Goal: Task Accomplishment & Management: Complete application form

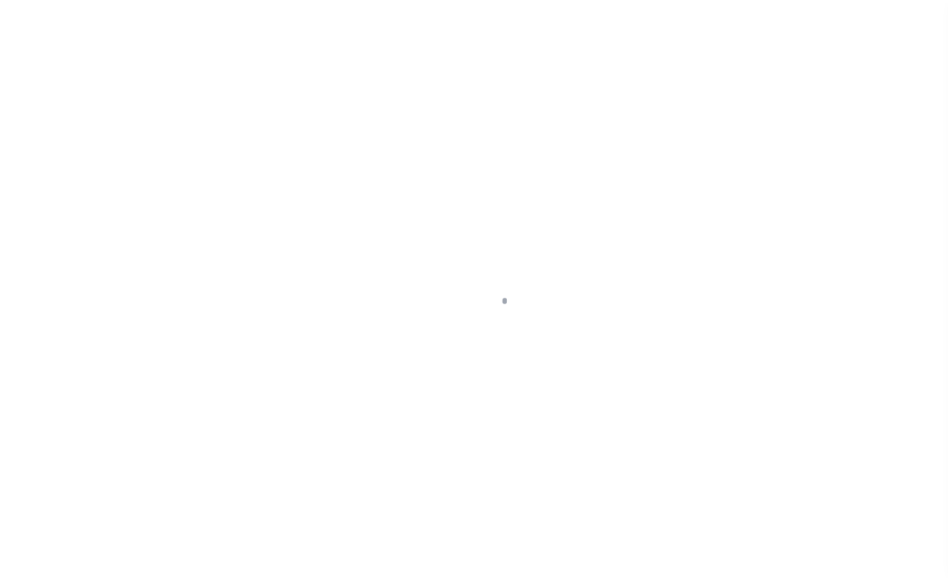
scroll to position [40, 0]
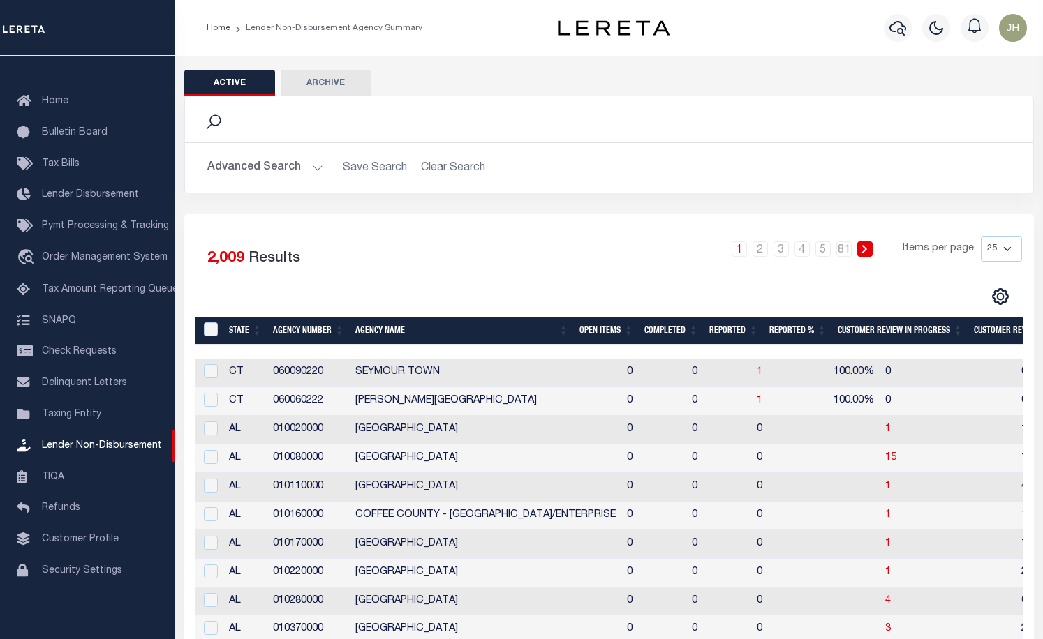
click at [443, 263] on div "1 2 3 4 5 … 81 Items per page 25 50 100 200" at bounding box center [715, 255] width 614 height 36
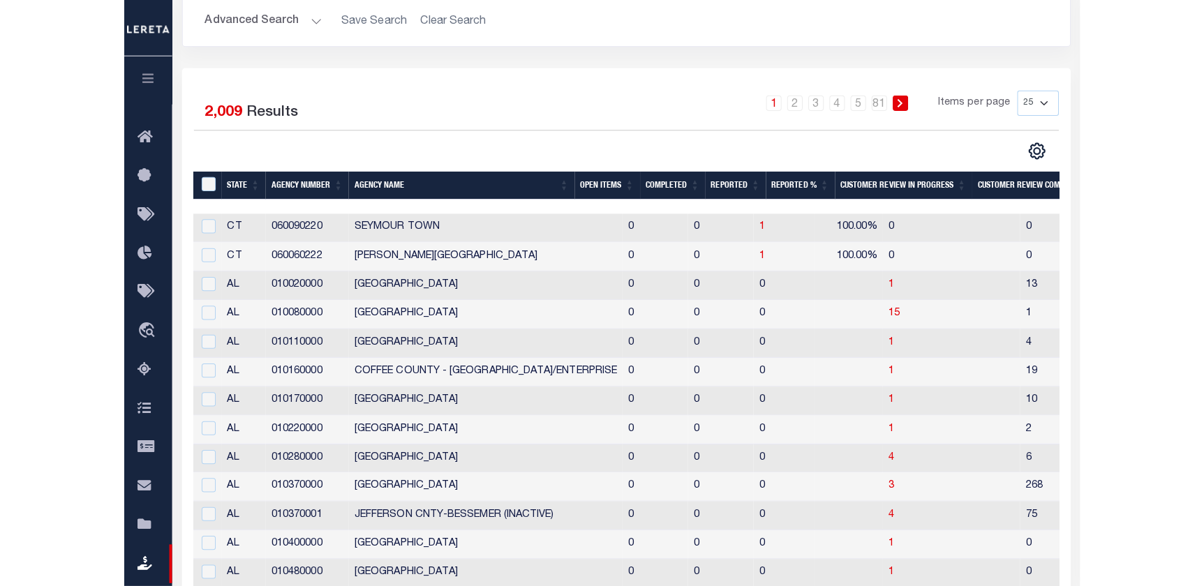
scroll to position [190, 0]
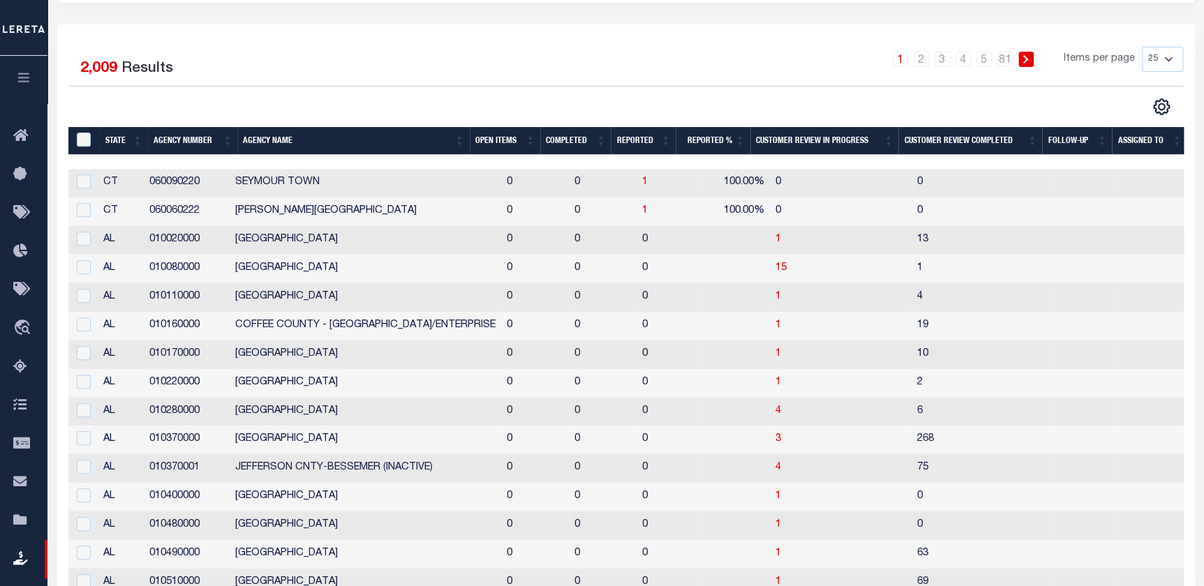
click at [963, 246] on td "13" at bounding box center [981, 240] width 138 height 29
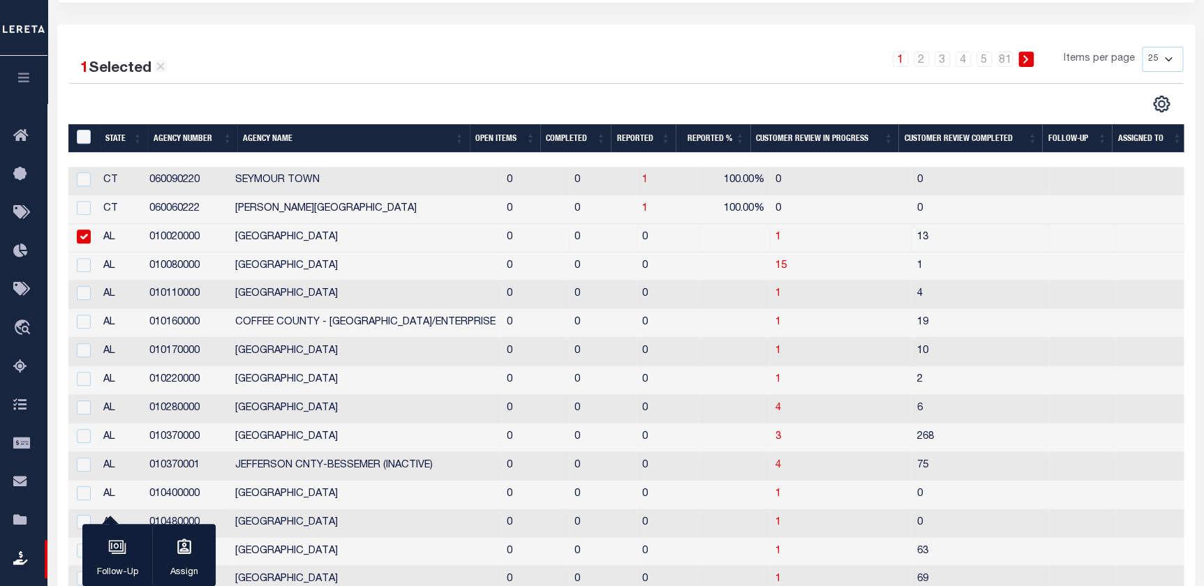
click at [80, 237] on input "checkbox" at bounding box center [84, 237] width 14 height 14
checkbox input "false"
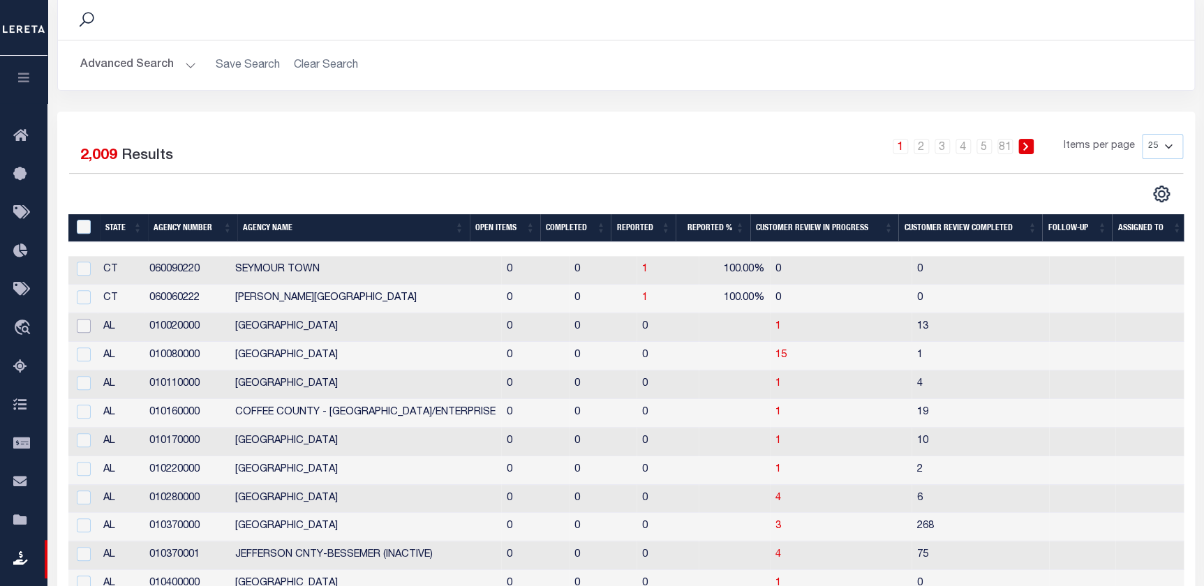
scroll to position [0, 0]
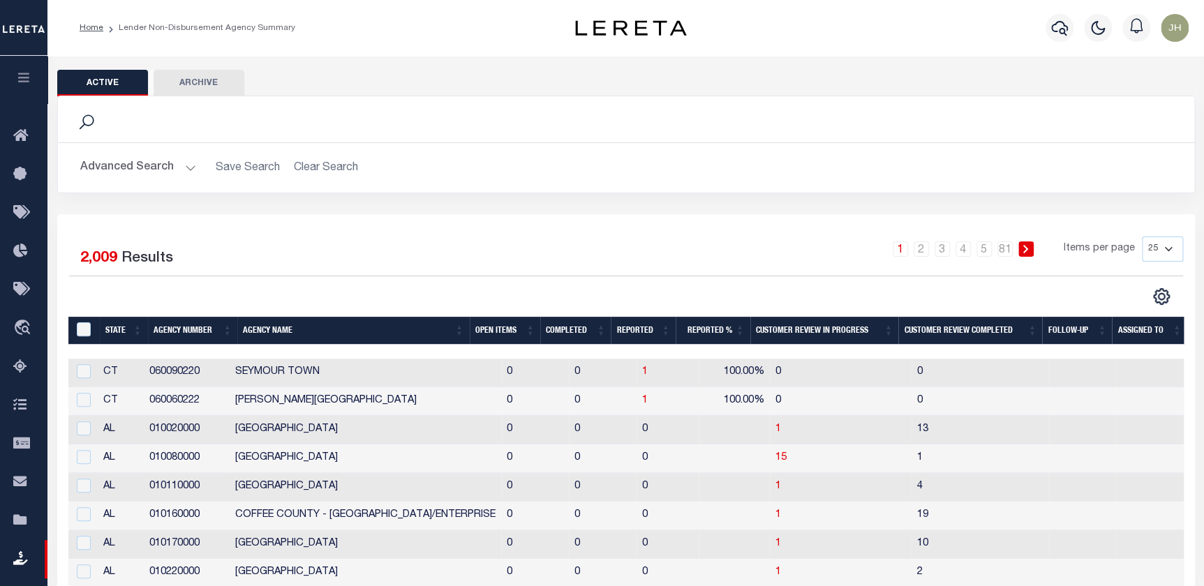
click at [156, 167] on button "Advanced Search" at bounding box center [138, 167] width 116 height 27
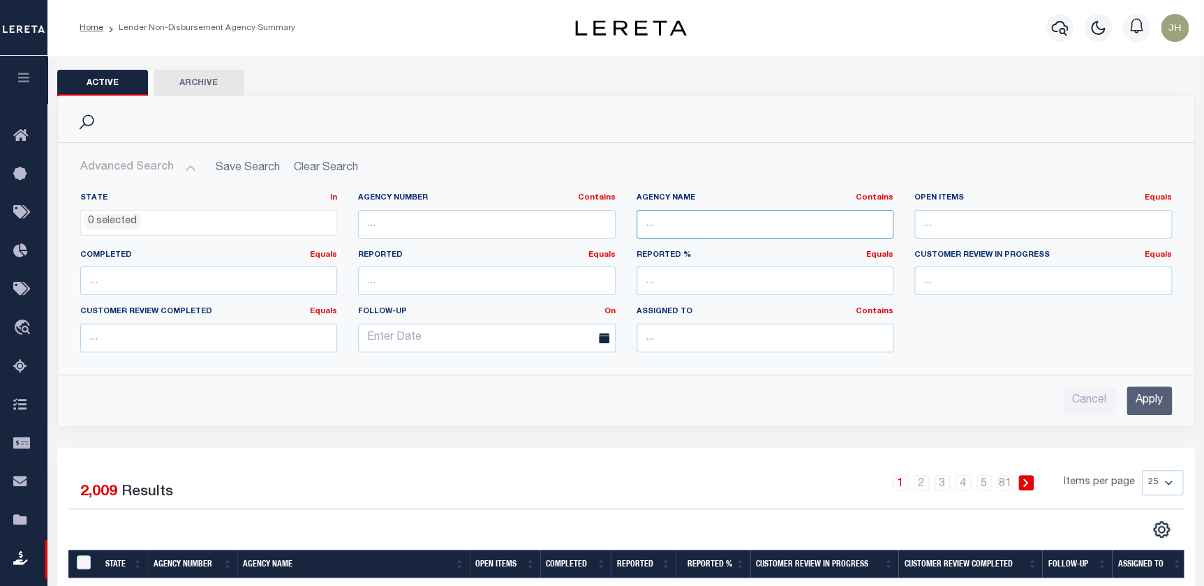
click at [671, 219] on input "text" at bounding box center [766, 224] width 258 height 29
click at [131, 167] on button "Advanced Search" at bounding box center [138, 167] width 116 height 27
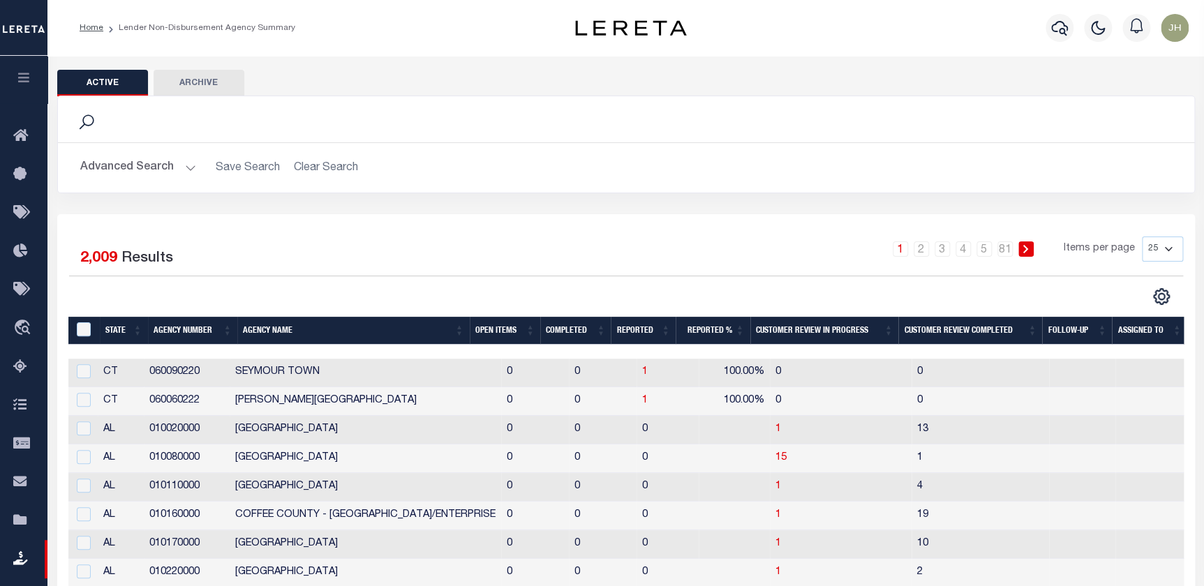
click at [131, 167] on button "Advanced Search" at bounding box center [138, 167] width 116 height 27
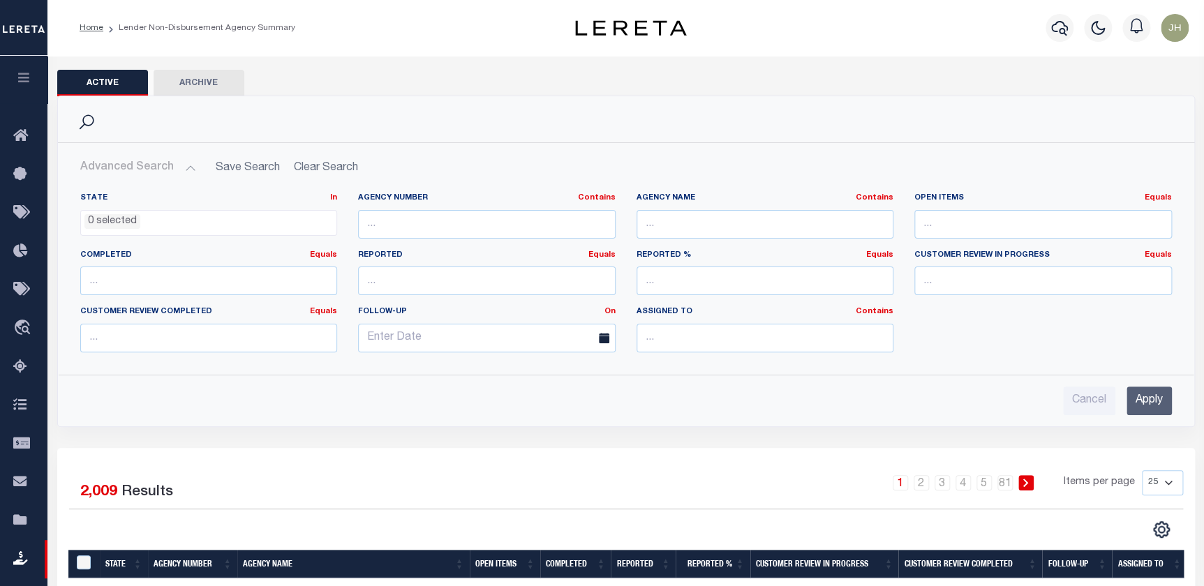
click at [154, 165] on button "Advanced Search" at bounding box center [138, 167] width 116 height 27
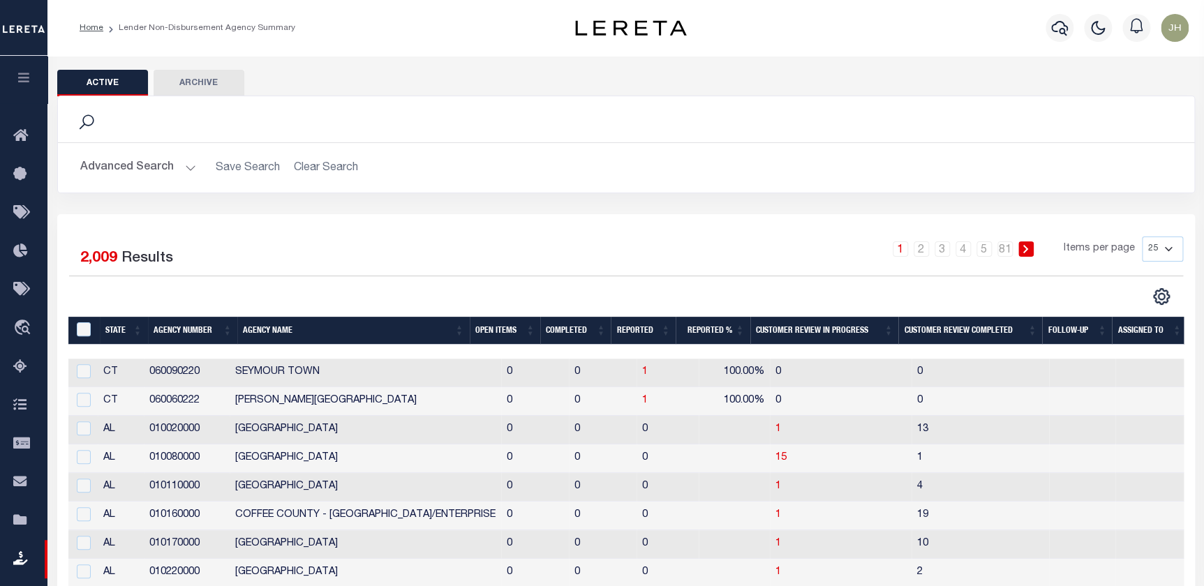
click at [154, 168] on button "Advanced Search" at bounding box center [138, 167] width 116 height 27
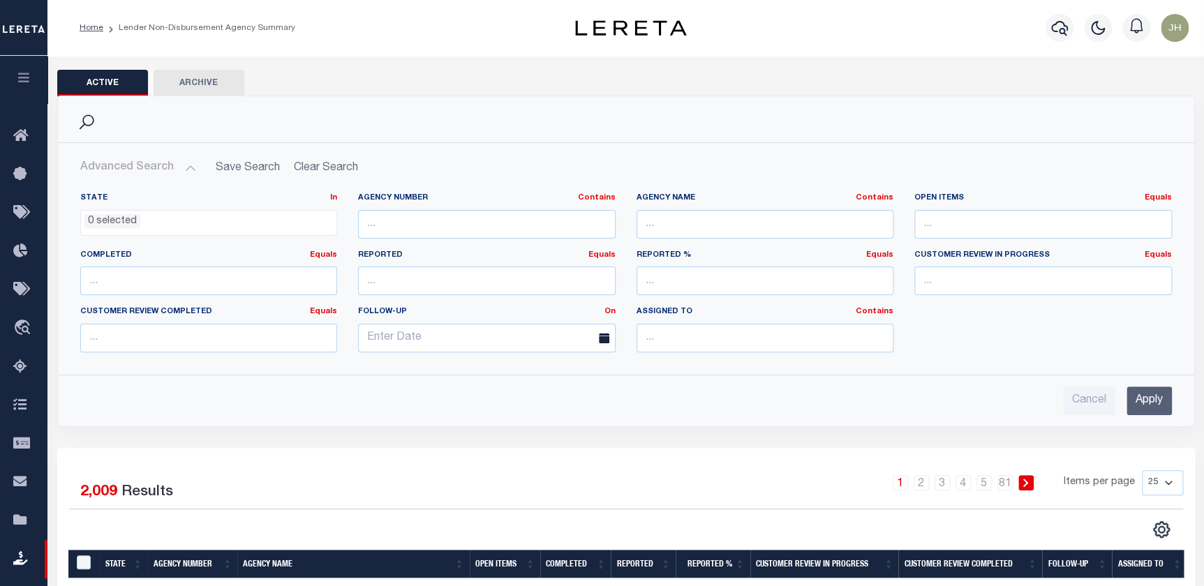
click at [362, 107] on div "Search" at bounding box center [626, 119] width 1114 height 24
click at [135, 223] on li "0 selected" at bounding box center [112, 221] width 56 height 15
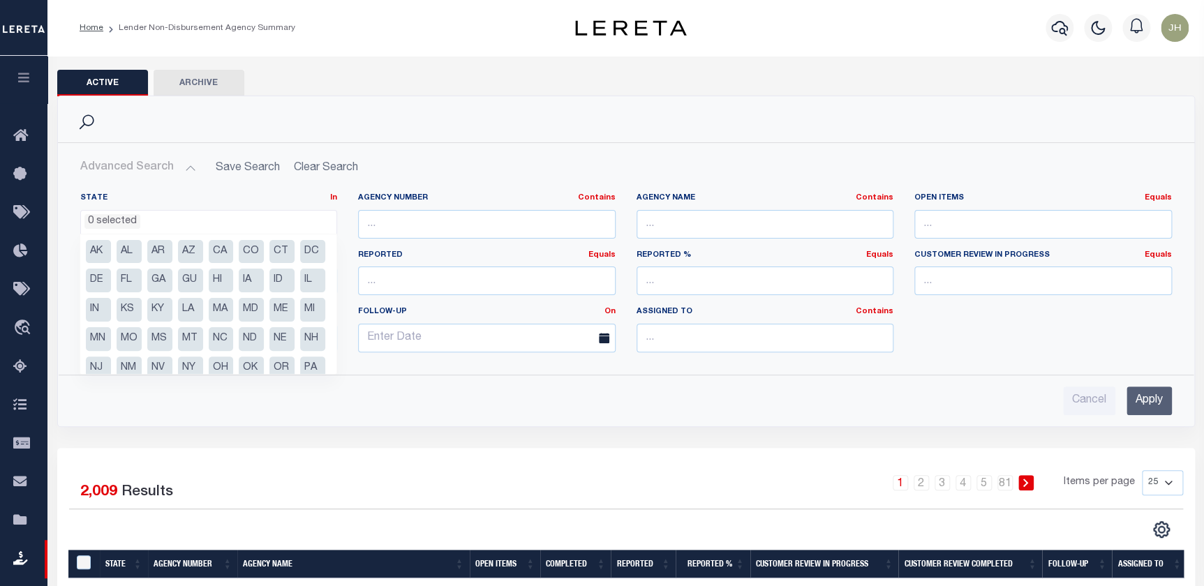
click at [281, 251] on li "CT" at bounding box center [281, 252] width 25 height 24
select select "CT"
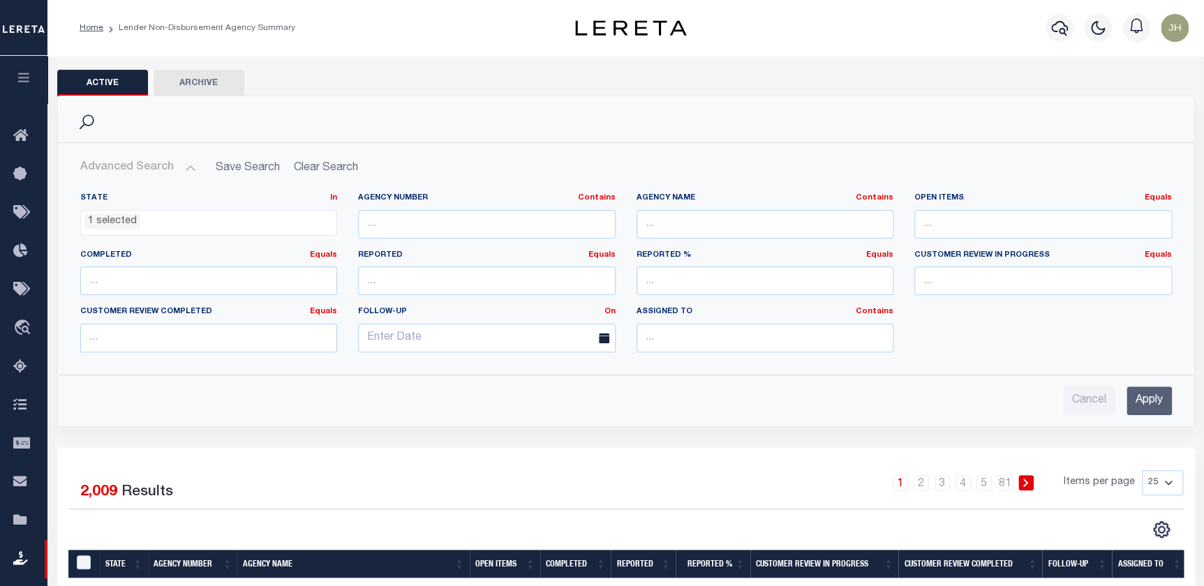
click at [1016, 401] on div "Cancel Apply" at bounding box center [626, 401] width 1092 height 29
click at [1033, 391] on div "Cancel Apply" at bounding box center [626, 401] width 1092 height 29
click at [1053, 403] on input "Apply" at bounding box center [1149, 401] width 45 height 29
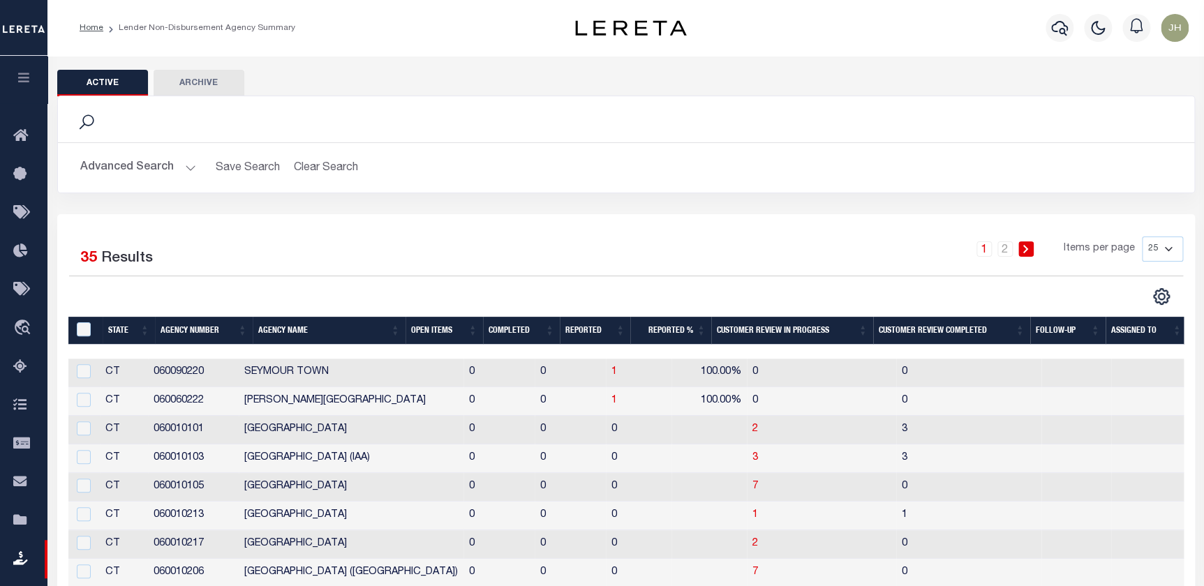
click at [164, 167] on button "Advanced Search" at bounding box center [138, 167] width 116 height 27
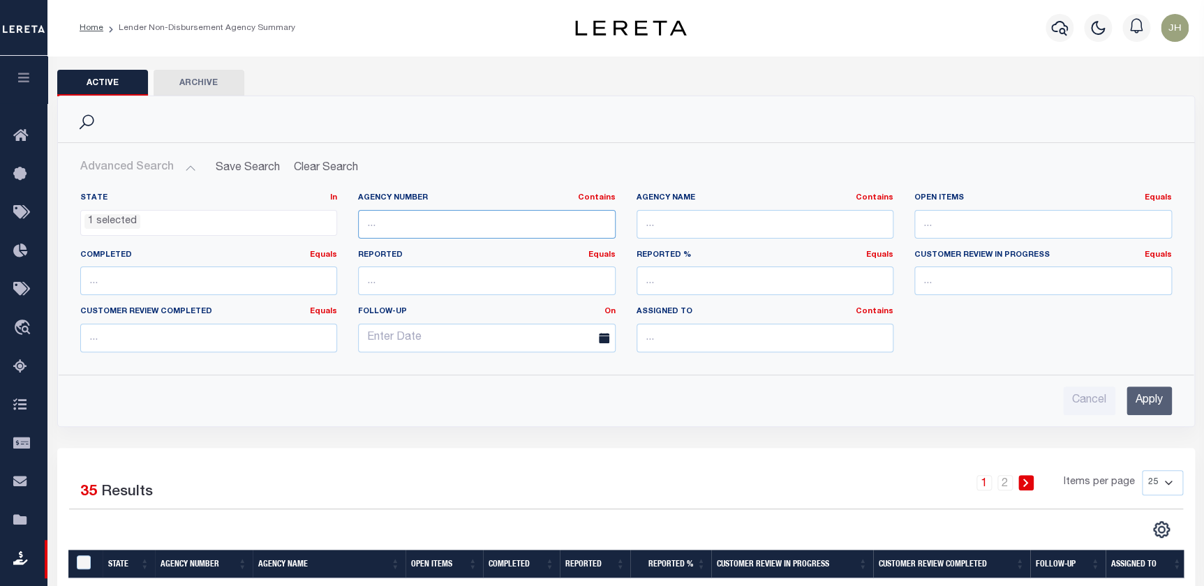
click at [480, 221] on input "text" at bounding box center [487, 224] width 258 height 29
click at [690, 214] on input "text" at bounding box center [766, 224] width 258 height 29
type input "HARTFORD"
click at [1053, 405] on input "Apply" at bounding box center [1149, 401] width 45 height 29
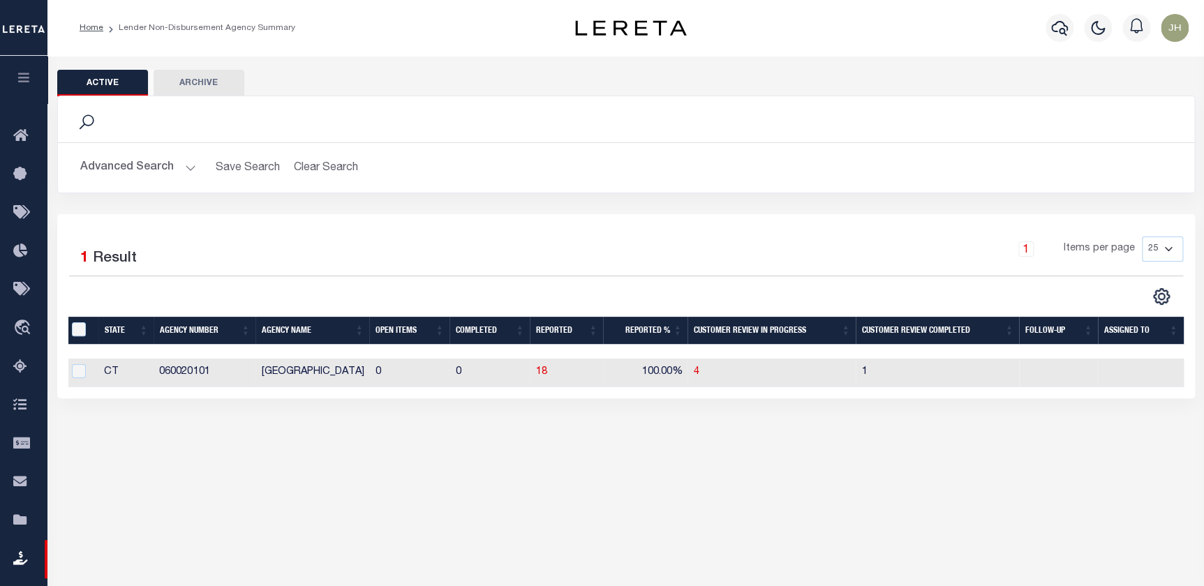
scroll to position [0, 0]
click at [547, 377] on span "18" at bounding box center [545, 372] width 11 height 10
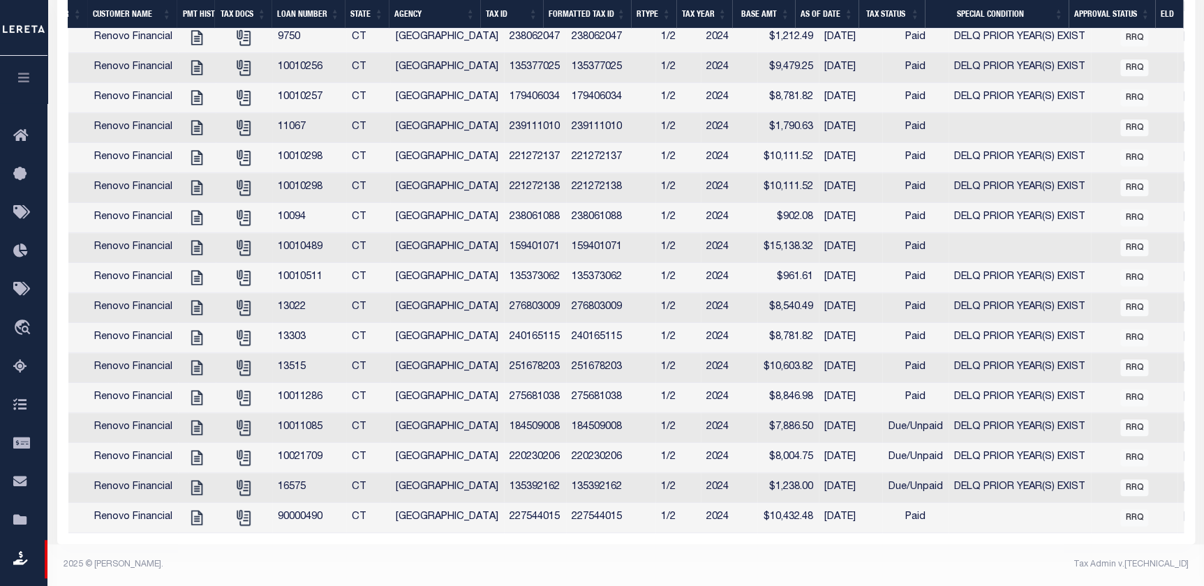
scroll to position [0, 270]
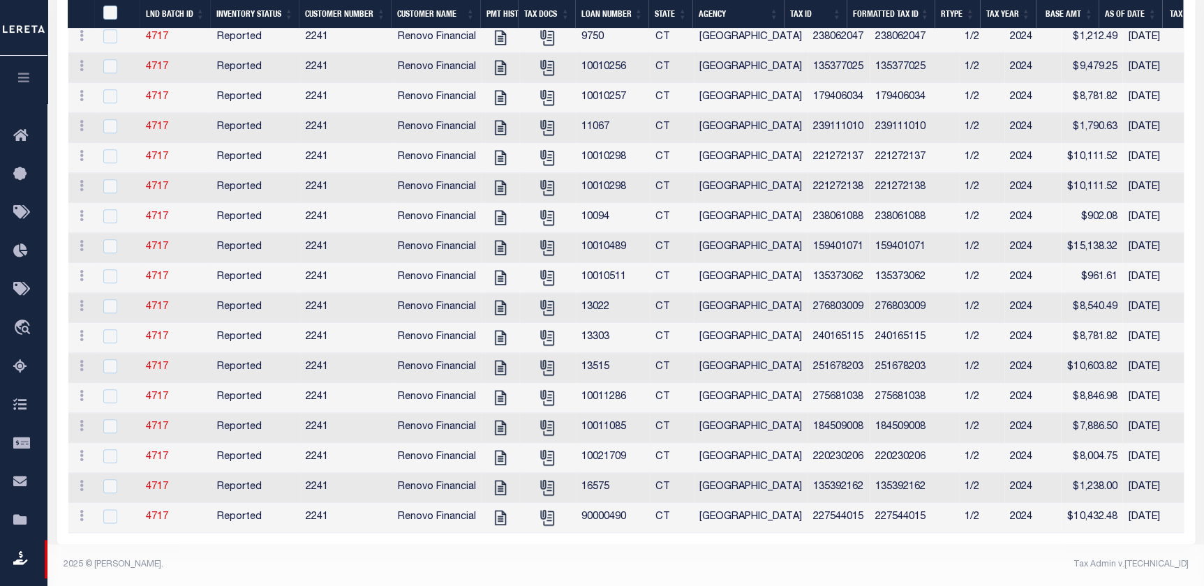
click at [870, 450] on td "220230206" at bounding box center [914, 458] width 89 height 30
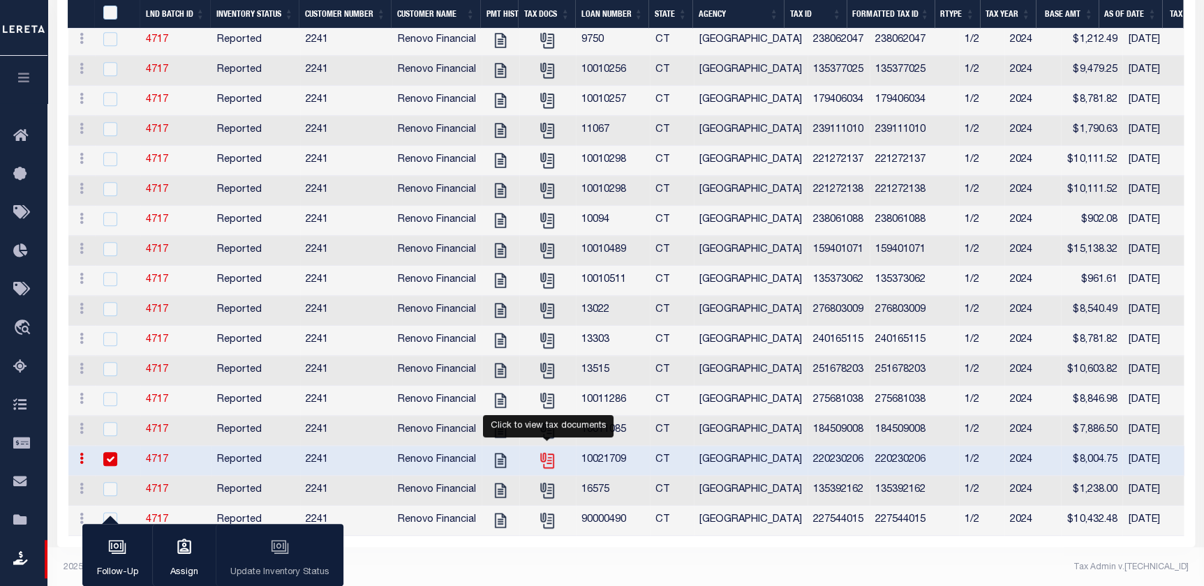
click at [549, 464] on icon "" at bounding box center [545, 458] width 11 height 11
checkbox input "false"
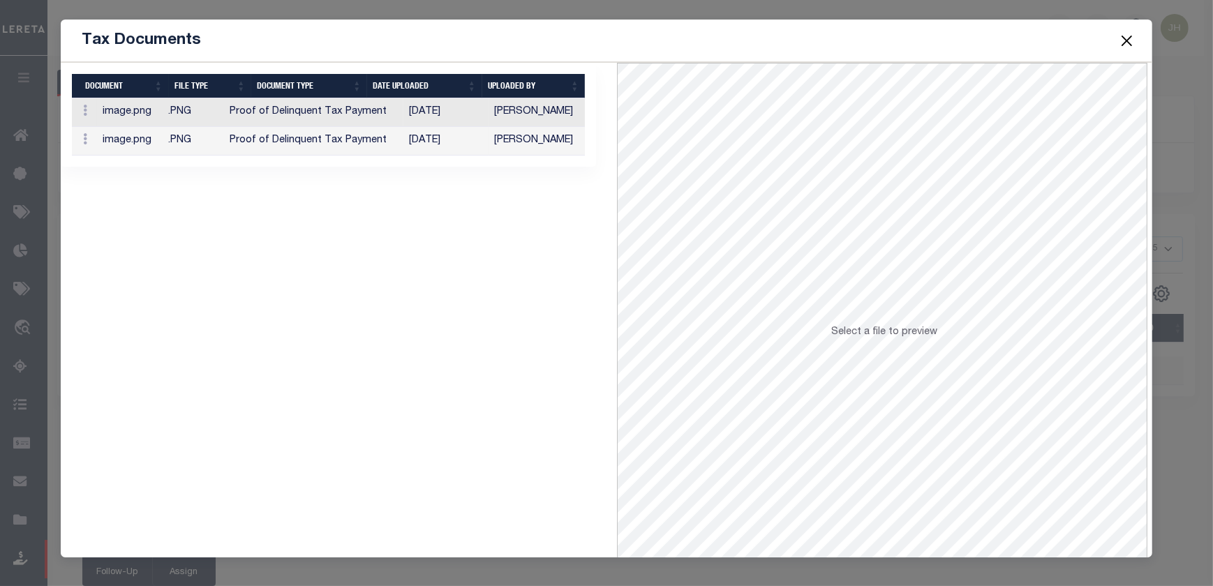
click at [1053, 38] on button "Close" at bounding box center [1126, 40] width 18 height 18
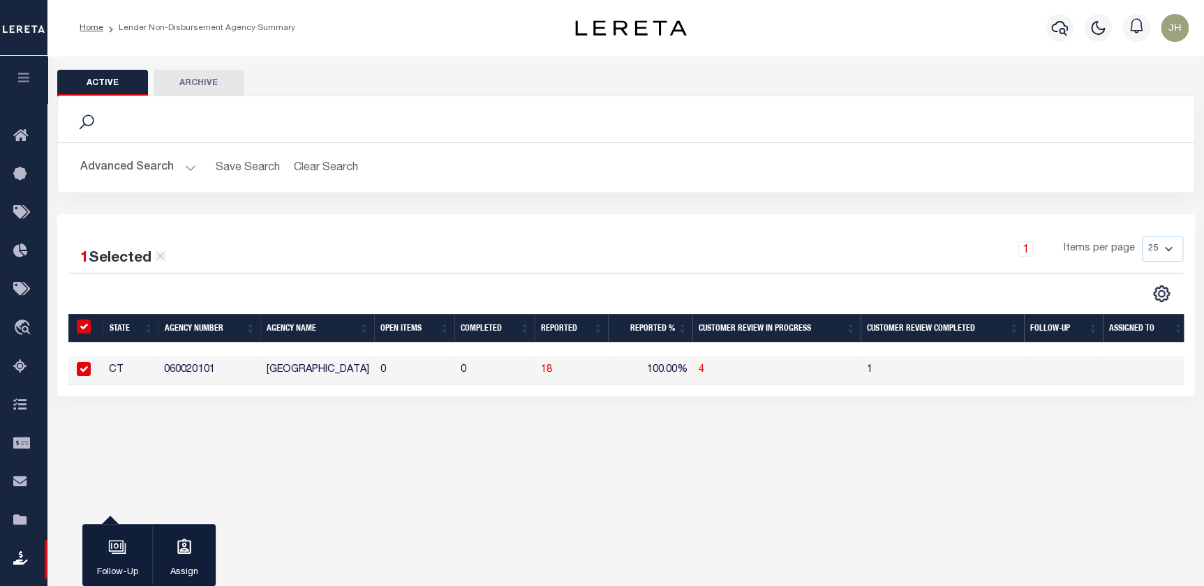
click at [87, 370] on input "checkbox" at bounding box center [84, 369] width 14 height 14
checkbox input "false"
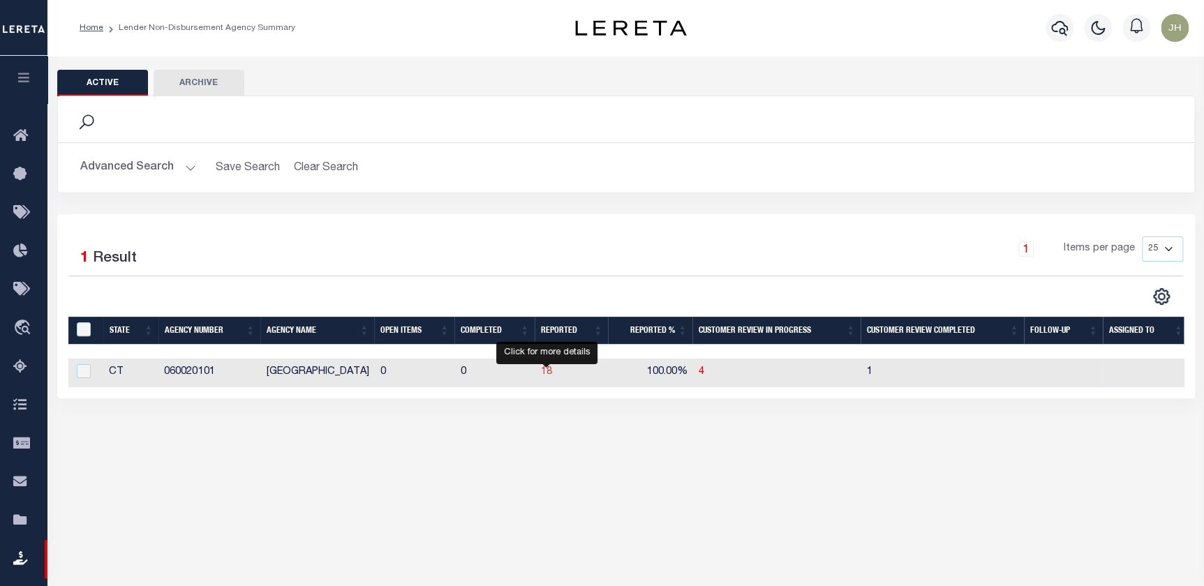
click at [550, 377] on span "18" at bounding box center [545, 372] width 11 height 10
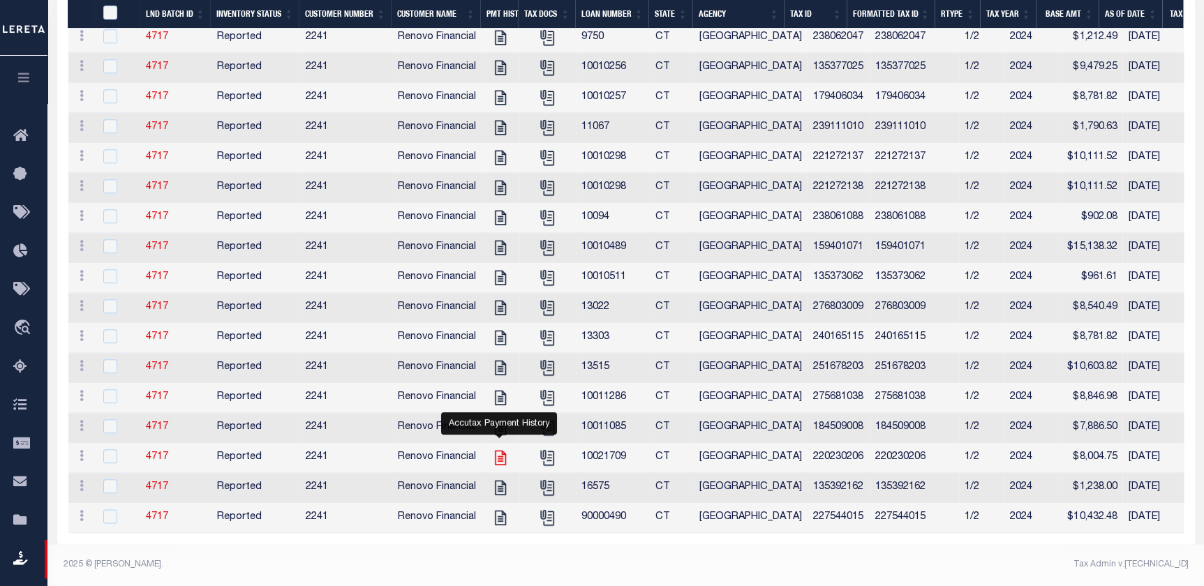
click at [498, 451] on icon "" at bounding box center [499, 458] width 11 height 15
checkbox input "true"
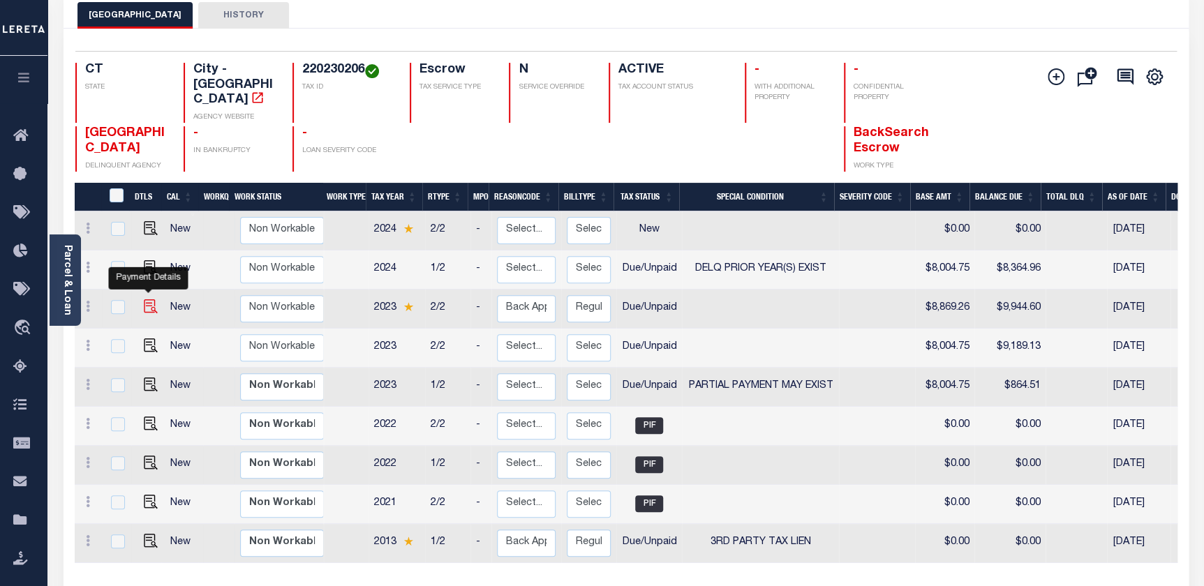
click at [148, 299] on img "" at bounding box center [151, 306] width 14 height 14
checkbox input "true"
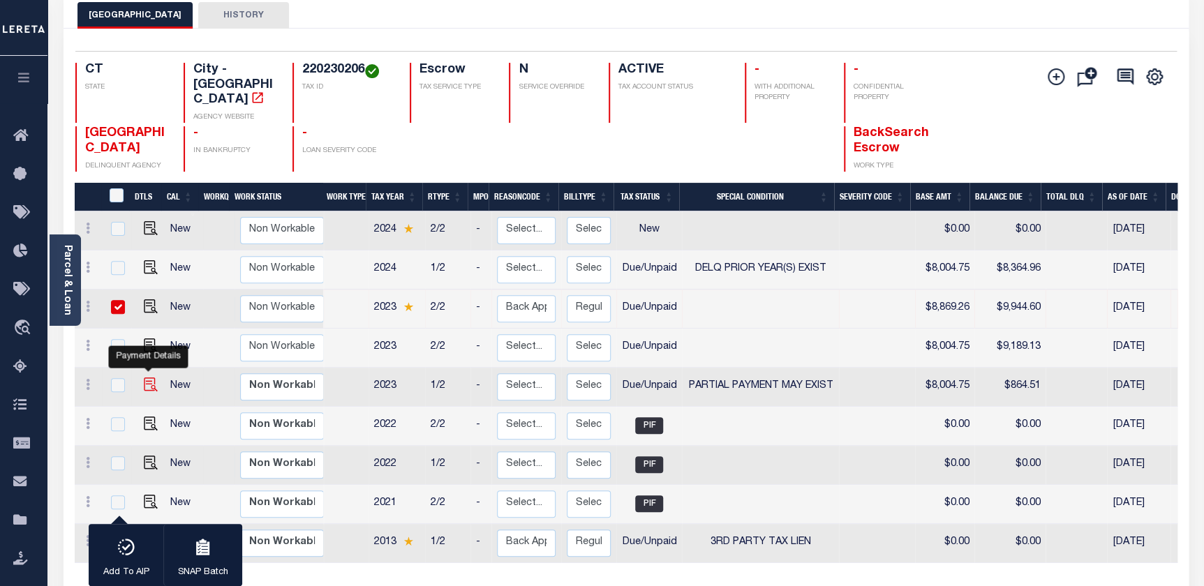
click at [147, 378] on img "" at bounding box center [151, 385] width 14 height 14
checkbox input "true"
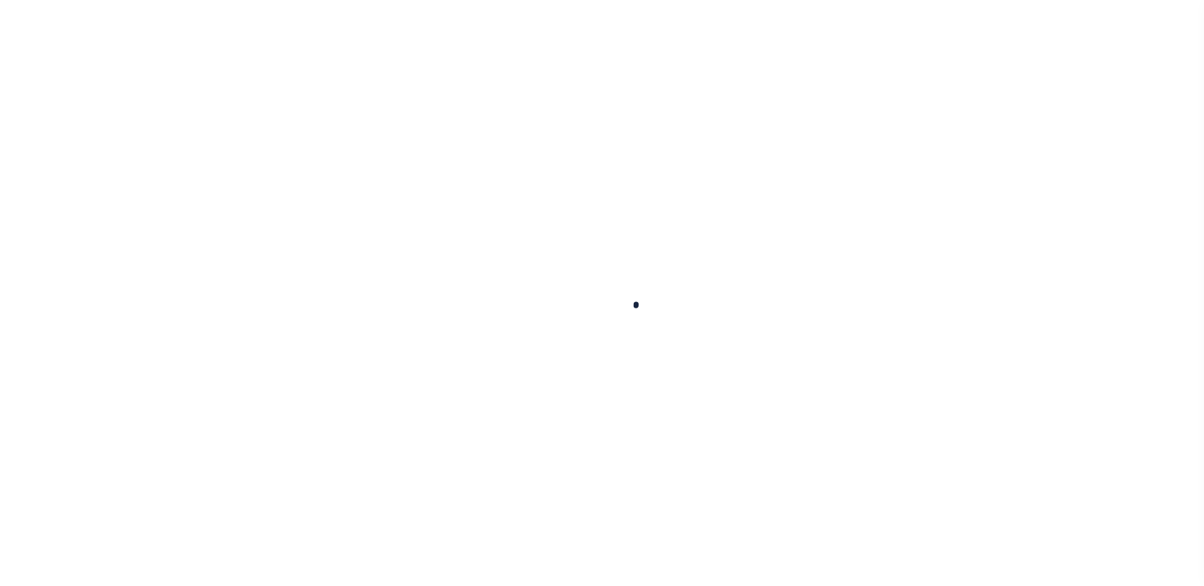
checkbox input "false"
type textarea "1st install original base was $8004.75 a payment was made IAO $7140.24 leaving …"
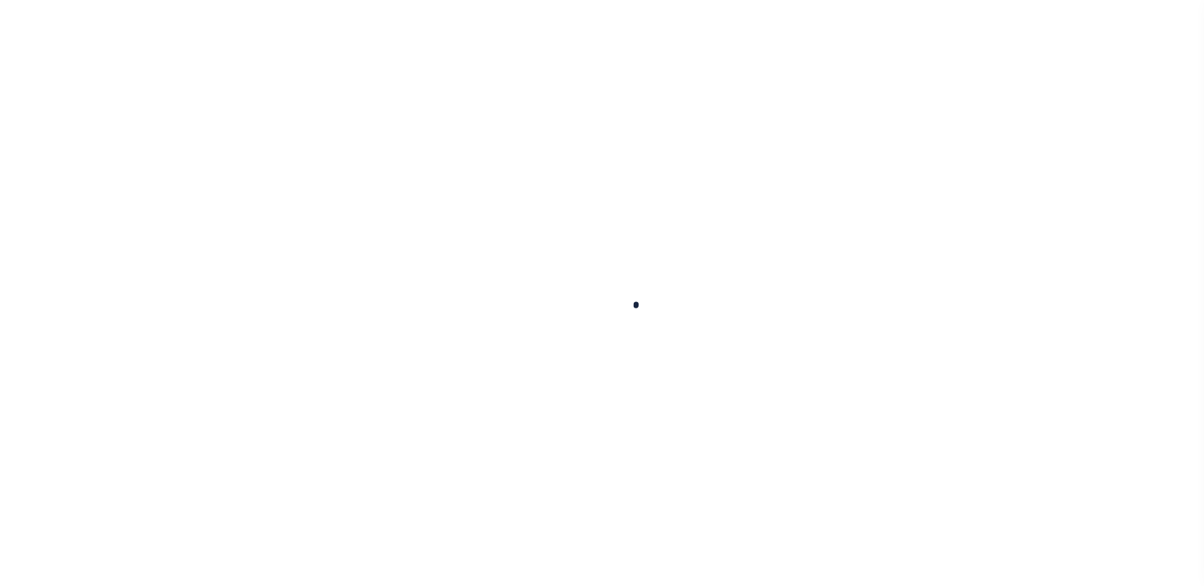
type input "08/31/2025"
type input "[DATE]"
select select "DUE"
type input "$8,869.26"
type input "$1,075.34"
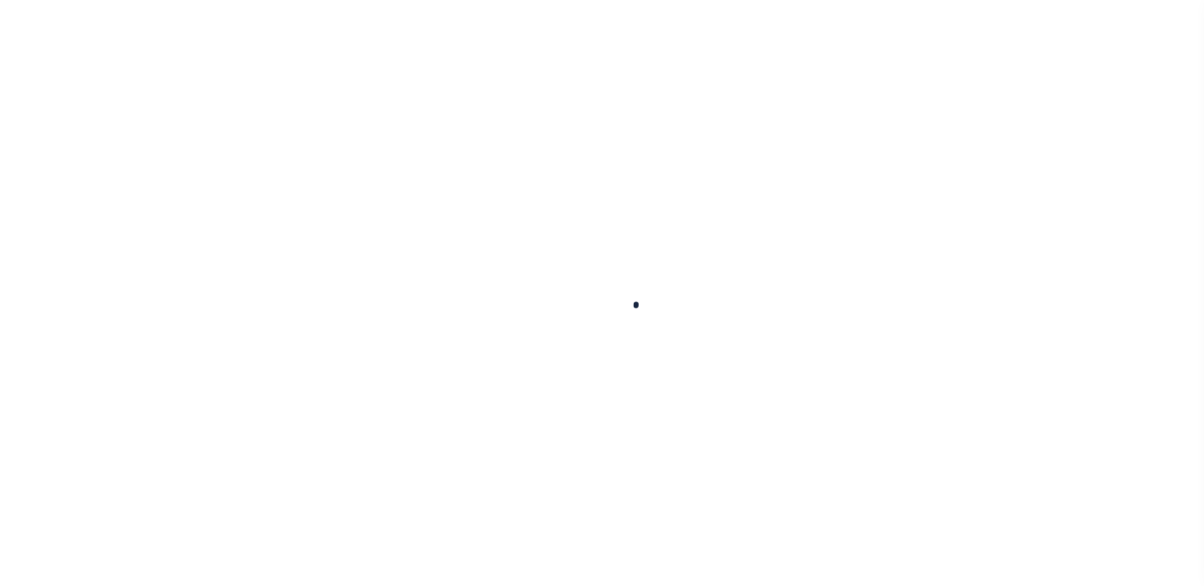
type input "$9,944.6"
select select "DUE"
select select "15"
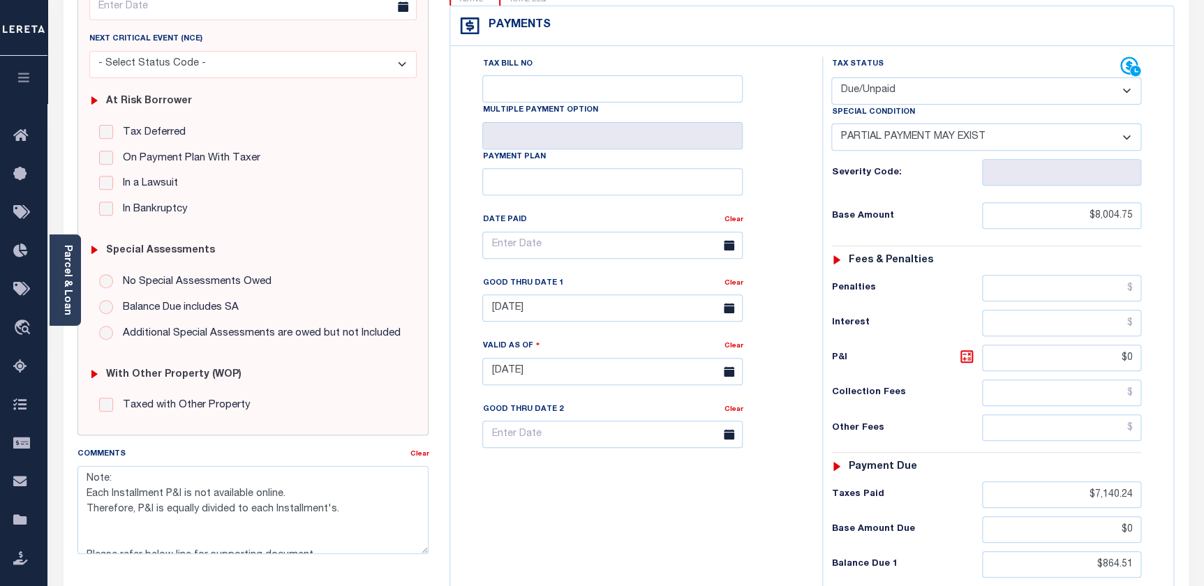
scroll to position [190, 0]
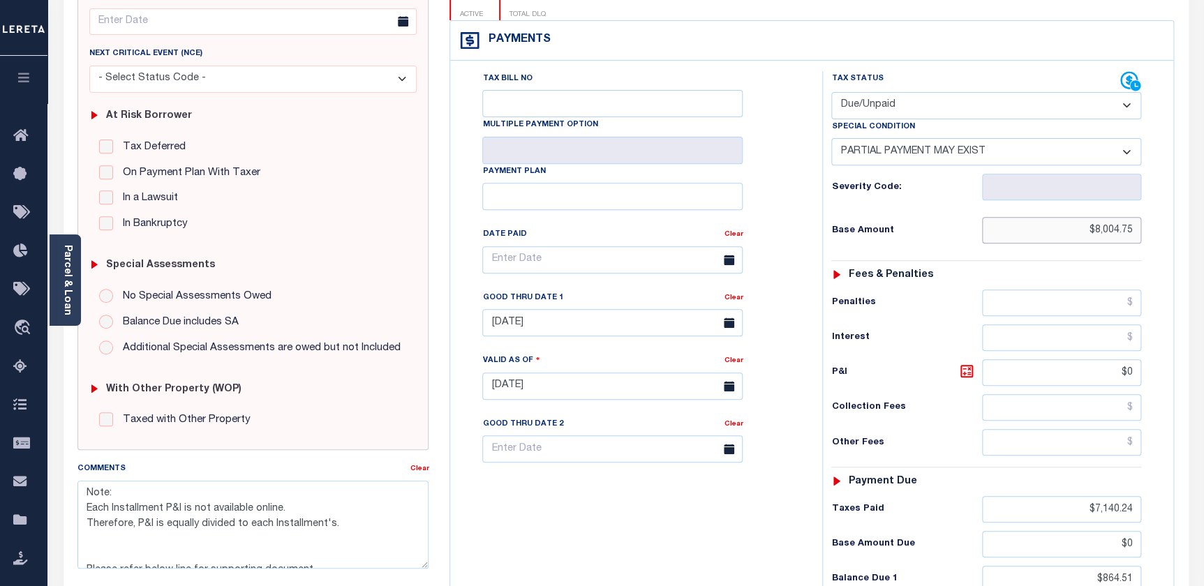
drag, startPoint x: 1137, startPoint y: 202, endPoint x: 961, endPoint y: 222, distance: 177.0
click at [964, 223] on div "Tax Status Status - Select Status Code -" at bounding box center [990, 379] width 337 height 616
click at [994, 496] on input "$7,140.24" at bounding box center [1062, 509] width 160 height 27
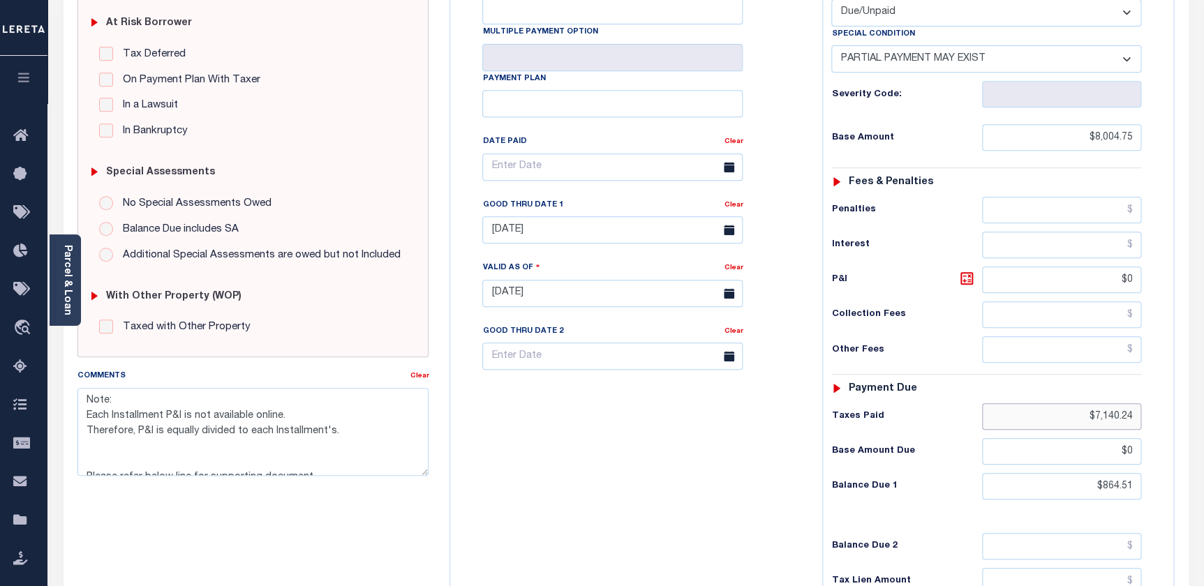
scroll to position [317, 0]
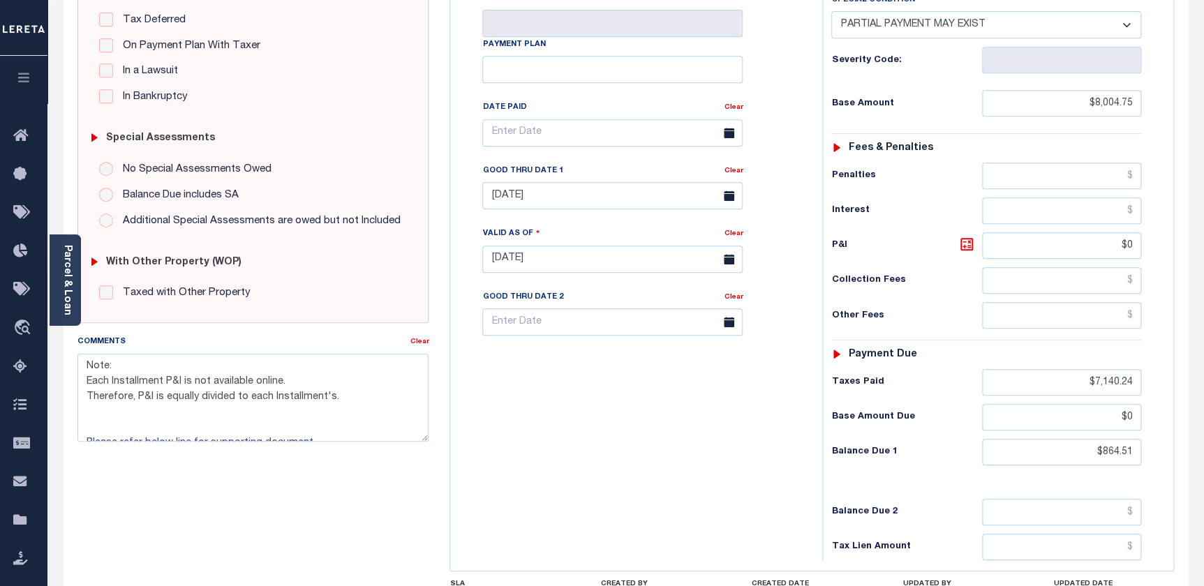
click at [1029, 447] on div "Tax Status Status - Select Status Code -" at bounding box center [990, 252] width 337 height 616
click at [1034, 499] on input "text" at bounding box center [1062, 512] width 160 height 27
click at [1060, 404] on input "$0" at bounding box center [1062, 417] width 160 height 27
type input "$64.15"
type input "10/13/2025"
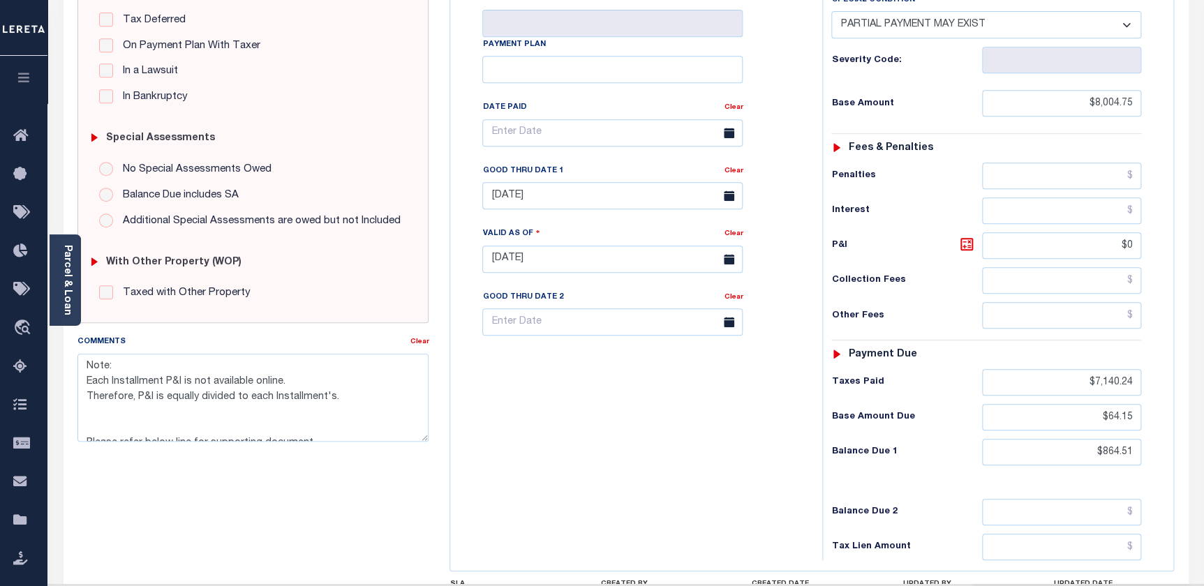
drag, startPoint x: 1143, startPoint y: 390, endPoint x: 1135, endPoint y: 389, distance: 7.7
click at [1135, 389] on div "Tax Status Status - Select Status Code -" at bounding box center [990, 252] width 337 height 616
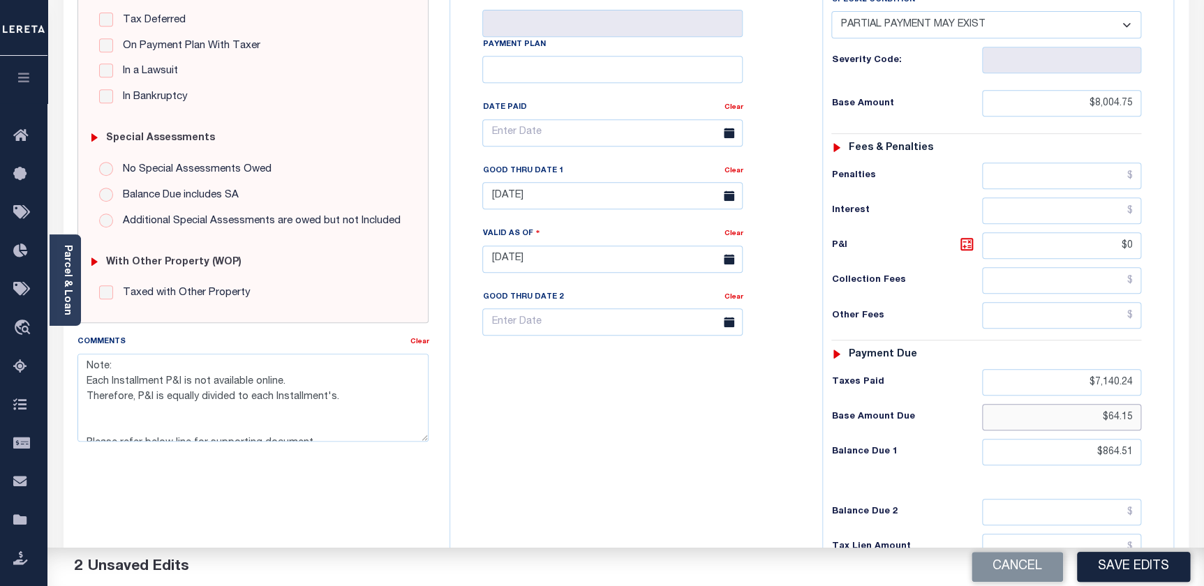
drag, startPoint x: 1135, startPoint y: 389, endPoint x: 1034, endPoint y: 383, distance: 100.7
click at [1047, 404] on input "$64.15" at bounding box center [1062, 417] width 160 height 27
type input "$864.51"
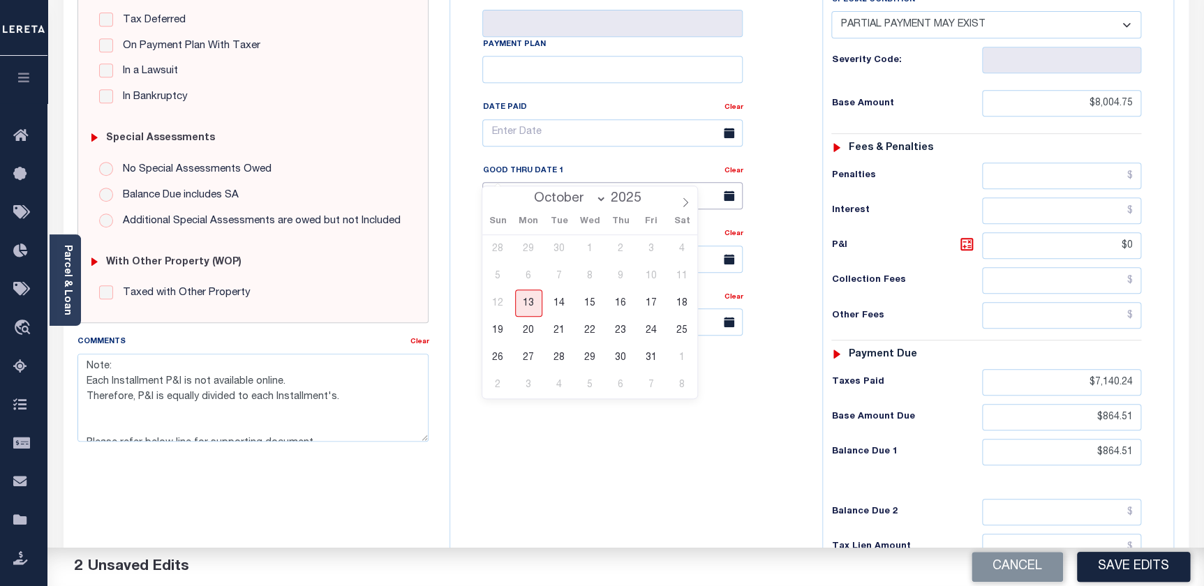
click at [548, 182] on input "09/30/2025" at bounding box center [612, 195] width 260 height 27
click at [646, 355] on span "31" at bounding box center [651, 357] width 27 height 27
type input "10/31/2025"
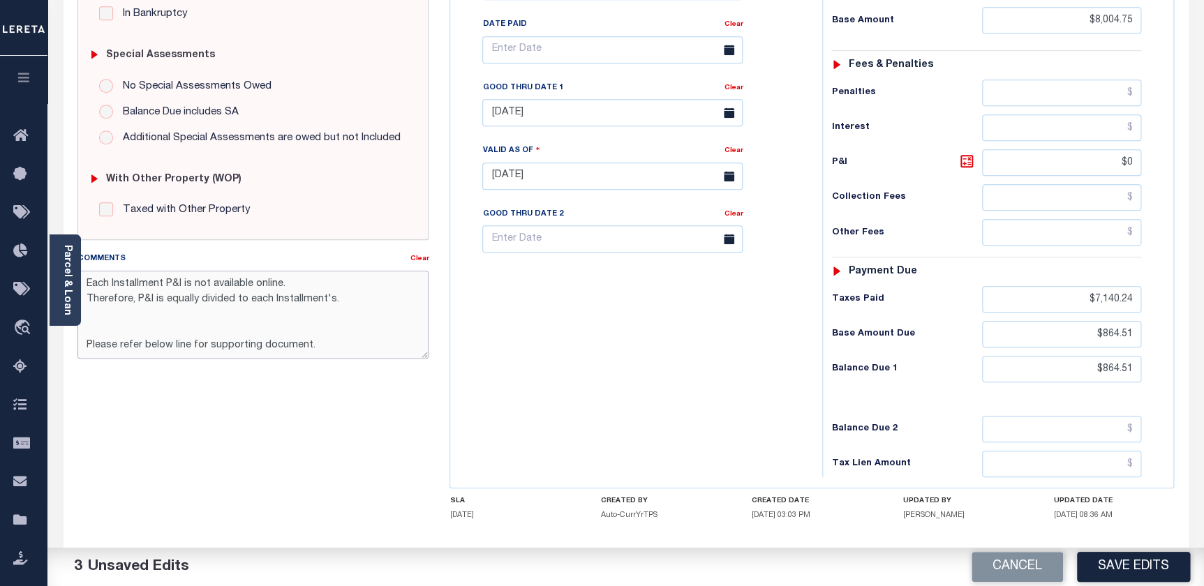
scroll to position [439, 0]
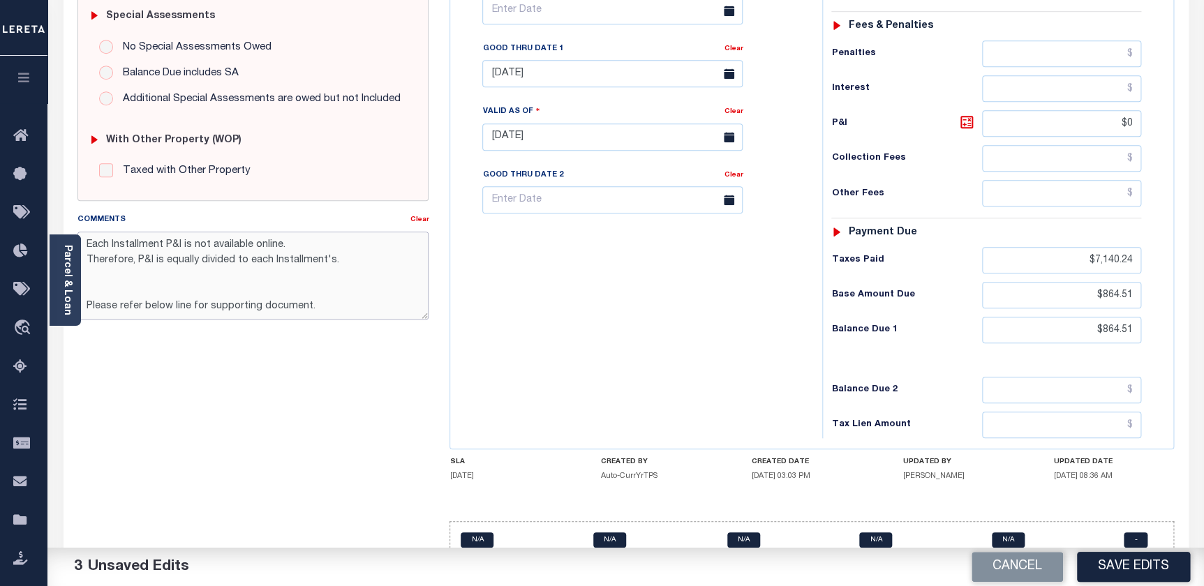
click at [82, 265] on textarea "Note: Each Installment P&I is not available online. Therefore, P&I is equally d…" at bounding box center [253, 276] width 352 height 88
drag, startPoint x: 85, startPoint y: 260, endPoint x: 348, endPoint y: 269, distance: 263.3
click at [348, 269] on textarea "Note: Each Installment P&I is not available online. Therefore, P&I is equally d…" at bounding box center [253, 276] width 352 height 88
type textarea "Note: Each Installment P&I is not available online. Please refer below line for…"
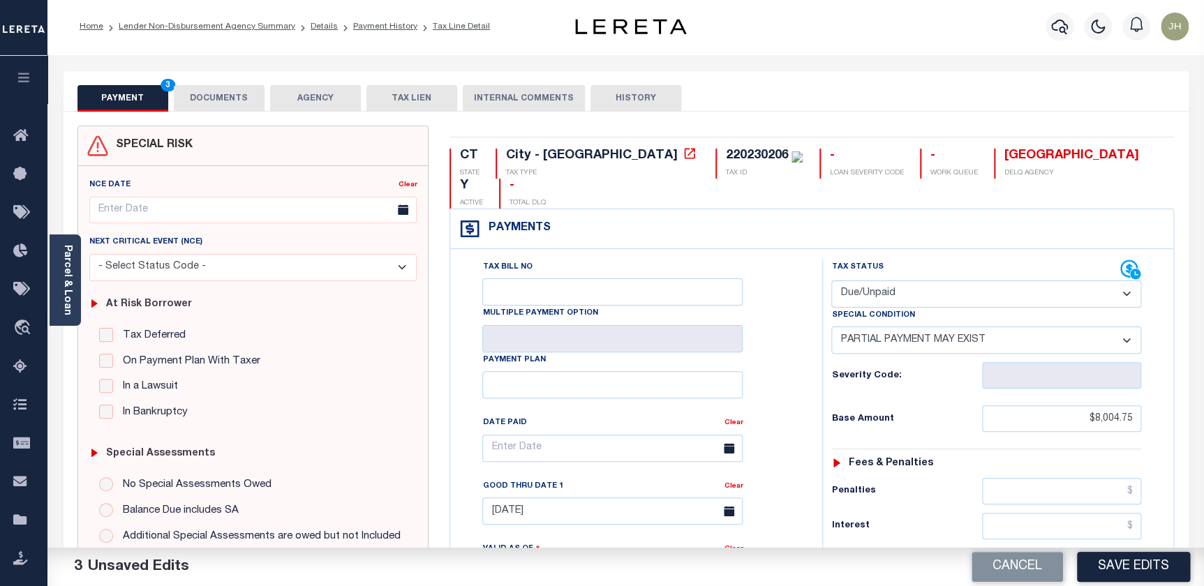
scroll to position [0, 0]
click at [220, 98] on button "DOCUMENTS" at bounding box center [219, 100] width 91 height 27
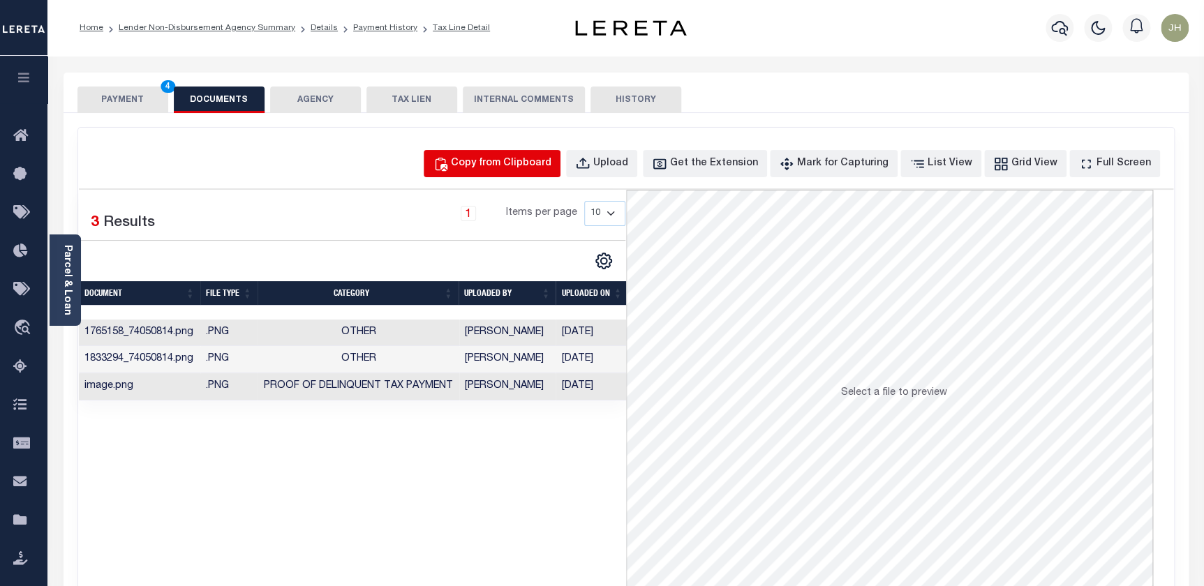
click at [510, 163] on div "Copy from Clipboard" at bounding box center [501, 163] width 101 height 15
select select "POP"
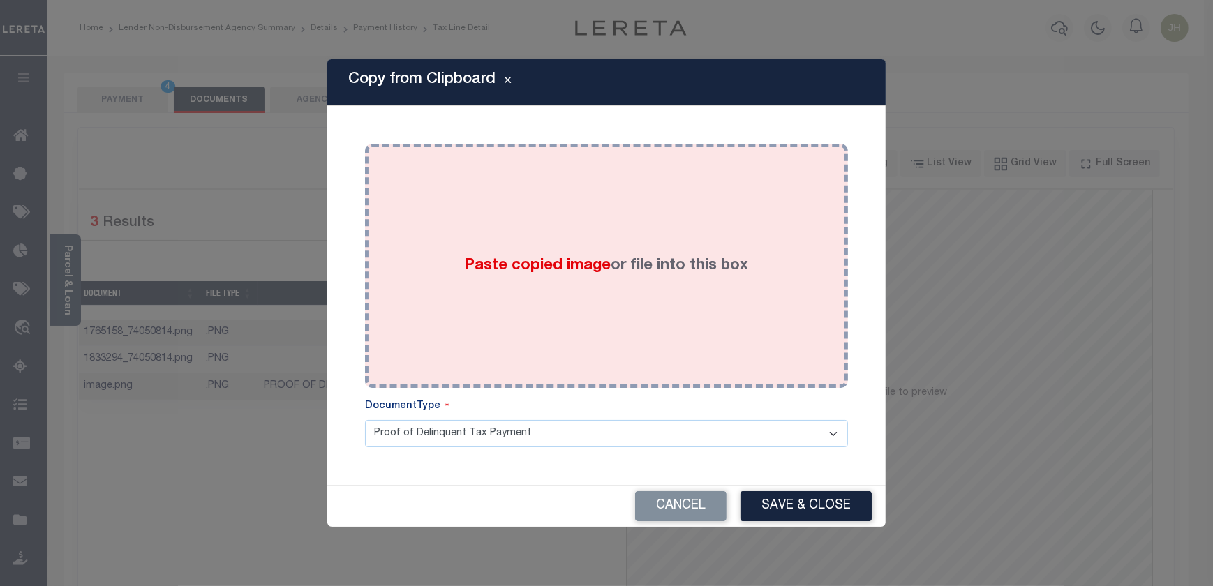
click at [530, 283] on div "Paste copied image or file into this box" at bounding box center [607, 265] width 462 height 223
drag, startPoint x: 535, startPoint y: 286, endPoint x: 573, endPoint y: 225, distance: 71.8
click at [573, 225] on div "Paste copied image or file into this box" at bounding box center [607, 265] width 462 height 223
drag, startPoint x: 573, startPoint y: 225, endPoint x: 491, endPoint y: 230, distance: 81.8
drag, startPoint x: 537, startPoint y: 230, endPoint x: 463, endPoint y: 239, distance: 74.5
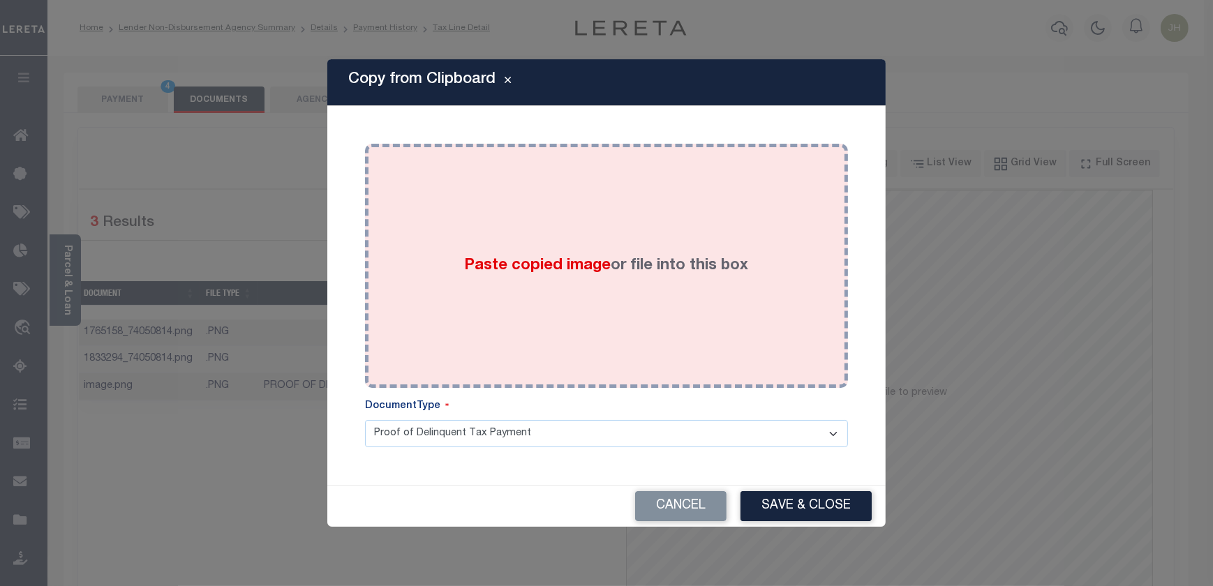
click at [463, 239] on div "Paste copied image or file into this box" at bounding box center [607, 265] width 462 height 223
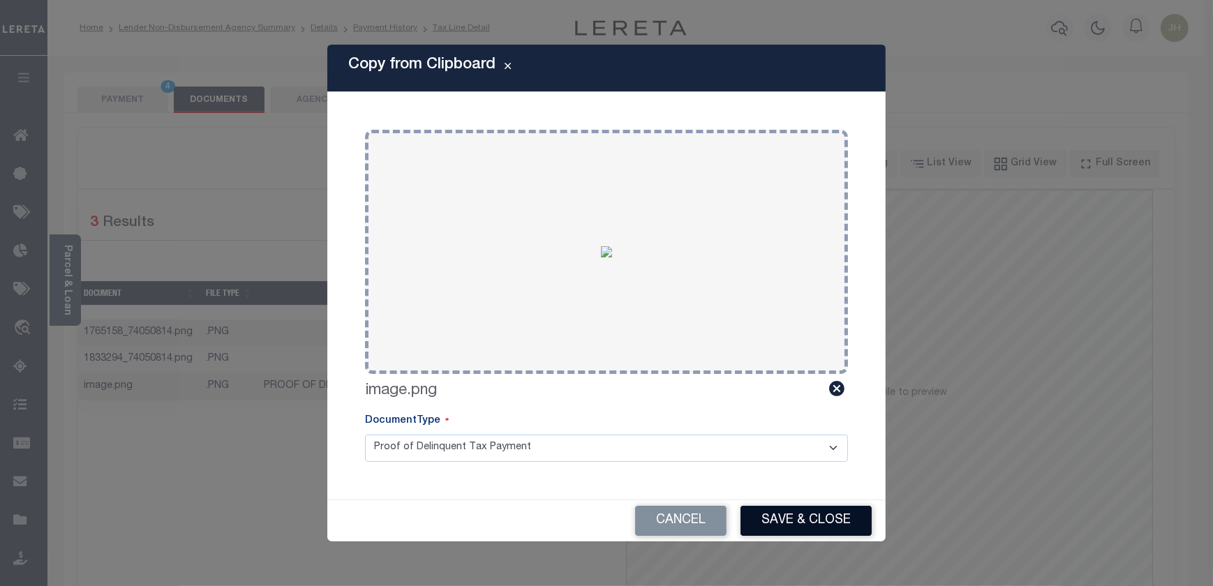
click at [778, 523] on button "Save & Close" at bounding box center [806, 521] width 131 height 30
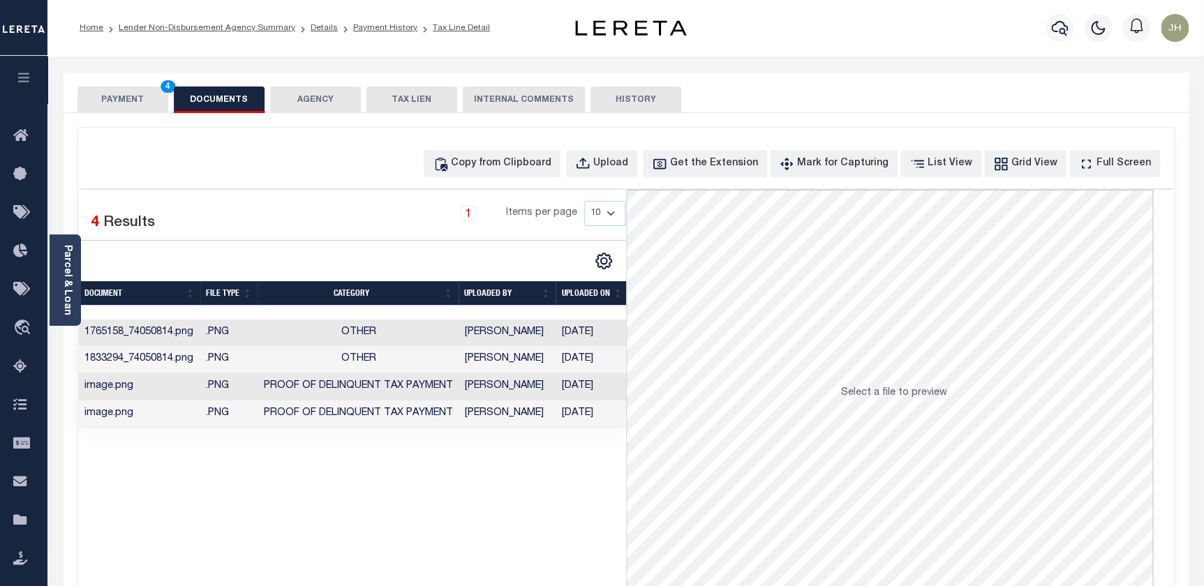
click at [121, 101] on button "PAYMENT 4" at bounding box center [122, 100] width 91 height 27
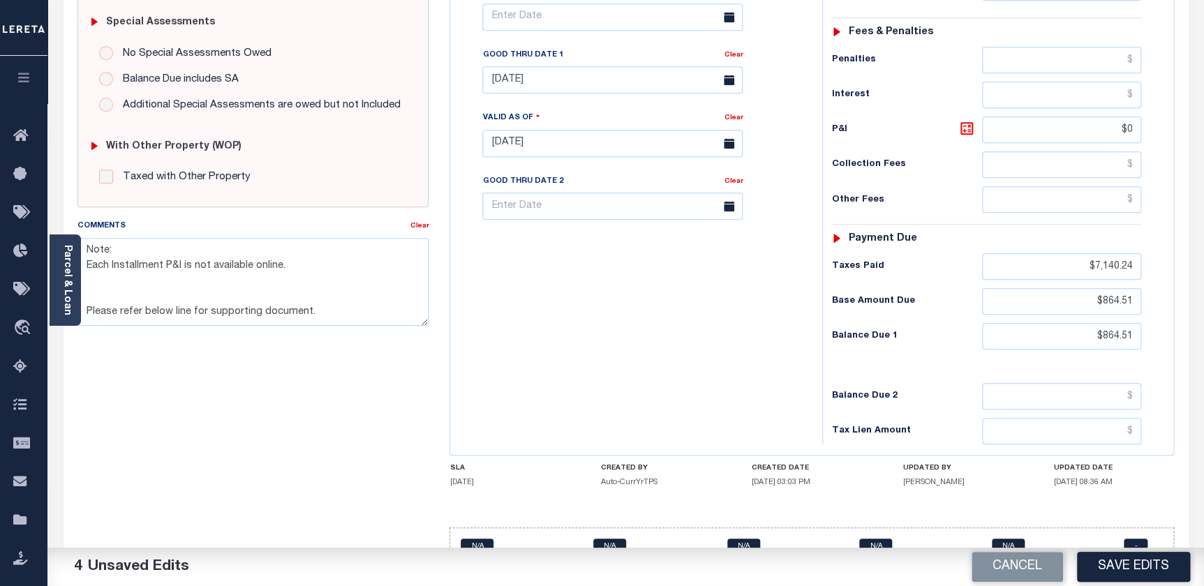
scroll to position [434, 0]
click at [1113, 561] on button "Save Edits" at bounding box center [1133, 567] width 113 height 30
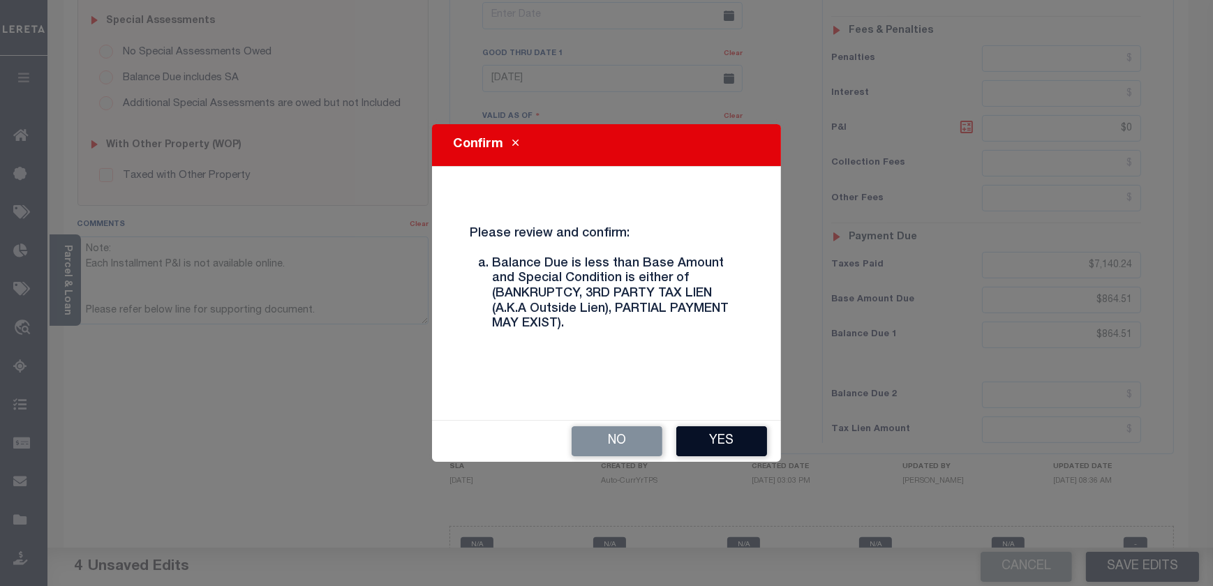
click at [741, 438] on button "Yes" at bounding box center [721, 441] width 91 height 30
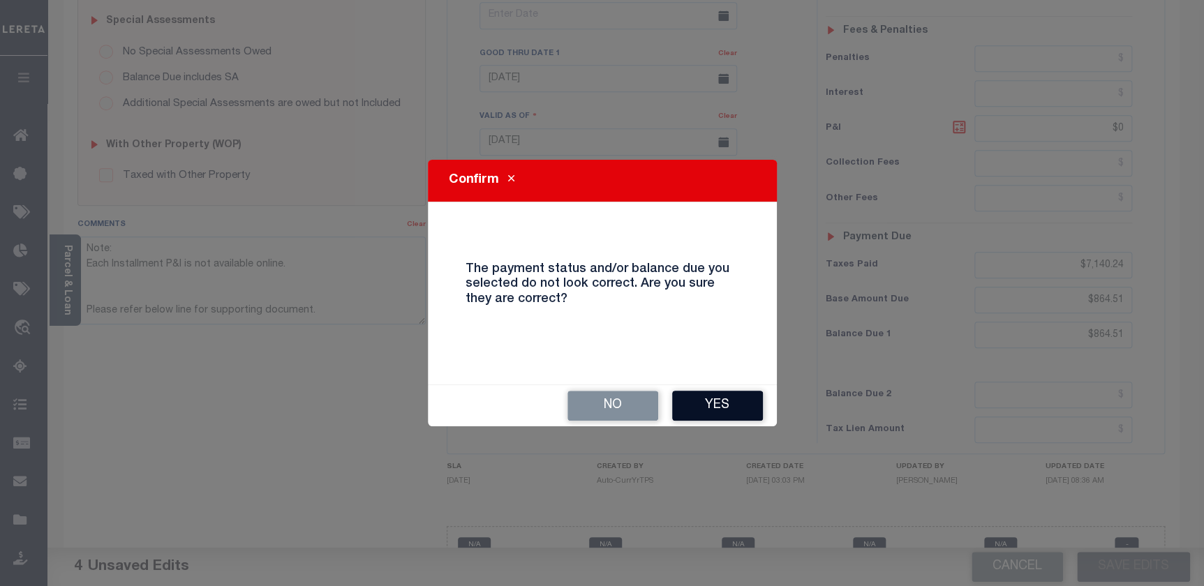
click at [705, 403] on button "Yes" at bounding box center [717, 406] width 91 height 30
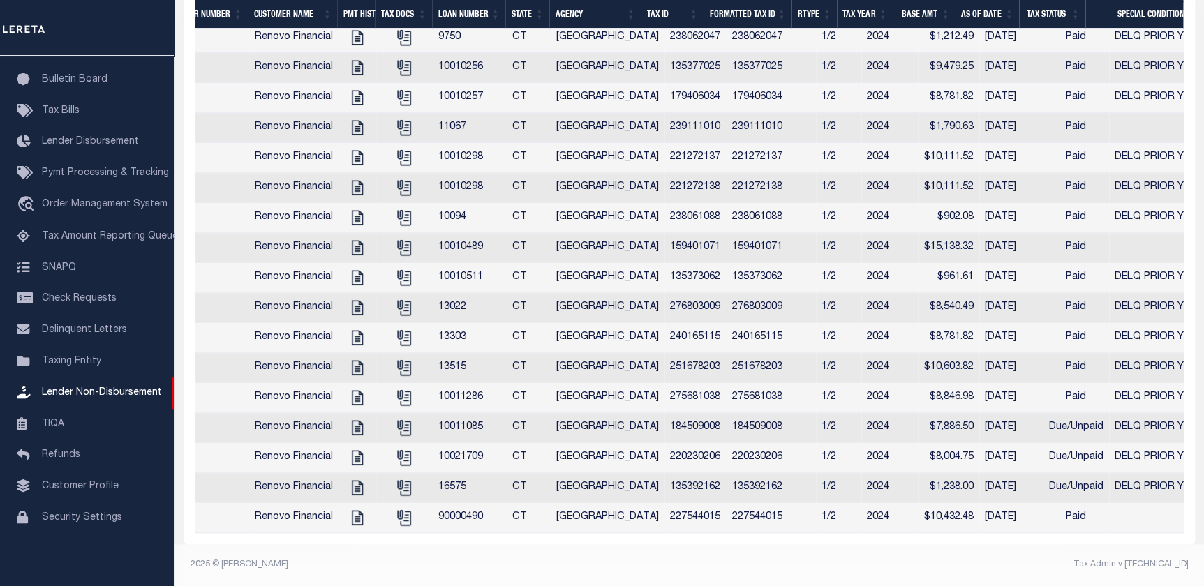
scroll to position [0, 286]
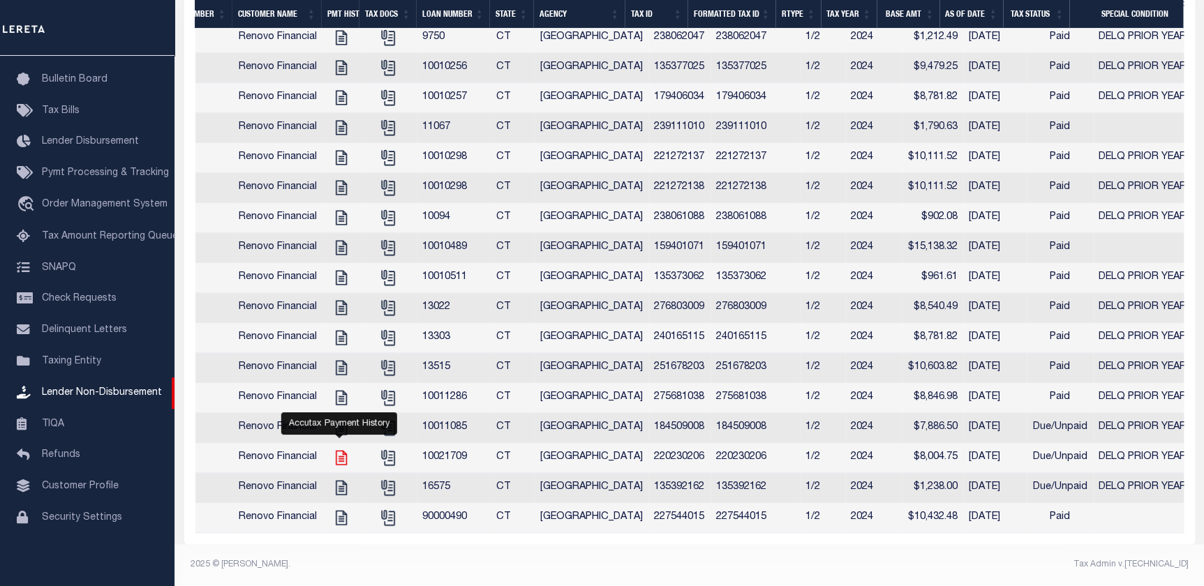
click at [341, 451] on icon "" at bounding box center [340, 458] width 11 height 15
checkbox input "true"
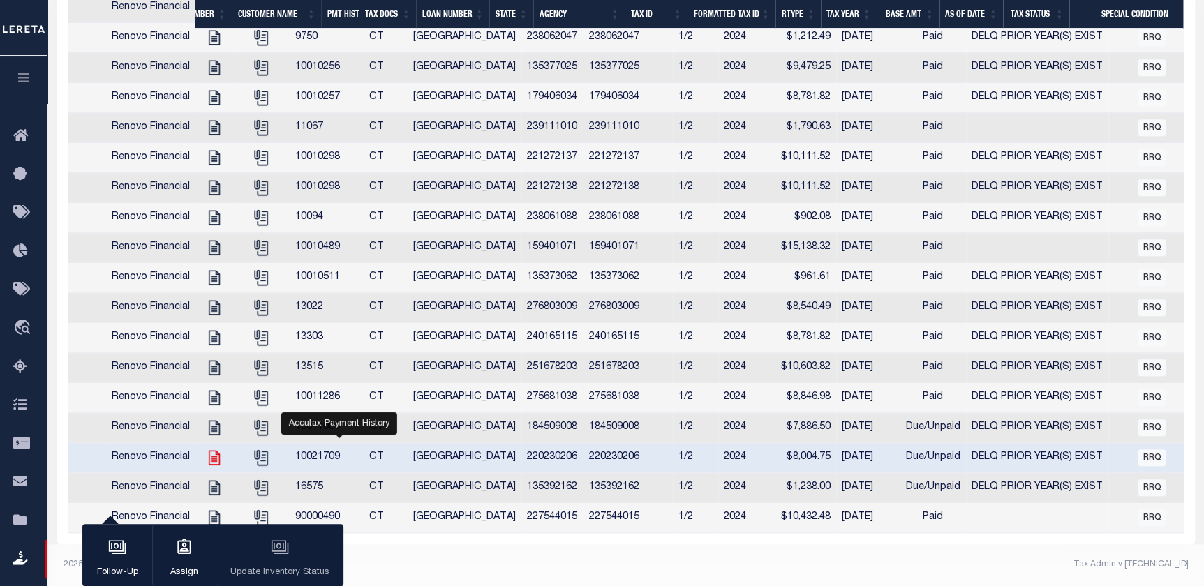
scroll to position [520, 0]
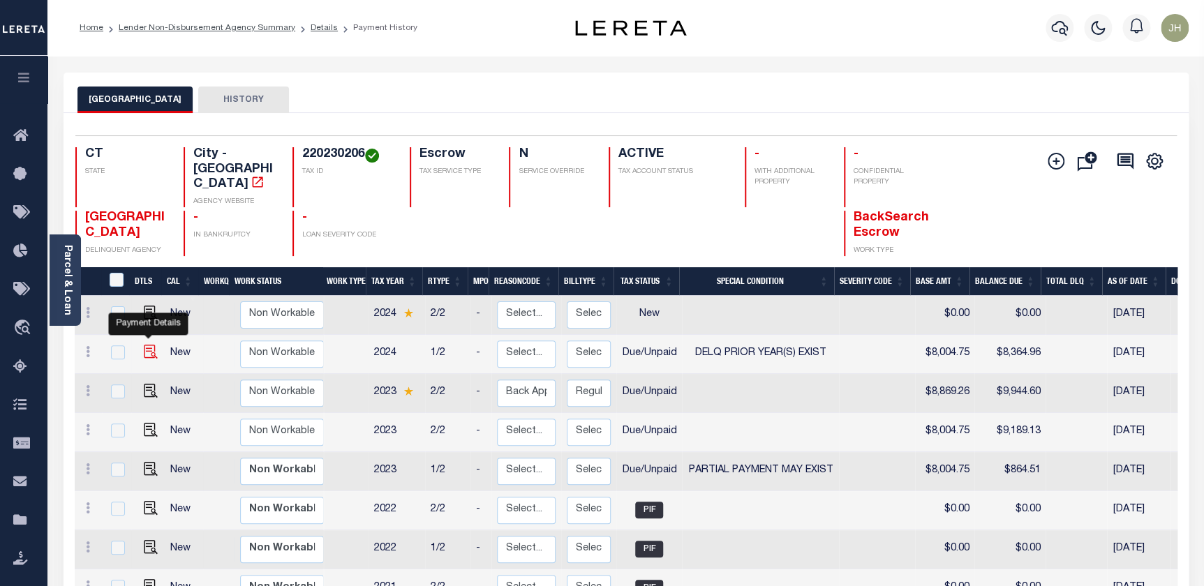
click at [151, 345] on img "" at bounding box center [151, 352] width 14 height 14
checkbox input "true"
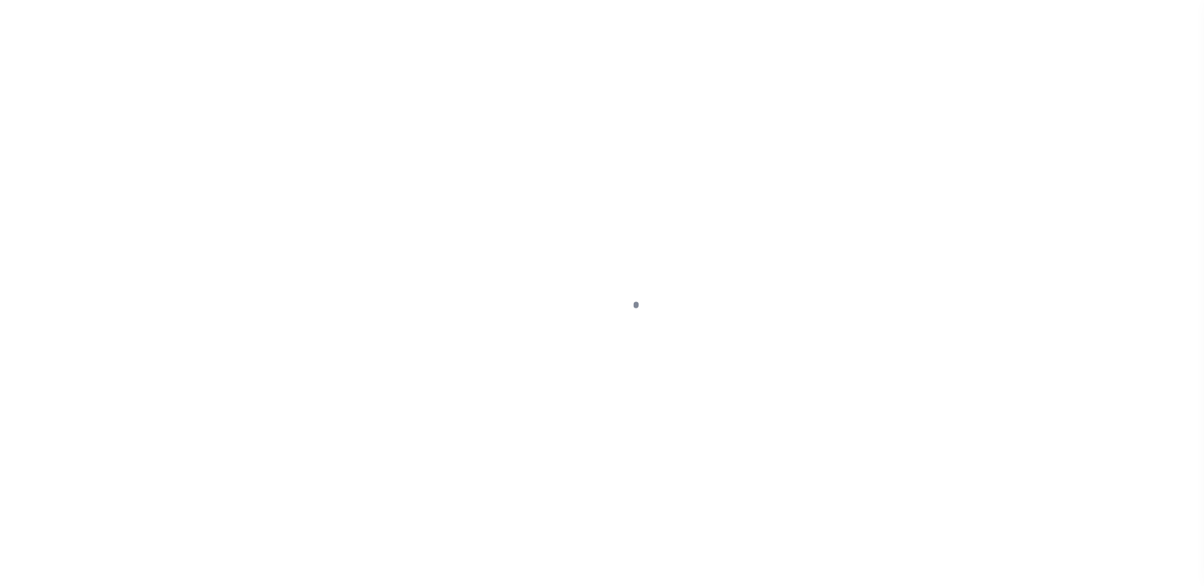
select select "DUE"
select select "18"
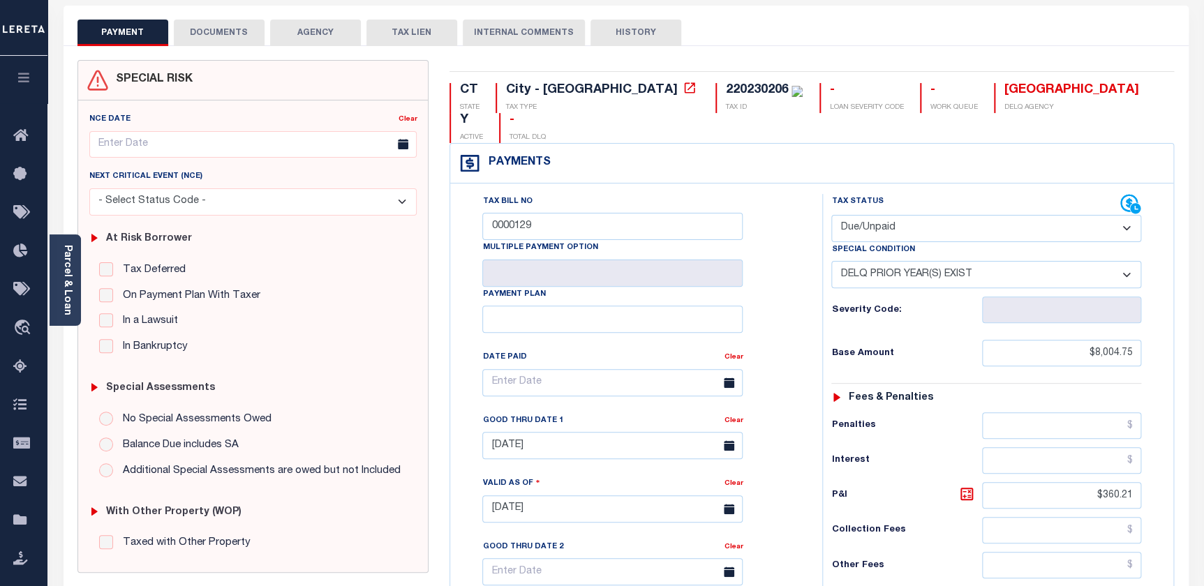
scroll to position [126, 0]
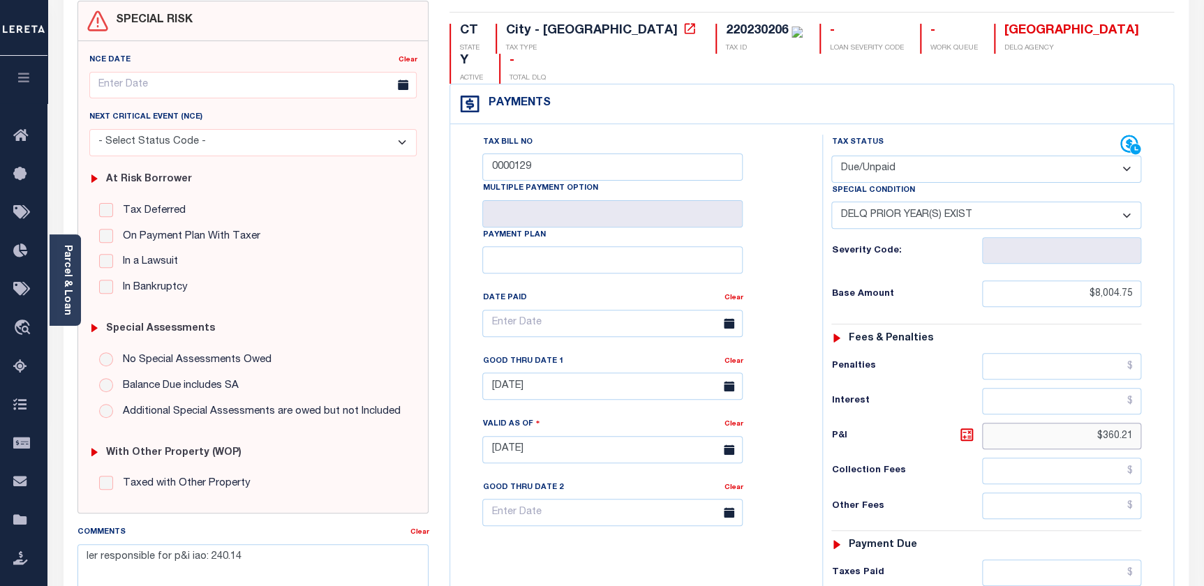
drag, startPoint x: 1093, startPoint y: 407, endPoint x: 1143, endPoint y: 412, distance: 49.8
click at [1143, 412] on div "Tax Status Status - Select Status Code -" at bounding box center [990, 443] width 337 height 616
type input "$480.29"
type input "[DATE]"
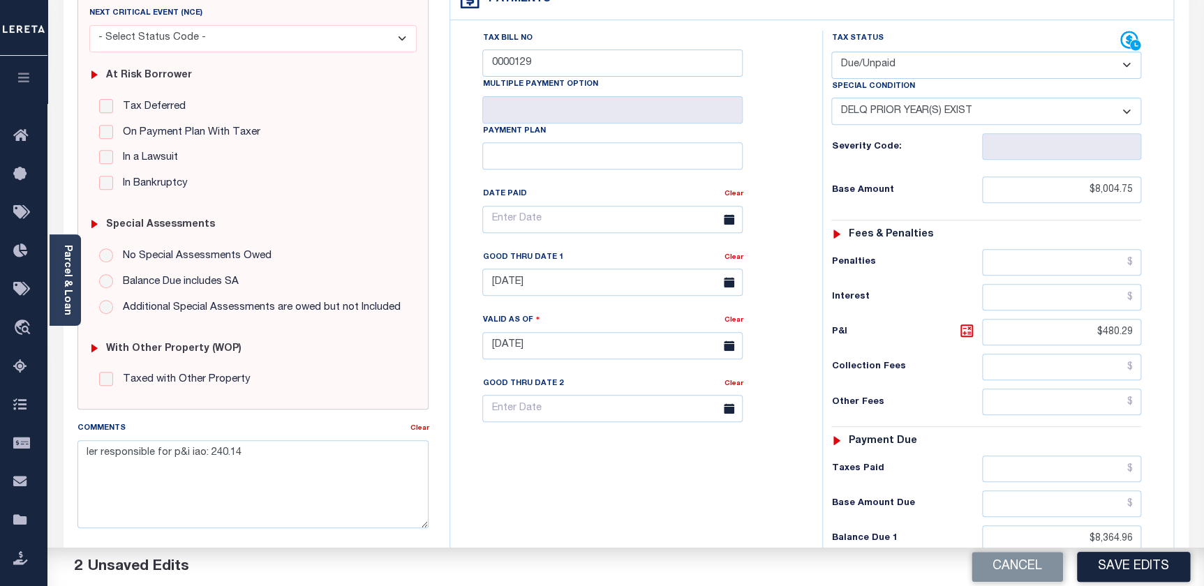
scroll to position [317, 0]
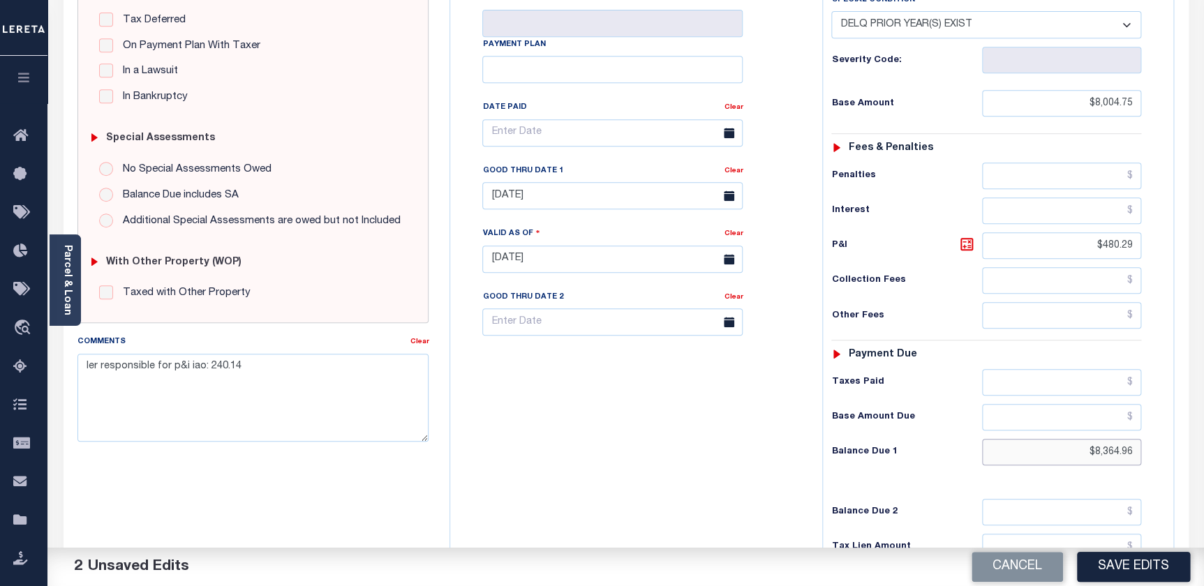
drag, startPoint x: 1088, startPoint y: 426, endPoint x: 1137, endPoint y: 425, distance: 48.9
click at [1137, 439] on input "$8,364.96" at bounding box center [1062, 452] width 160 height 27
drag, startPoint x: 1087, startPoint y: 423, endPoint x: 1173, endPoint y: 427, distance: 86.0
click at [1173, 427] on div "Tax Bill No 0000129 Multiple Payment Option Payment Plan Clear Clear 09/30/2025…" at bounding box center [811, 252] width 723 height 637
type input "$8,485.04"
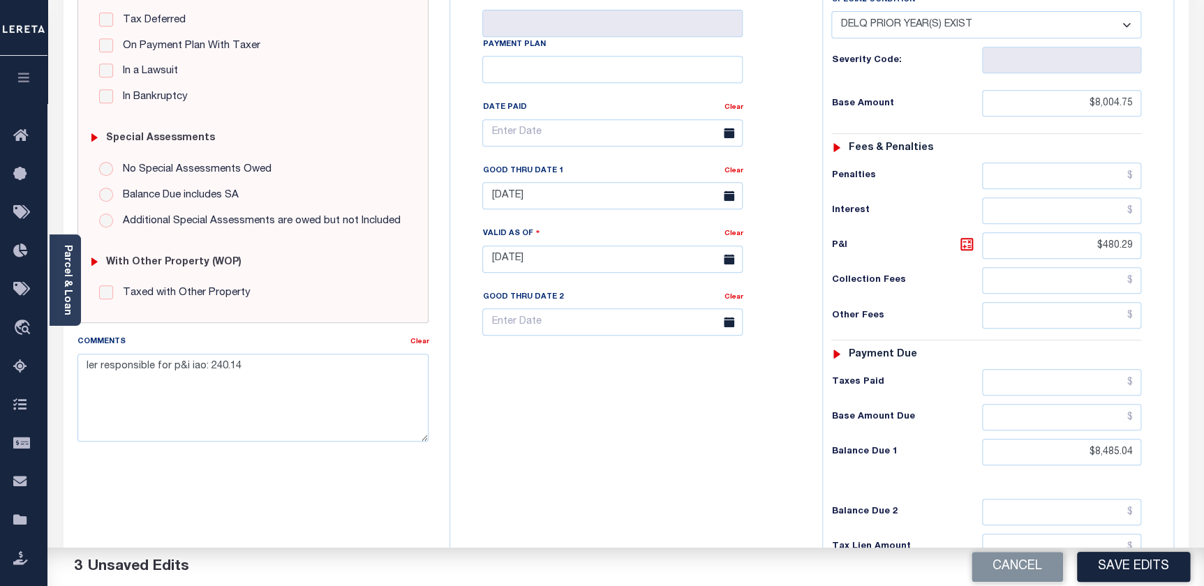
click at [666, 392] on div "Tax Bill No 0000129 Multiple Payment Option Payment Plan" at bounding box center [633, 252] width 358 height 616
click at [653, 186] on div "Tax Bill No 0000129 Multiple Payment Option Payment Plan Clear Clear 09/30/2025…" at bounding box center [632, 140] width 337 height 392
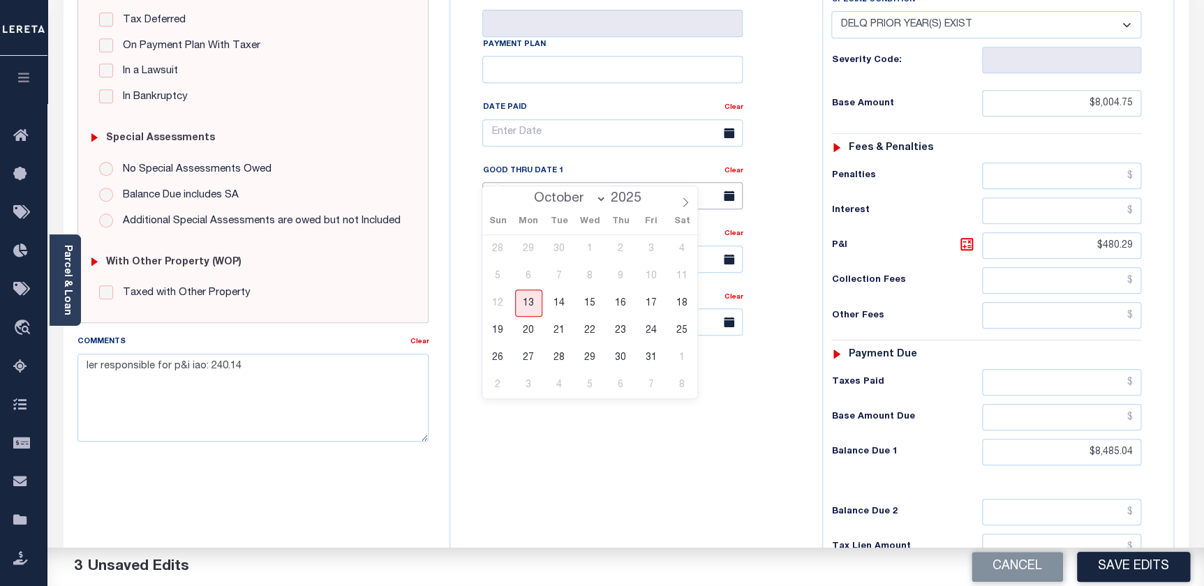
click at [647, 182] on input "09/30/2025" at bounding box center [612, 195] width 260 height 27
click at [646, 360] on span "31" at bounding box center [651, 357] width 27 height 27
type input "10/31/2025"
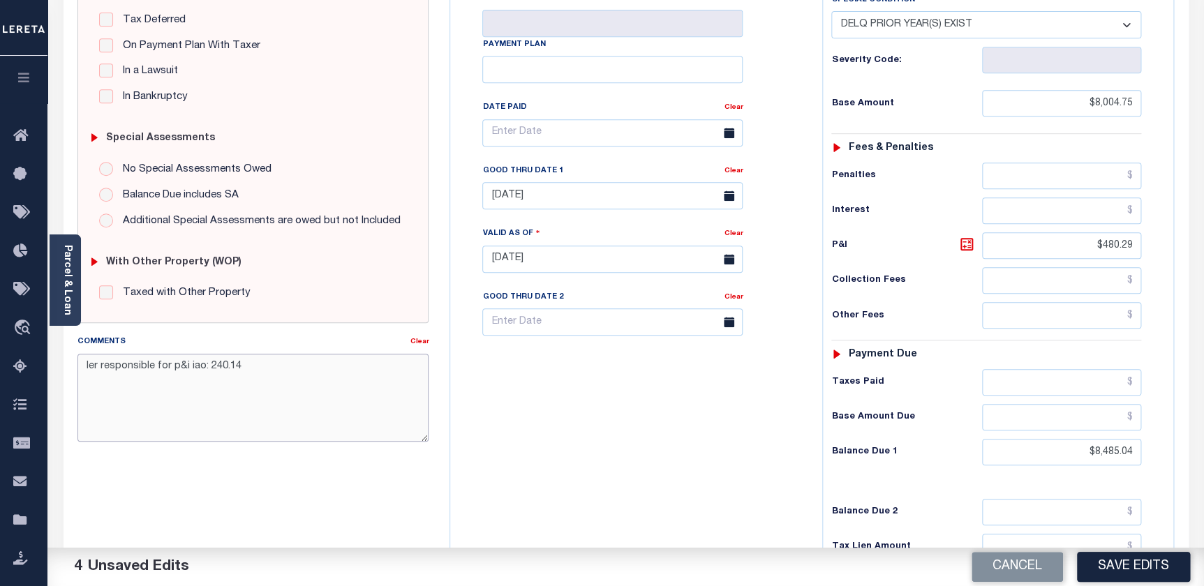
click at [215, 368] on textarea "ler responsible for p&i iao: 240.14" at bounding box center [253, 398] width 352 height 88
drag, startPoint x: 208, startPoint y: 365, endPoint x: 260, endPoint y: 370, distance: 52.6
click at [260, 370] on textarea "ler responsible for p&i iao: 240.14" at bounding box center [253, 398] width 352 height 88
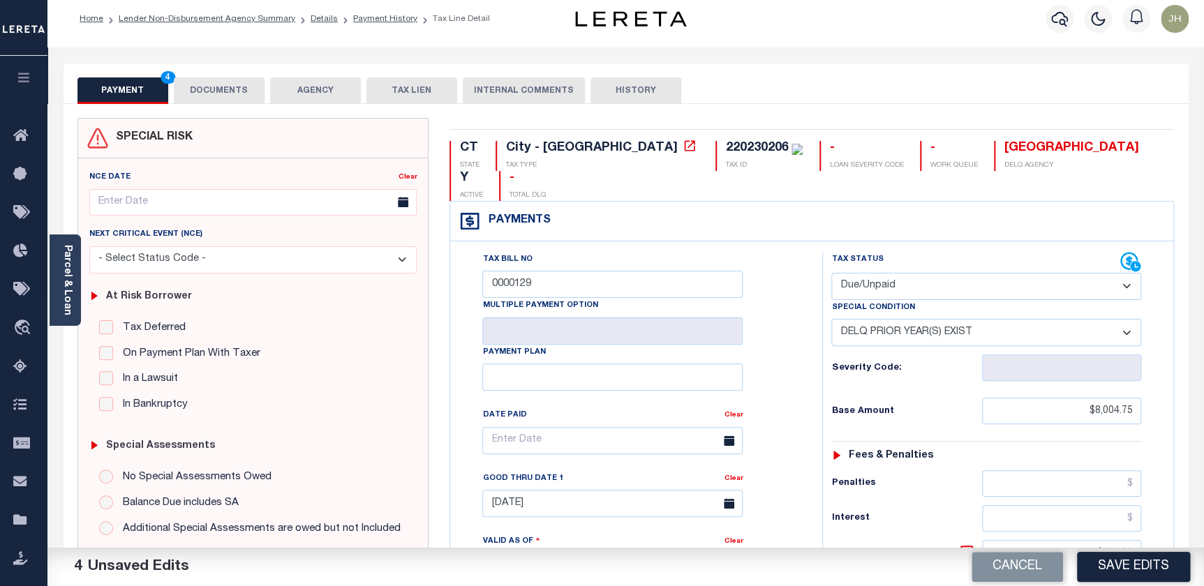
scroll to position [0, 0]
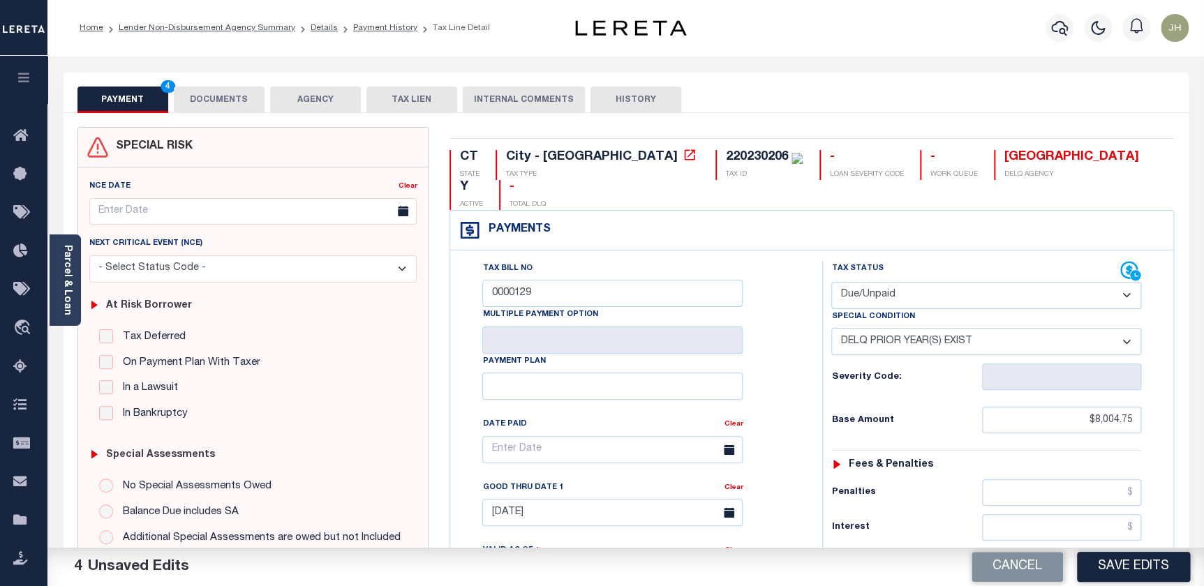
type textarea "ler responsible for p&i iao: 480.29"
click at [218, 105] on button "DOCUMENTS" at bounding box center [219, 100] width 91 height 27
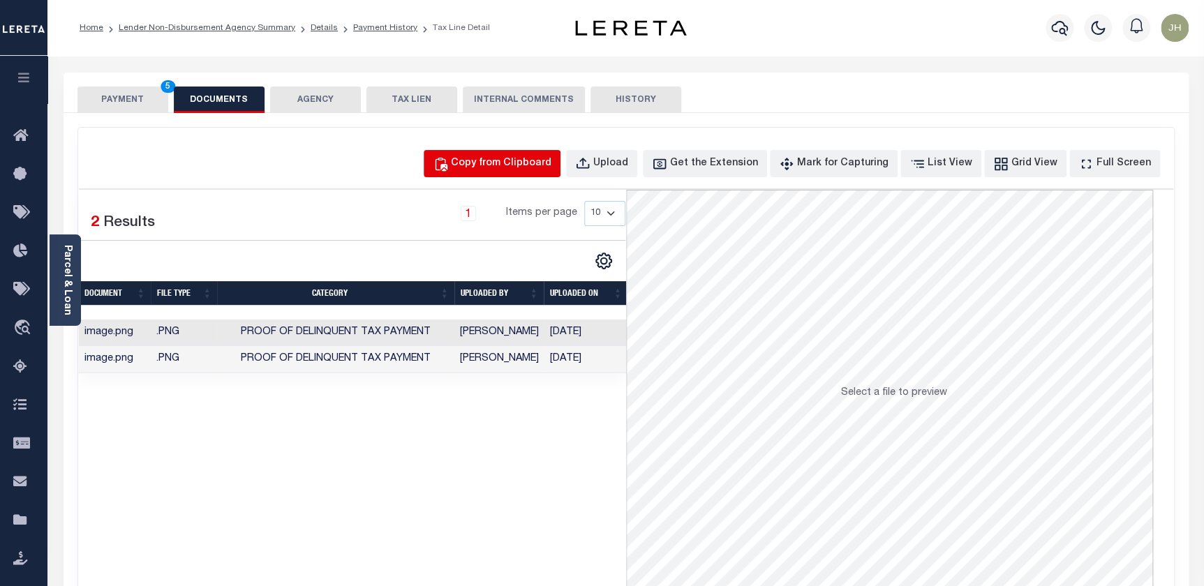
click at [531, 165] on div "Copy from Clipboard" at bounding box center [501, 163] width 101 height 15
select select "POP"
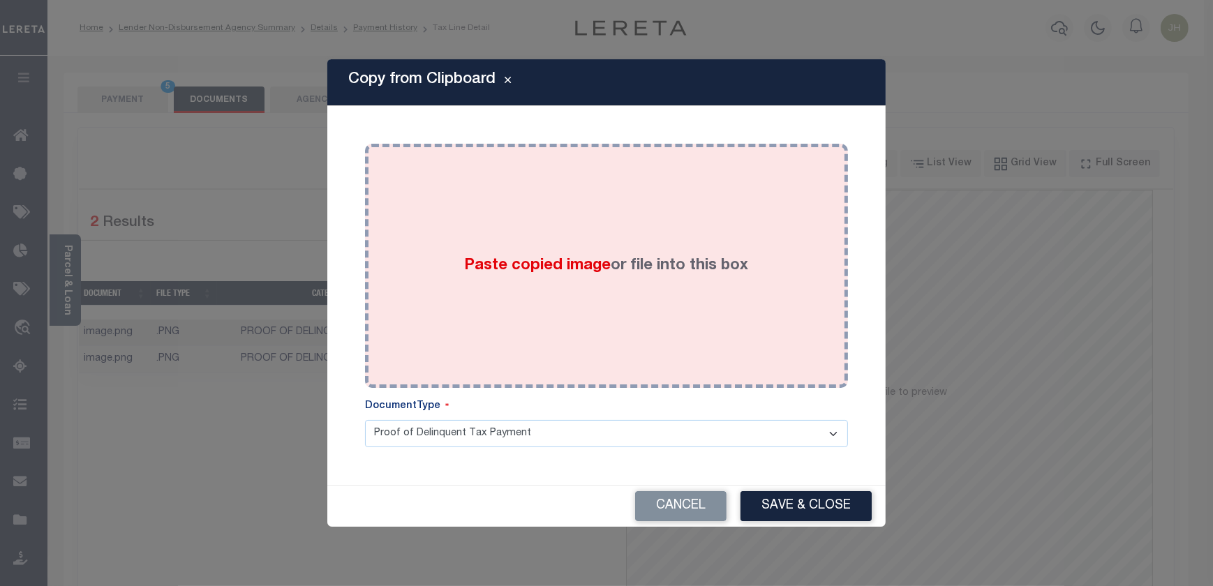
click at [554, 251] on div "Paste copied image or file into this box" at bounding box center [607, 265] width 462 height 223
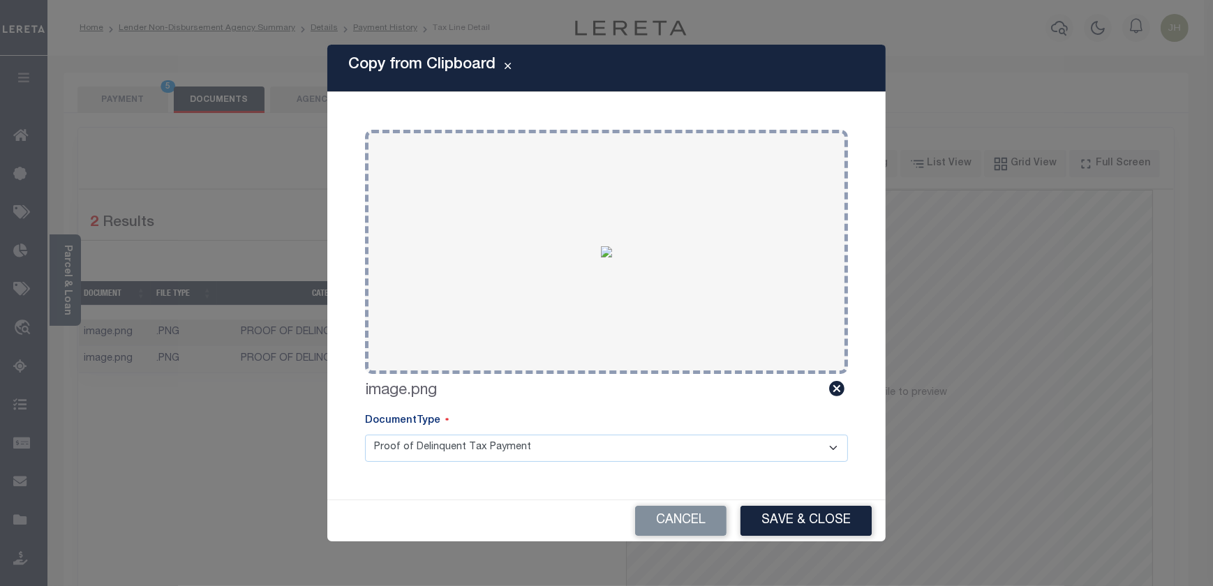
click at [831, 448] on select "Proof of Delinquent Tax Payment" at bounding box center [606, 448] width 483 height 27
click at [796, 523] on button "Save & Close" at bounding box center [806, 521] width 131 height 30
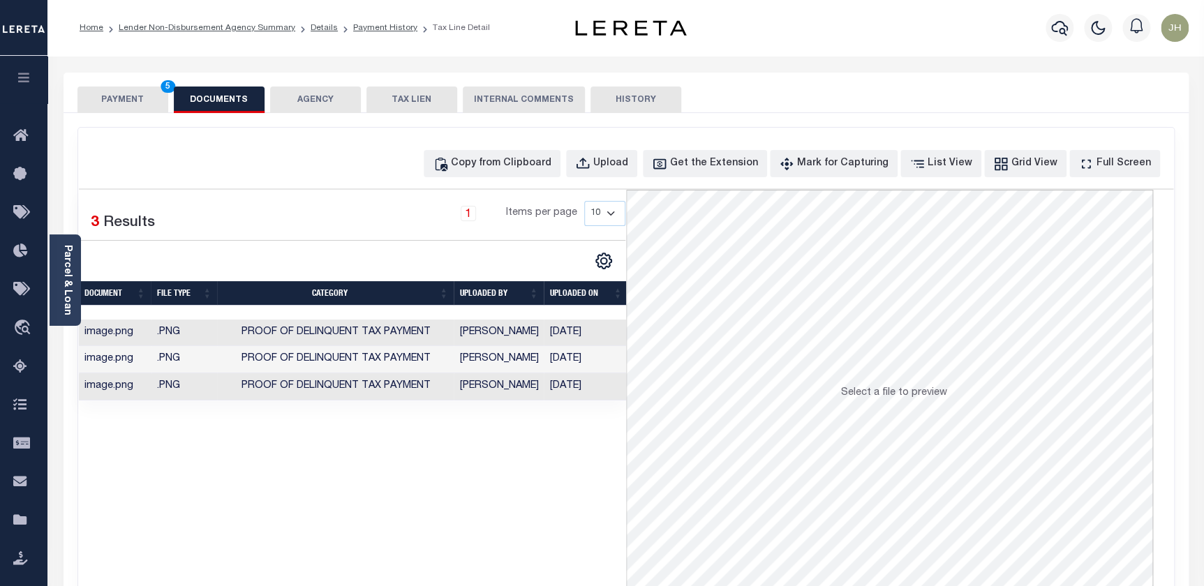
click at [126, 99] on button "PAYMENT 5" at bounding box center [122, 100] width 91 height 27
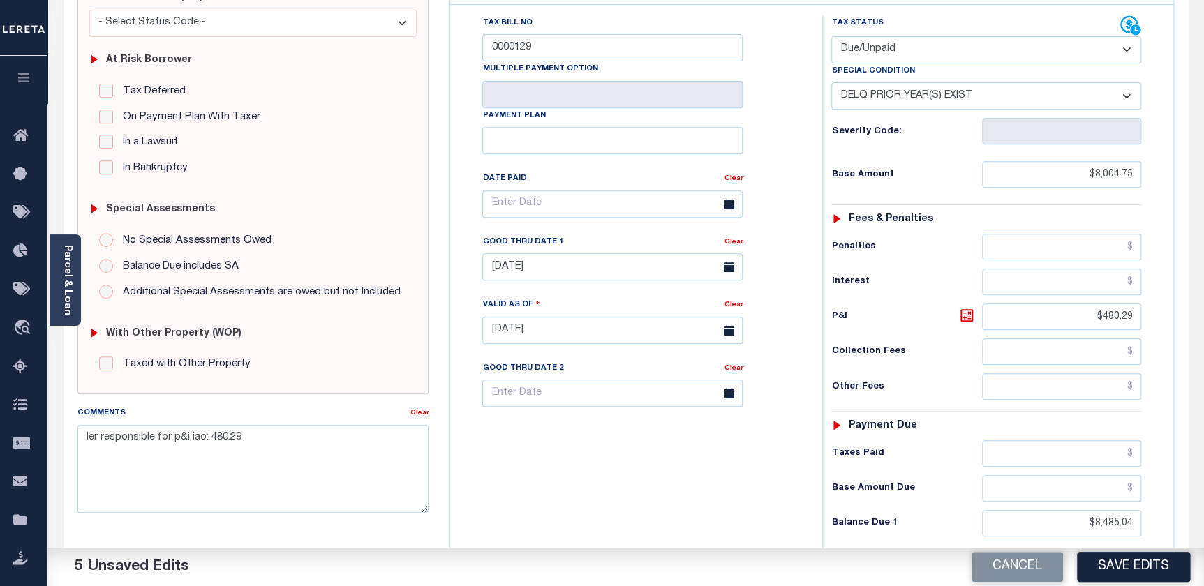
scroll to position [253, 0]
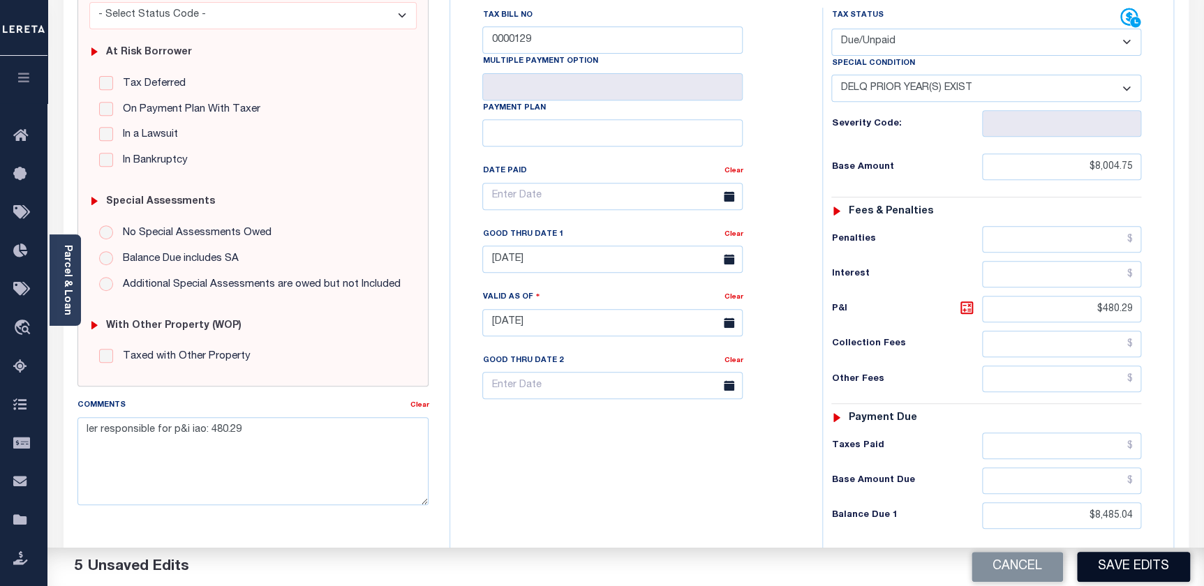
click at [1113, 569] on button "Save Edits" at bounding box center [1133, 567] width 113 height 30
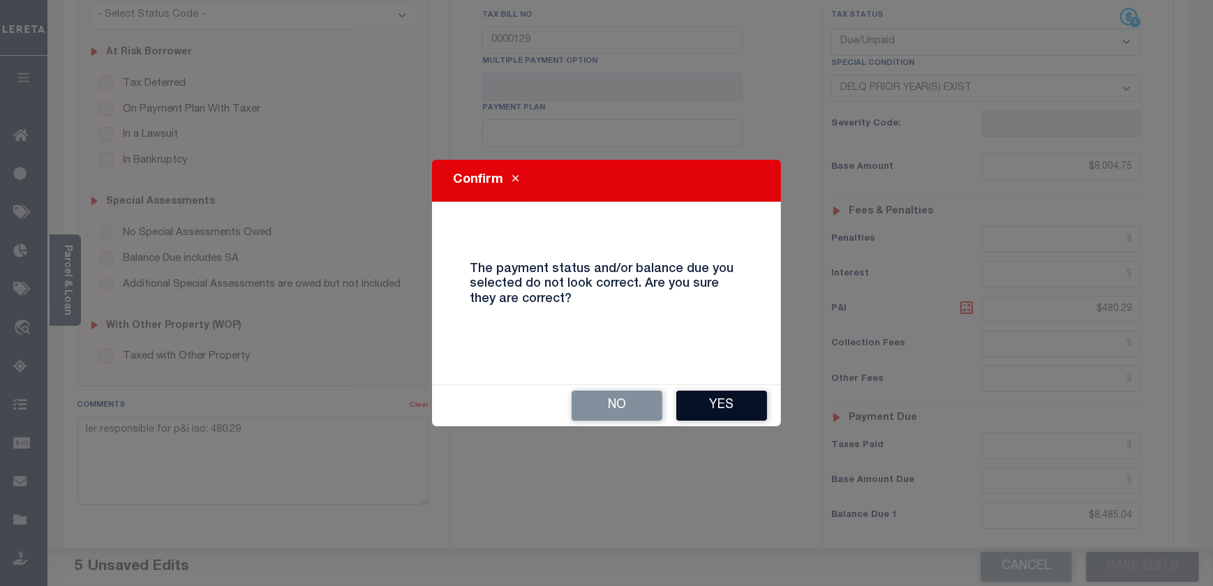
click at [722, 399] on button "Yes" at bounding box center [721, 406] width 91 height 30
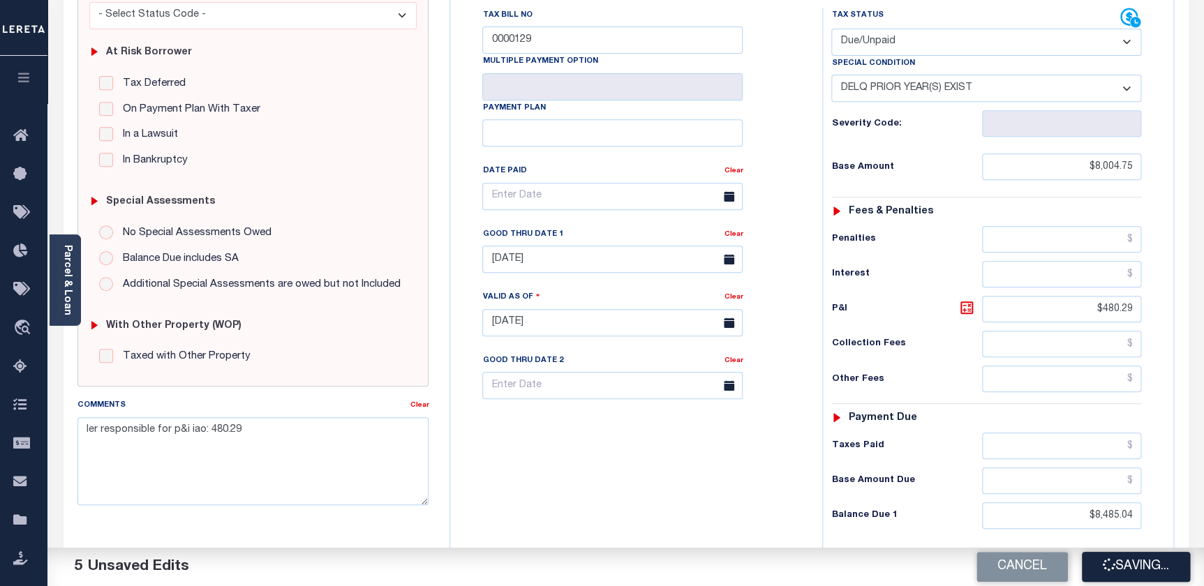
checkbox input "false"
type input "0"
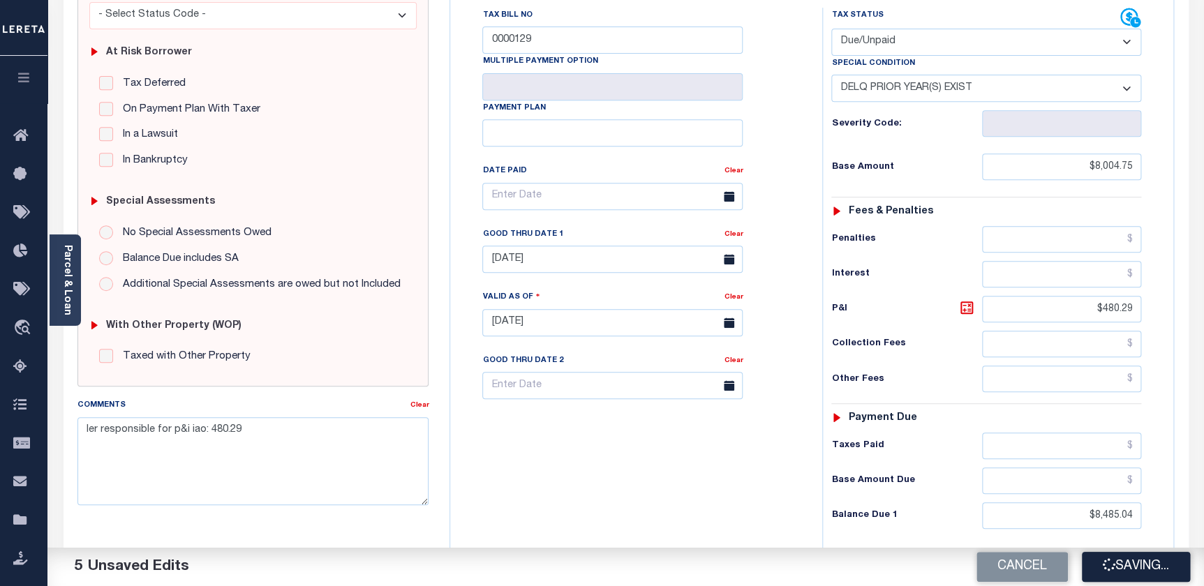
type input "$8,004.75"
type input "$480.29"
type input "$8,485.04"
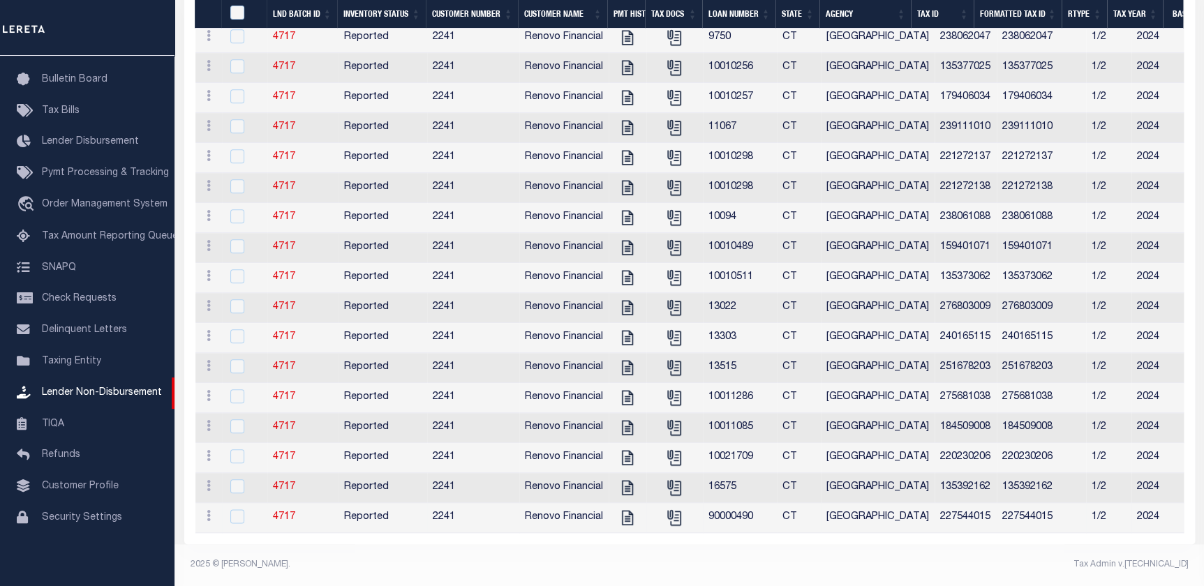
scroll to position [523, 0]
click at [625, 451] on icon "" at bounding box center [626, 458] width 11 height 15
checkbox input "true"
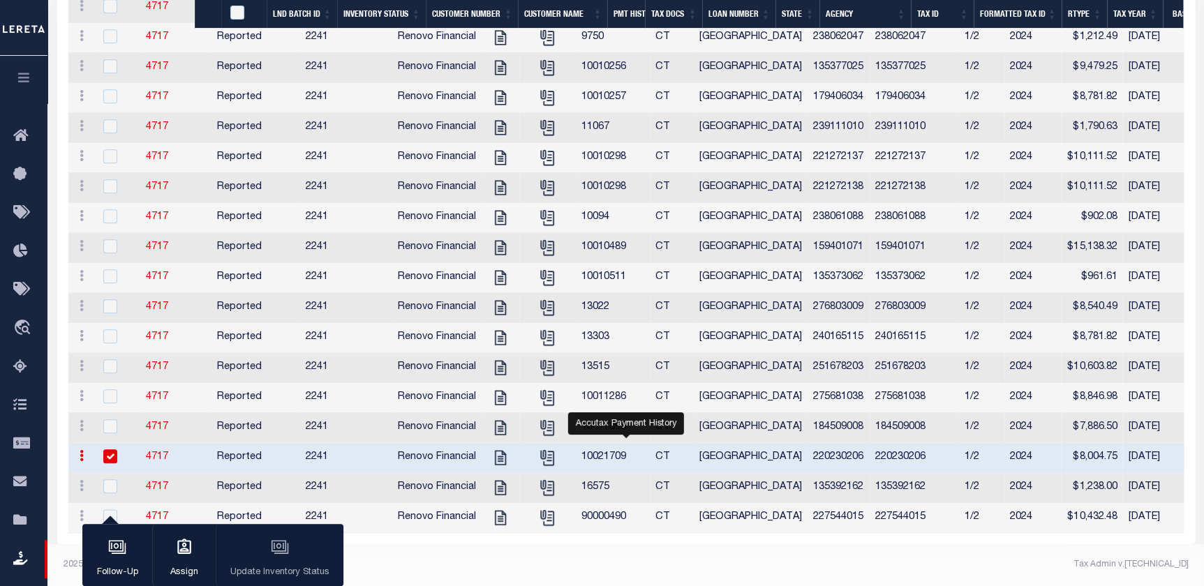
scroll to position [520, 0]
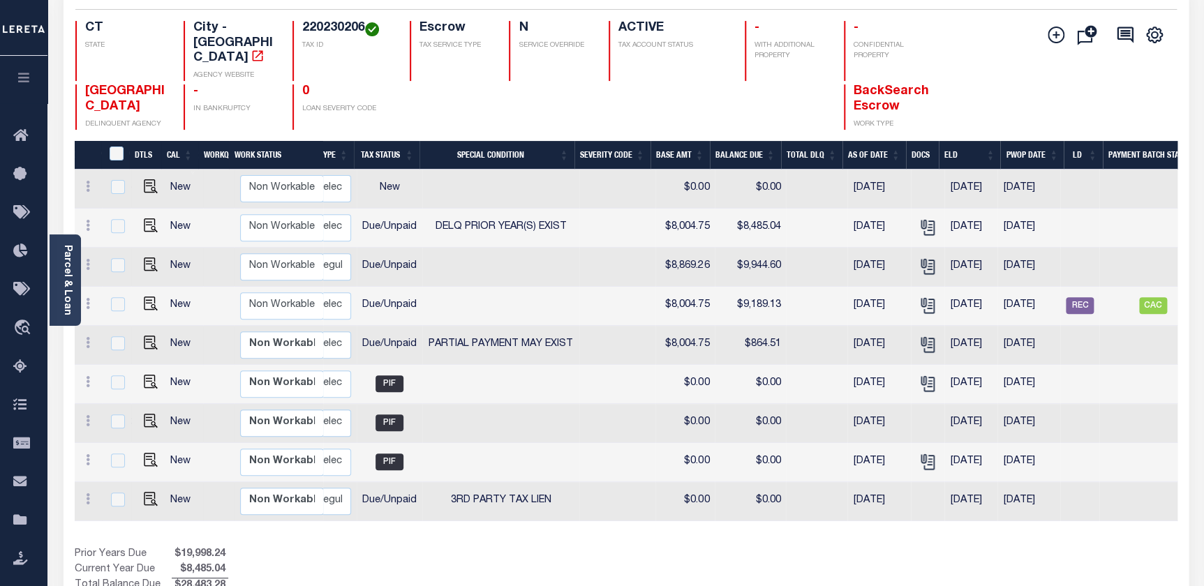
scroll to position [0, 260]
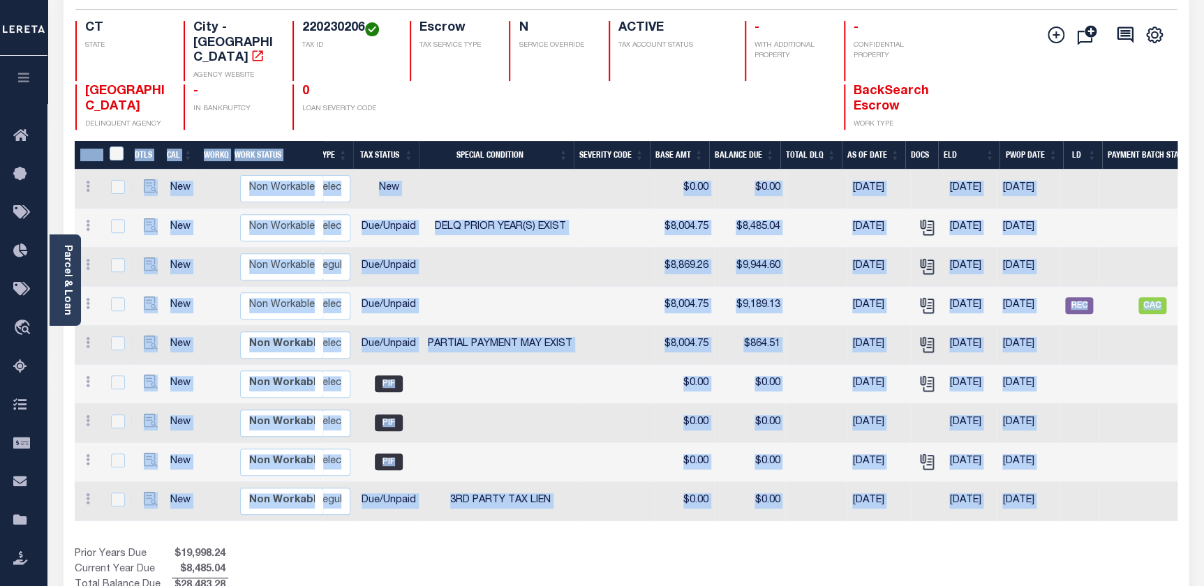
drag, startPoint x: 537, startPoint y: 512, endPoint x: 286, endPoint y: 508, distance: 251.3
click at [286, 508] on div "DTLS CAL WorkQ Work Status Work Type Tax Year RType MPO ReasonCode BillType Tax…" at bounding box center [626, 367] width 1103 height 453
click at [450, 547] on div "Prior Years Due $19,998.24 Current Year Due $8,485.04 Total Balance Due $28,483…" at bounding box center [350, 570] width 551 height 47
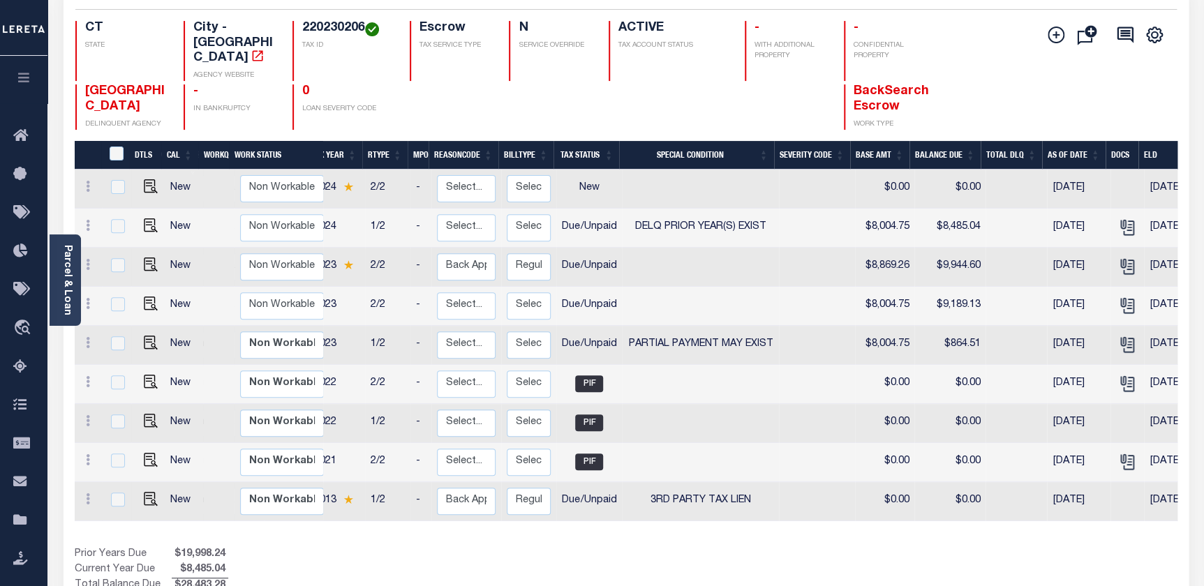
scroll to position [0, 75]
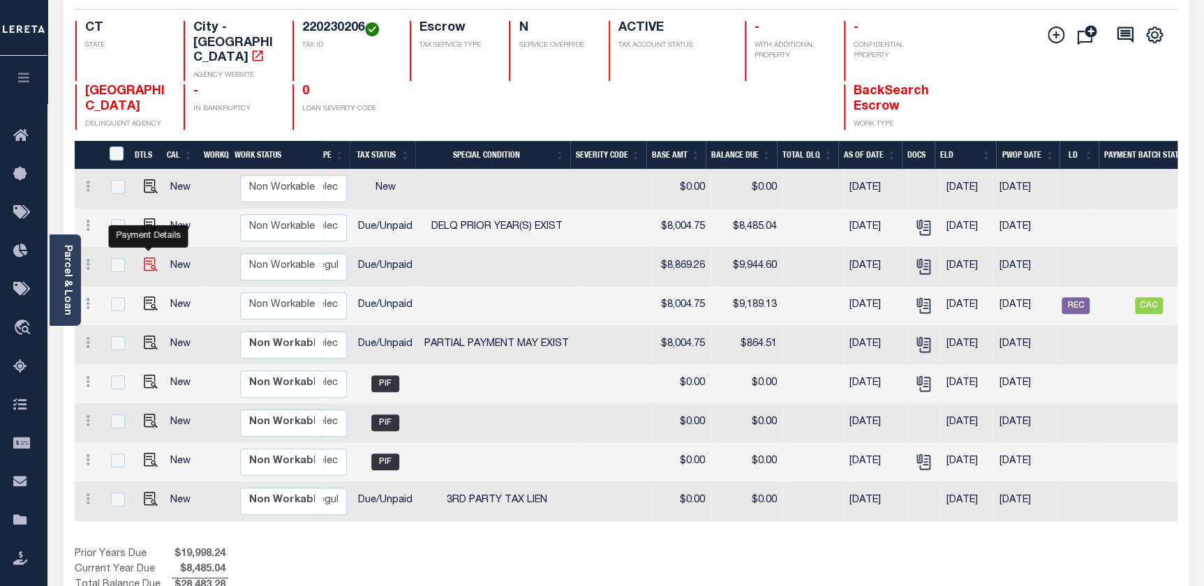
click at [147, 258] on img "" at bounding box center [151, 265] width 14 height 14
checkbox input "true"
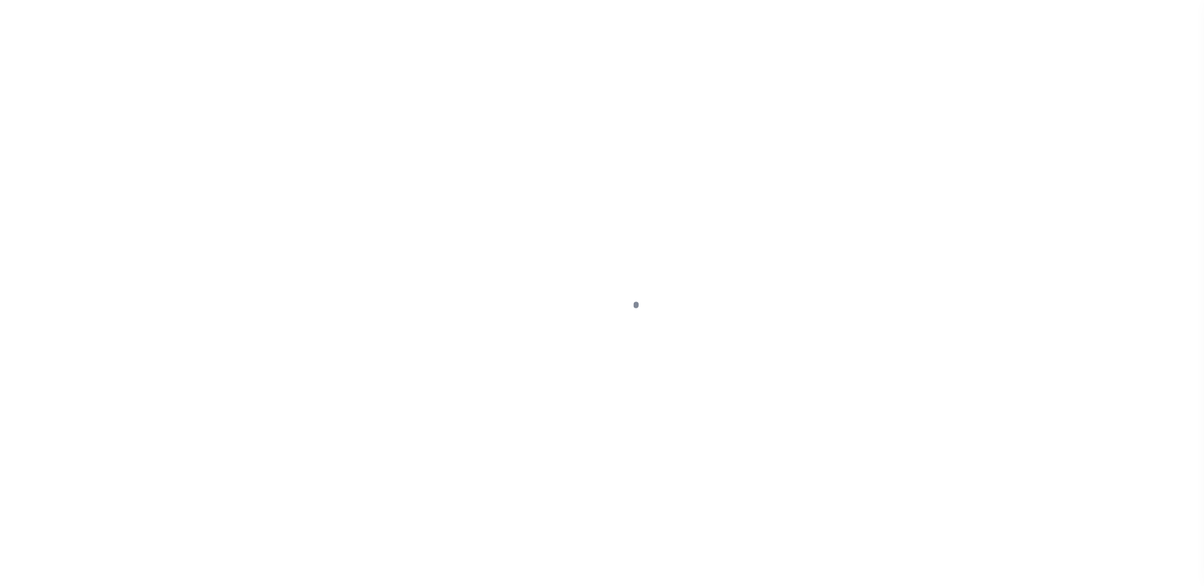
select select "DUE"
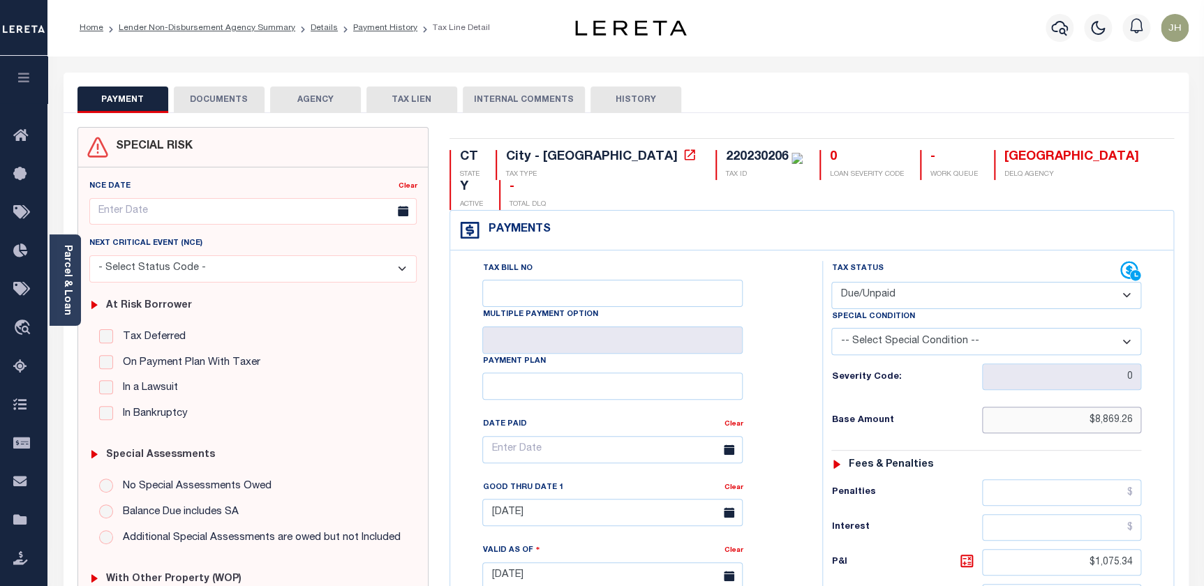
drag, startPoint x: 1087, startPoint y: 391, endPoint x: 1138, endPoint y: 390, distance: 51.0
click at [1138, 407] on input "$8,869.26" at bounding box center [1062, 420] width 160 height 27
type input "$8,004.75"
type input "[DATE]"
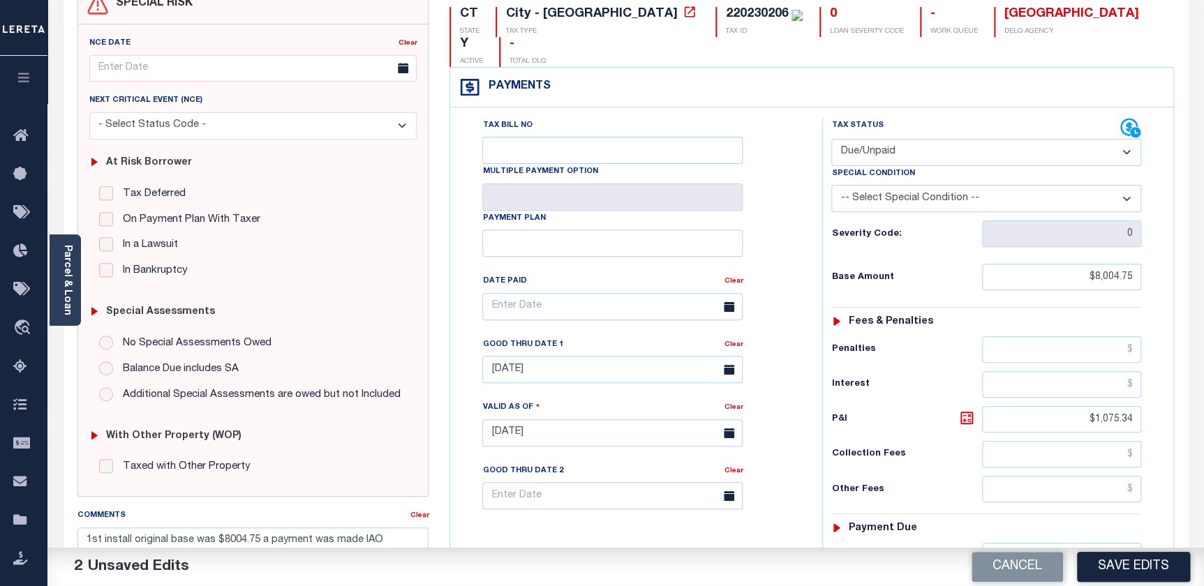
scroll to position [190, 0]
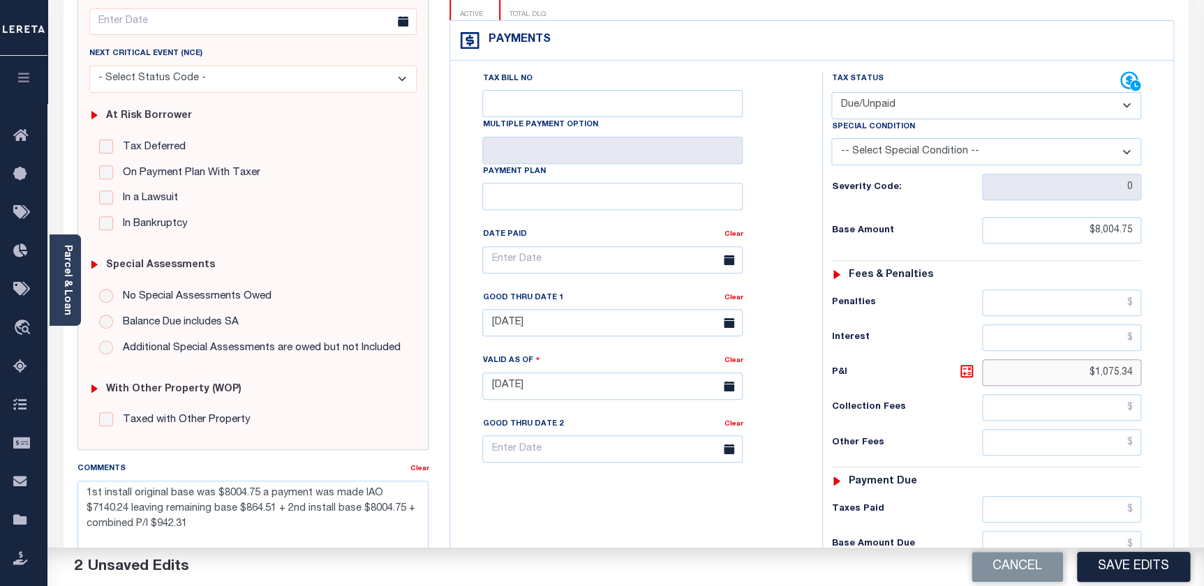
drag, startPoint x: 1081, startPoint y: 341, endPoint x: 1162, endPoint y: 353, distance: 81.8
click at [1162, 353] on div "Tax Status Status" at bounding box center [991, 379] width 358 height 616
type input "$1,341.42"
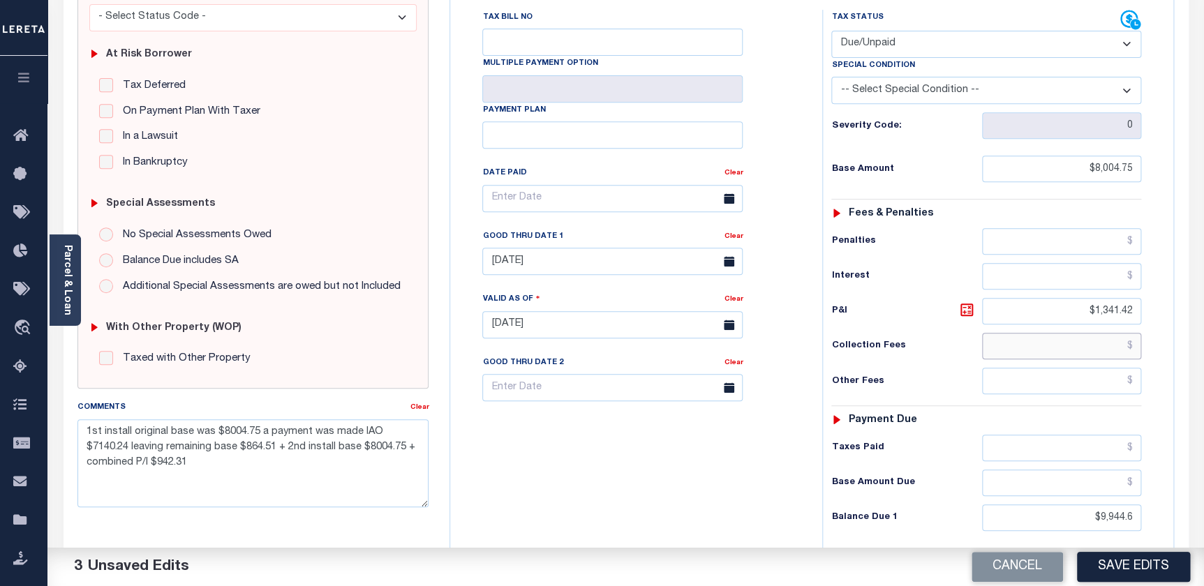
scroll to position [253, 0]
drag, startPoint x: 1086, startPoint y: 482, endPoint x: 1146, endPoint y: 484, distance: 60.0
click at [1146, 484] on div "Tax Status Status - Select Status Code -" at bounding box center [990, 316] width 337 height 616
drag, startPoint x: 1073, startPoint y: 477, endPoint x: 1145, endPoint y: 495, distance: 74.0
click at [1145, 495] on div "Tax Status Status - Select Status Code -" at bounding box center [990, 316] width 337 height 616
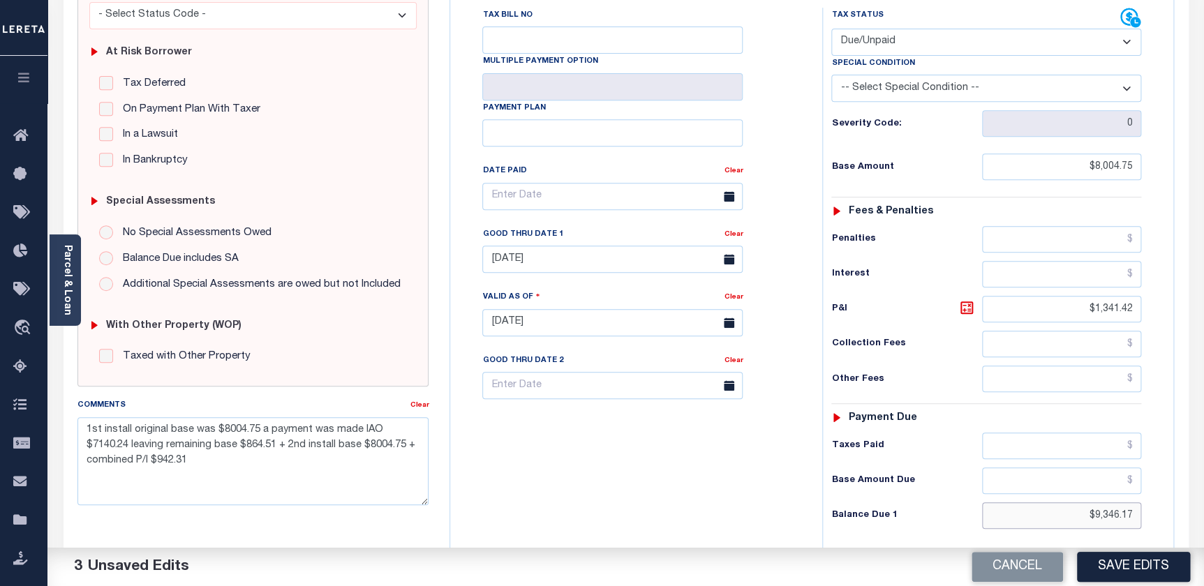
type input "$9,346.17"
click at [673, 246] on input "08/31/2025" at bounding box center [612, 259] width 260 height 27
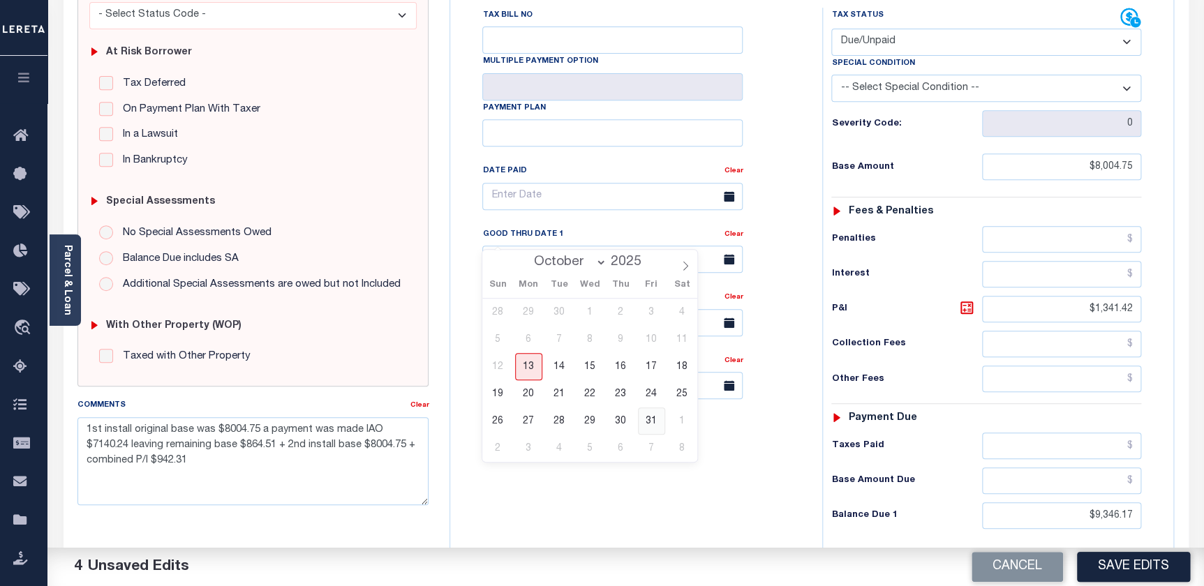
click at [651, 424] on span "31" at bounding box center [651, 421] width 27 height 27
type input "10/31/2025"
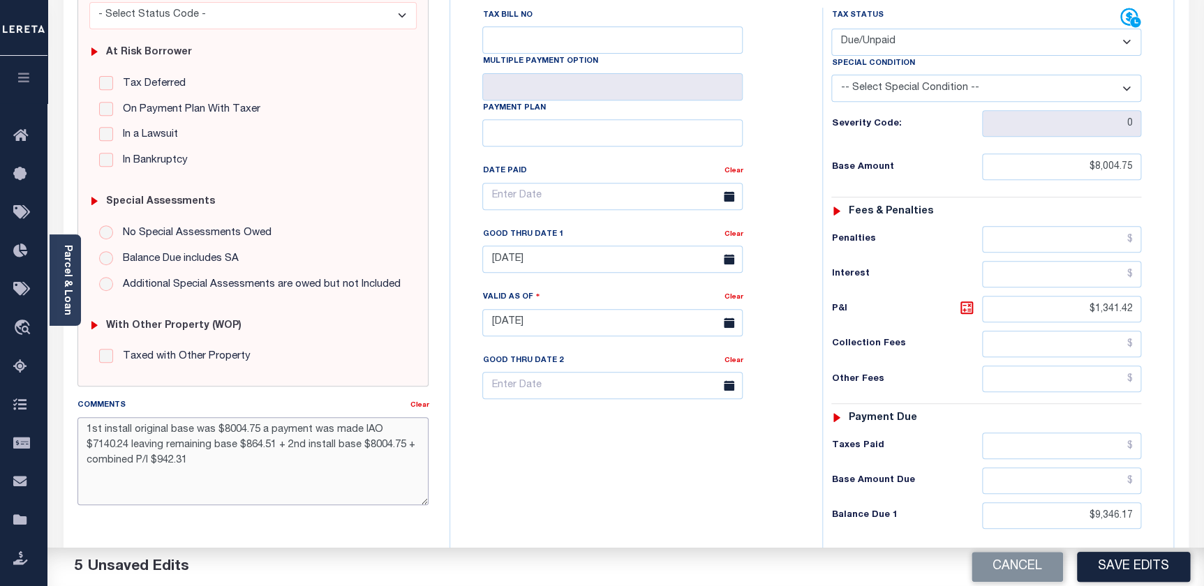
click at [198, 497] on textarea "1st install original base was $8004.75 a payment was made IAO $7140.24 leaving …" at bounding box center [253, 461] width 352 height 88
drag, startPoint x: 87, startPoint y: 429, endPoint x: 264, endPoint y: 475, distance: 183.4
click at [264, 475] on textarea "1st install original base was $8004.75 a payment was made IAO $7140.24 leaving …" at bounding box center [253, 461] width 352 height 88
type textarea "I"
type textarea "p"
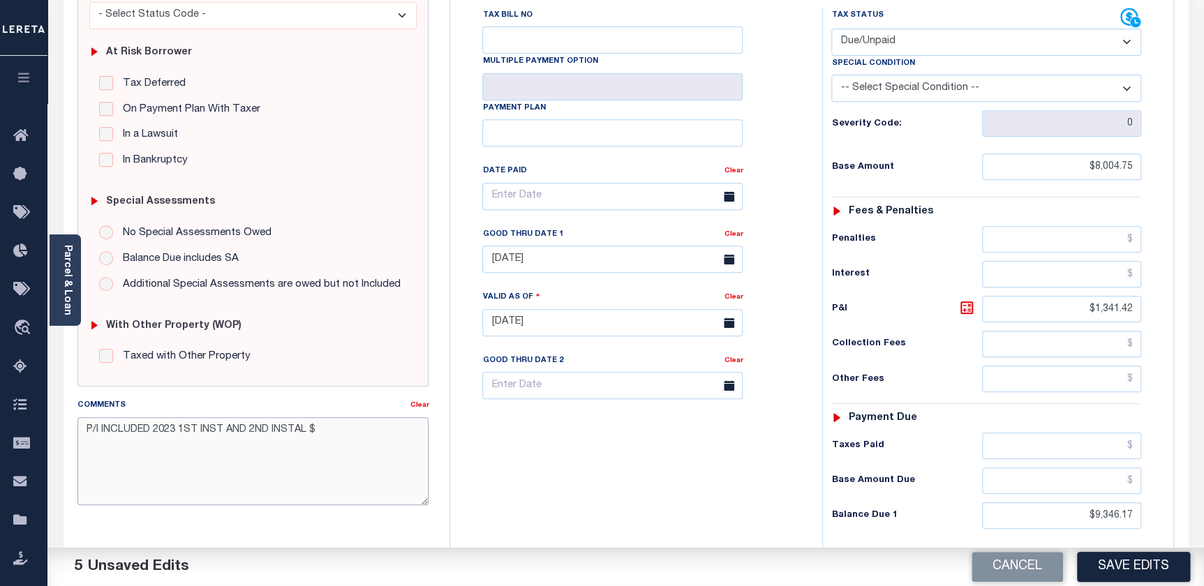
click at [207, 492] on textarea "P/I INCLUDED 2023 1ST INST AND 2ND INSTAL $" at bounding box center [253, 461] width 352 height 88
click at [101, 431] on textarea "P/I INCLUDED 2023 1ST INST AND 2ND INSTAL $" at bounding box center [253, 461] width 352 height 88
click at [204, 431] on textarea "P/I PROVIDED INCLUDED 2023 1ST INST AND 2ND INSTAL $" at bounding box center [253, 461] width 352 height 88
drag, startPoint x: 274, startPoint y: 429, endPoint x: 358, endPoint y: 436, distance: 84.7
click at [358, 436] on textarea "P/I PROVIDED INCLUDE 2023 1ST INST AND 2ND INSTAL $" at bounding box center [253, 461] width 352 height 88
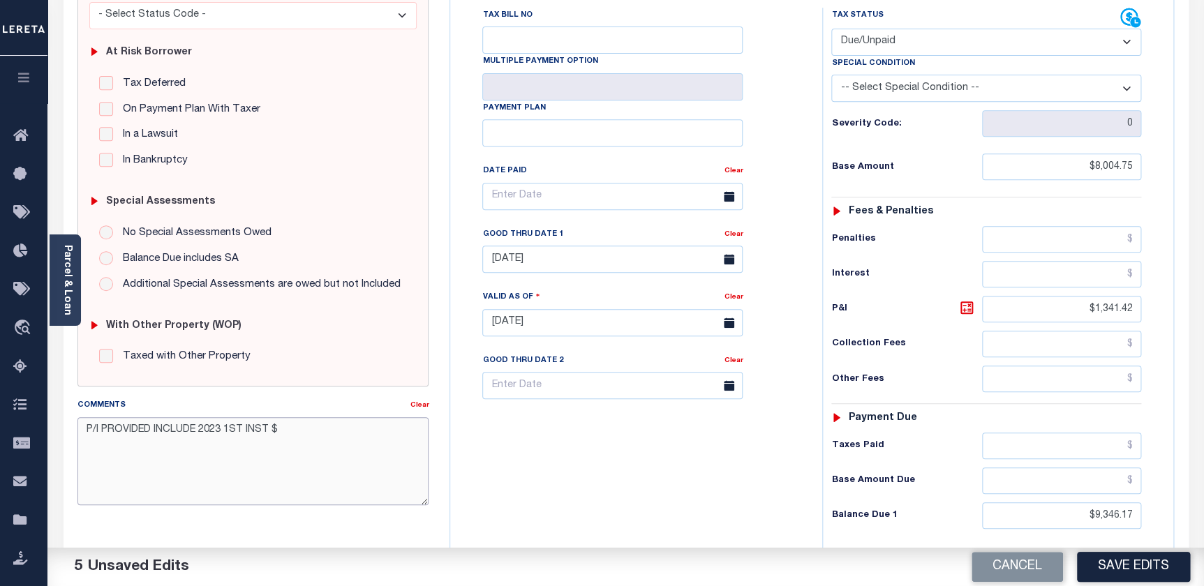
click at [302, 431] on textarea "P/I PROVIDED INCLUDE 2023 1ST INST $" at bounding box center [253, 461] width 352 height 88
click at [304, 431] on textarea "P/I PROVIDED INCLUDE 2023 1ST INST" at bounding box center [253, 461] width 352 height 88
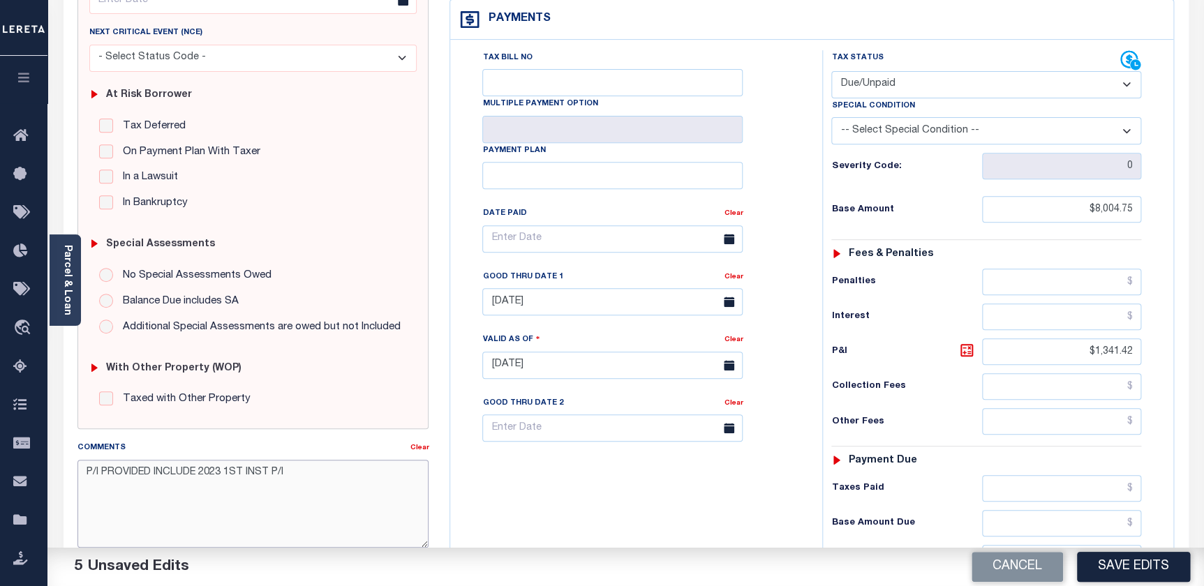
scroll to position [0, 0]
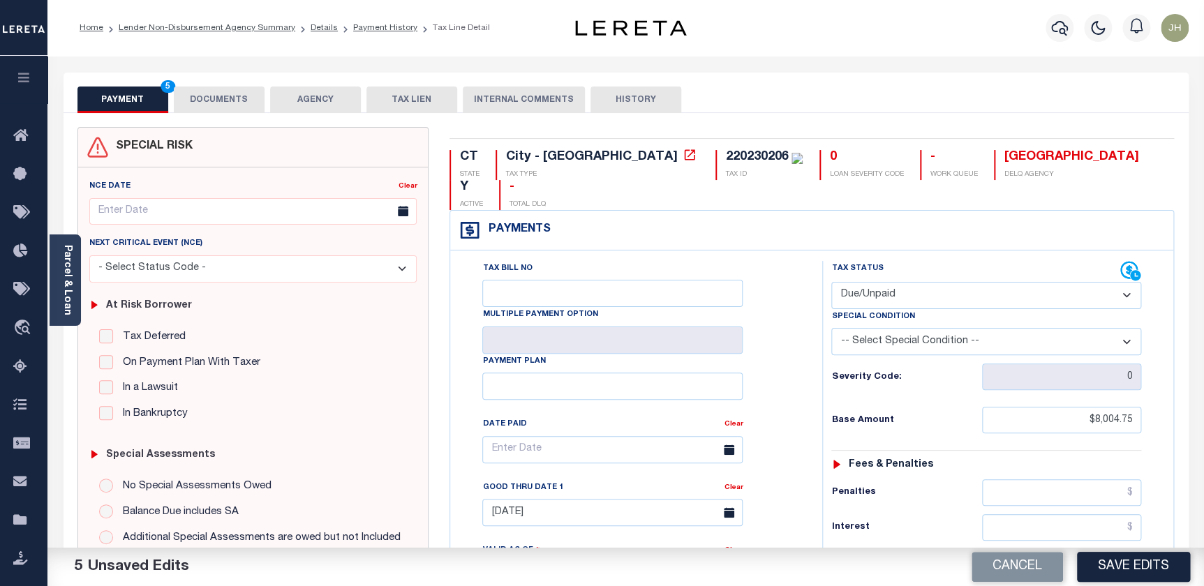
type textarea "P/I PROVIDED INCLUDE 2023 1ST INST P/I"
click at [201, 105] on button "DOCUMENTS" at bounding box center [219, 100] width 91 height 27
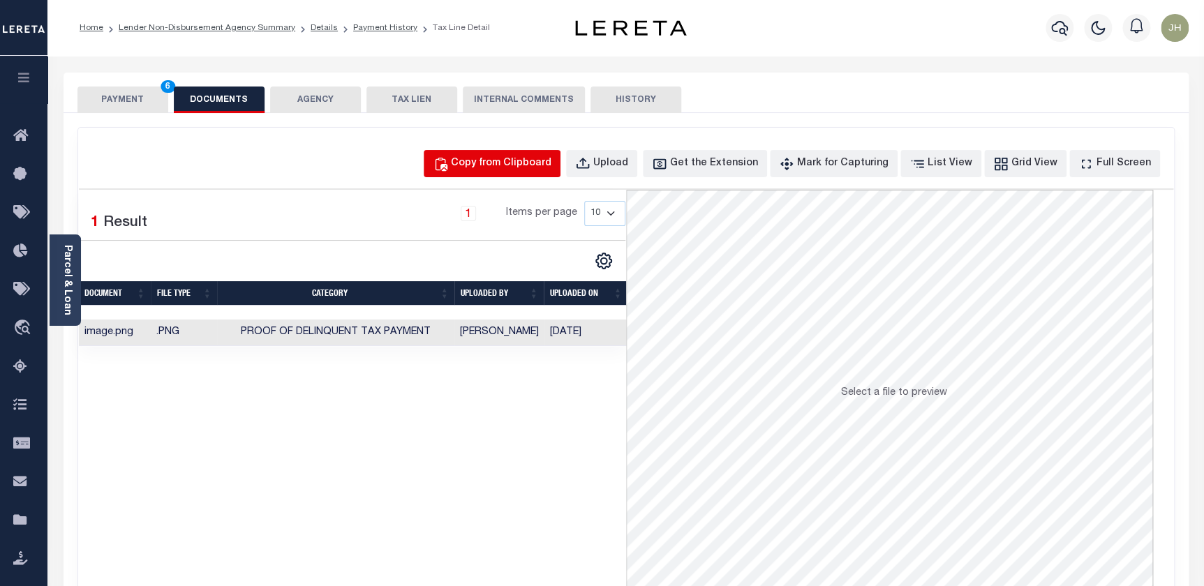
click at [503, 161] on div "Copy from Clipboard" at bounding box center [501, 163] width 101 height 15
select select "POP"
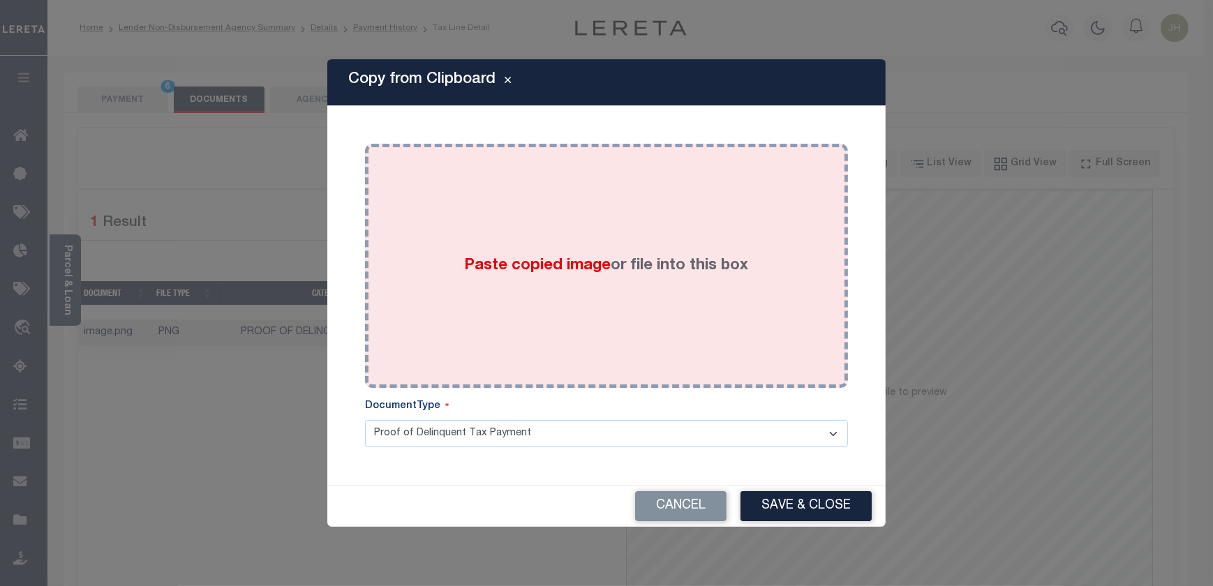
click at [622, 309] on div "Paste copied image or file into this box" at bounding box center [607, 265] width 462 height 223
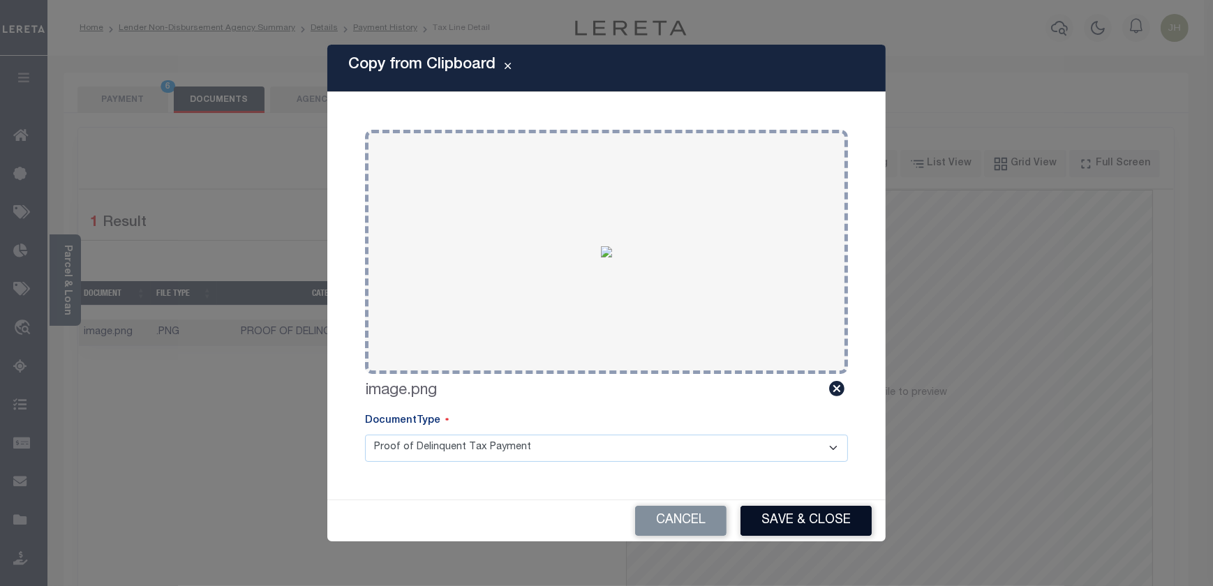
click at [799, 521] on button "Save & Close" at bounding box center [806, 521] width 131 height 30
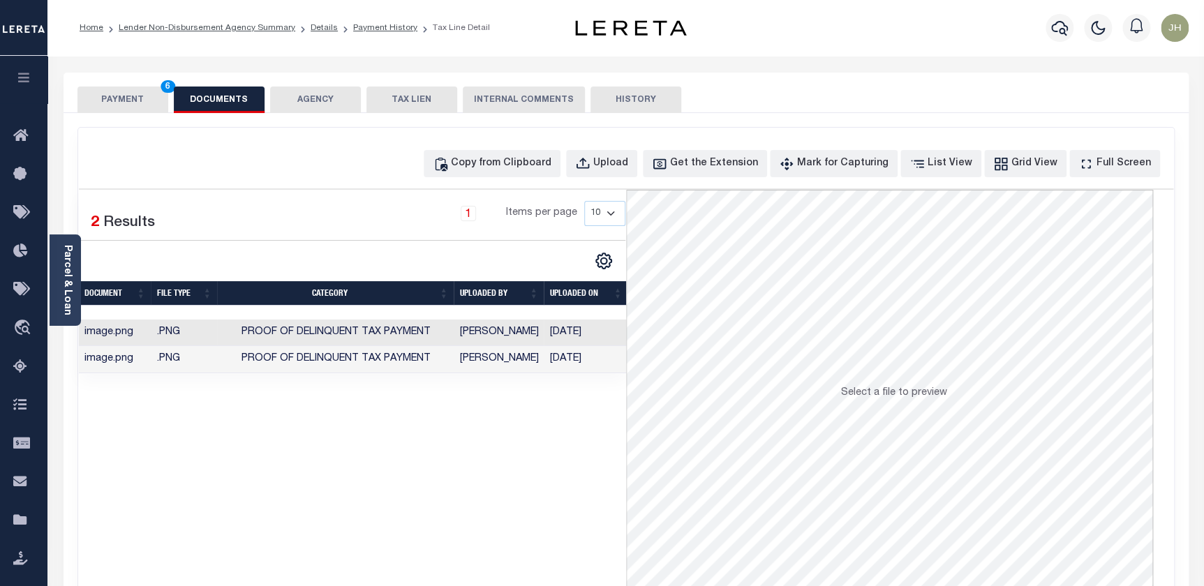
click at [128, 96] on button "PAYMENT 6" at bounding box center [122, 100] width 91 height 27
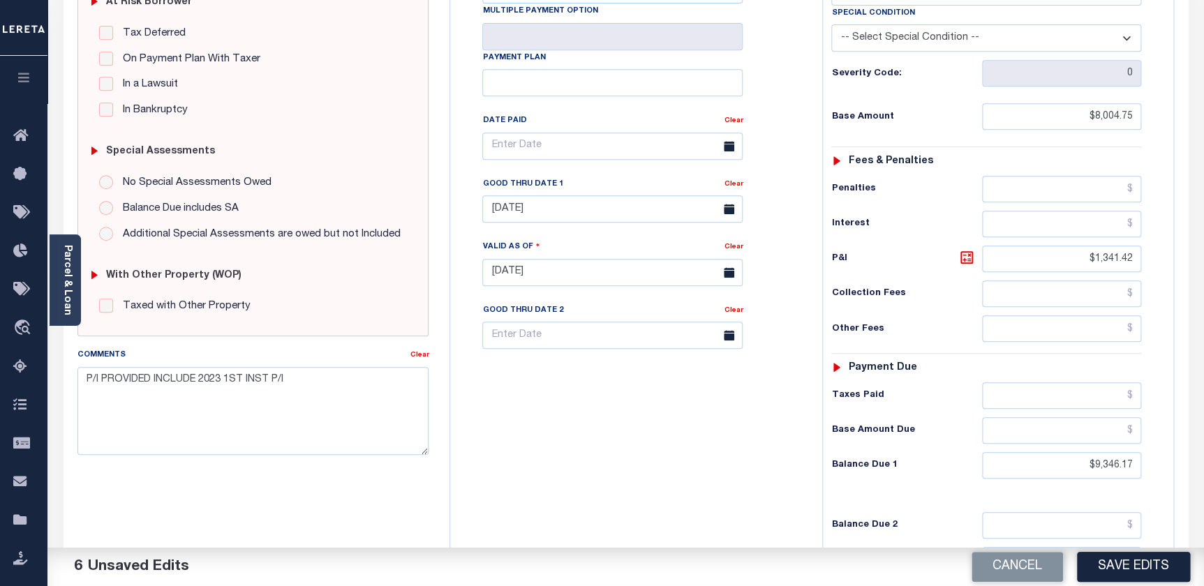
scroll to position [317, 0]
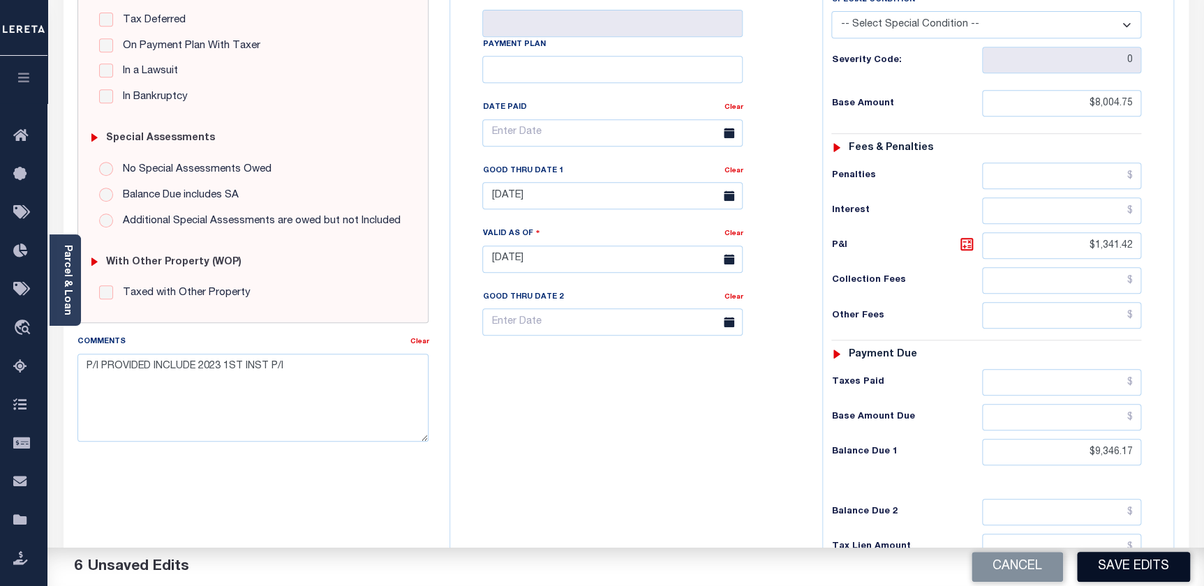
click at [1118, 571] on button "Save Edits" at bounding box center [1133, 567] width 113 height 30
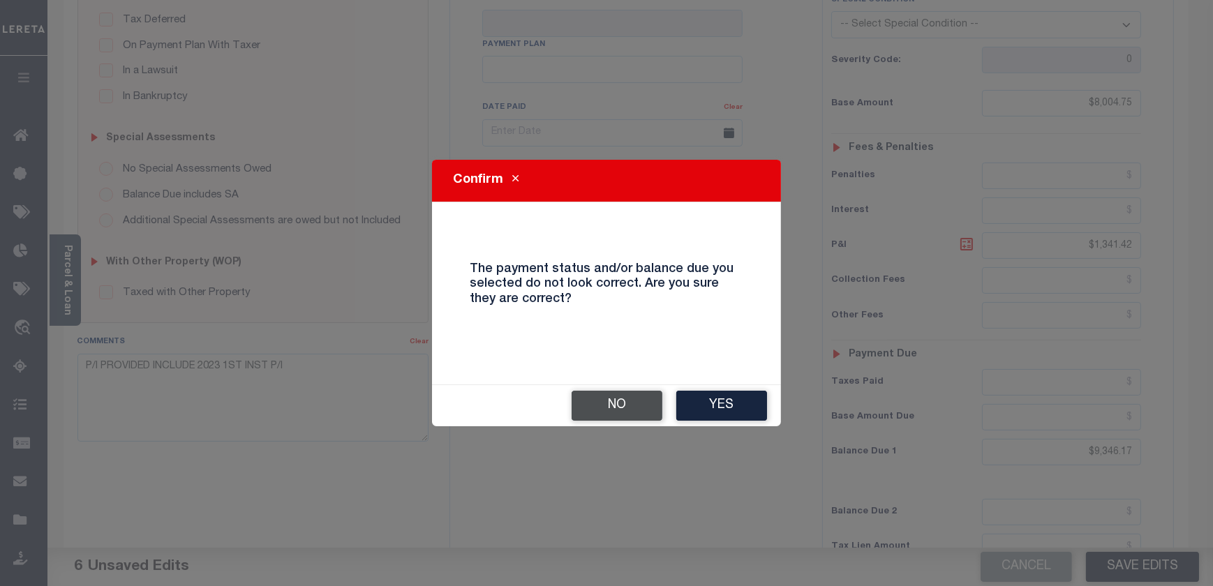
click at [600, 408] on button "No" at bounding box center [617, 406] width 91 height 30
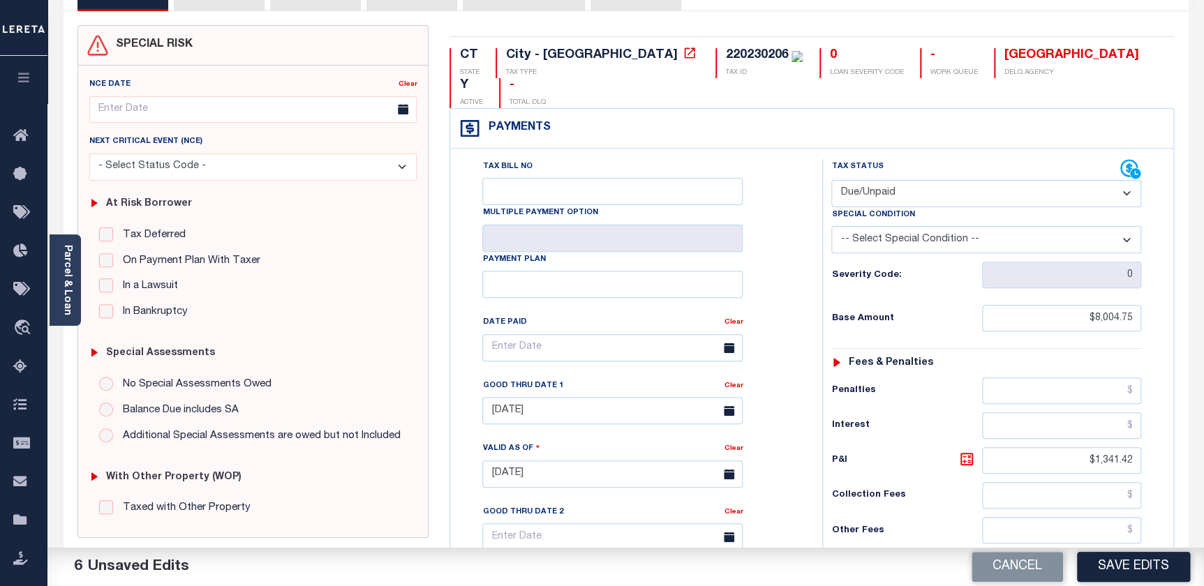
scroll to position [126, 0]
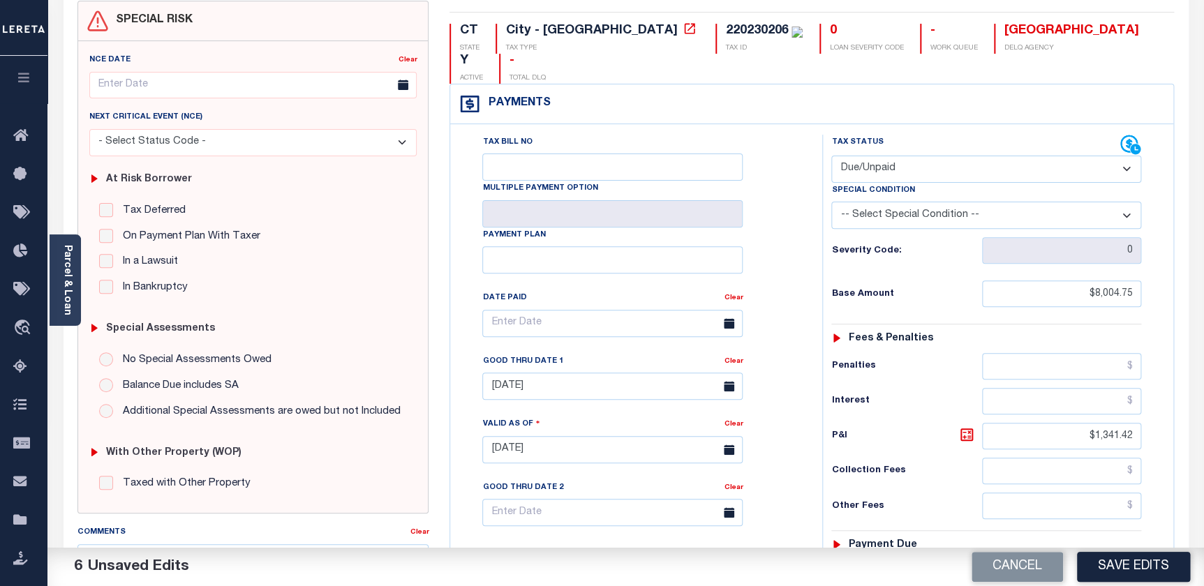
click at [1127, 202] on select "-- Select Special Condition -- 3RD PARTY TAX LIEN AGENCY TAX LIEN (A.K.A Inside…" at bounding box center [986, 215] width 310 height 27
click at [831, 202] on select "-- Select Special Condition -- 3RD PARTY TAX LIEN AGENCY TAX LIEN (A.K.A Inside…" at bounding box center [986, 215] width 310 height 27
click at [1128, 202] on select "-- Select Special Condition -- 3RD PARTY TAX LIEN AGENCY TAX LIEN (A.K.A Inside…" at bounding box center [986, 215] width 310 height 27
select select "17"
click at [831, 202] on select "-- Select Special Condition -- 3RD PARTY TAX LIEN AGENCY TAX LIEN (A.K.A Inside…" at bounding box center [986, 215] width 310 height 27
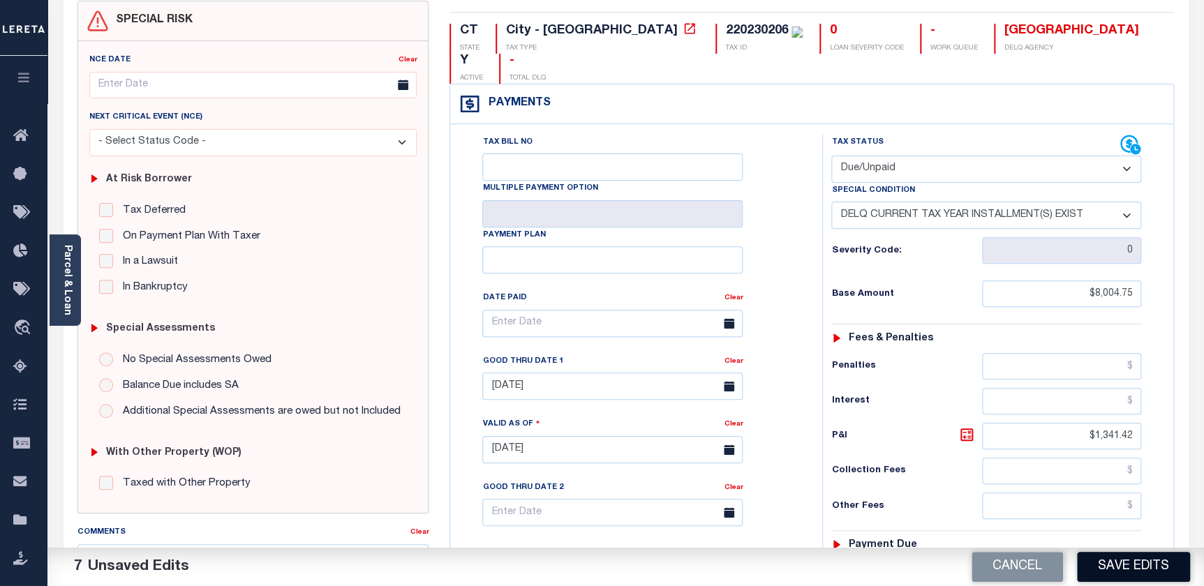
click at [1109, 570] on button "Save Edits" at bounding box center [1133, 567] width 113 height 30
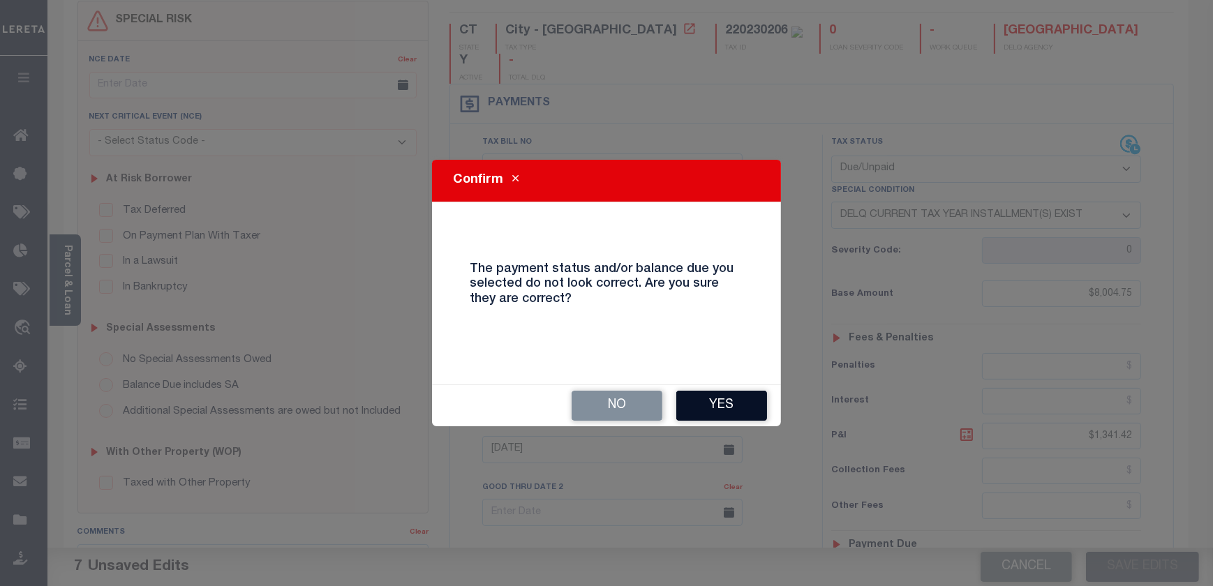
click at [713, 405] on button "Yes" at bounding box center [721, 406] width 91 height 30
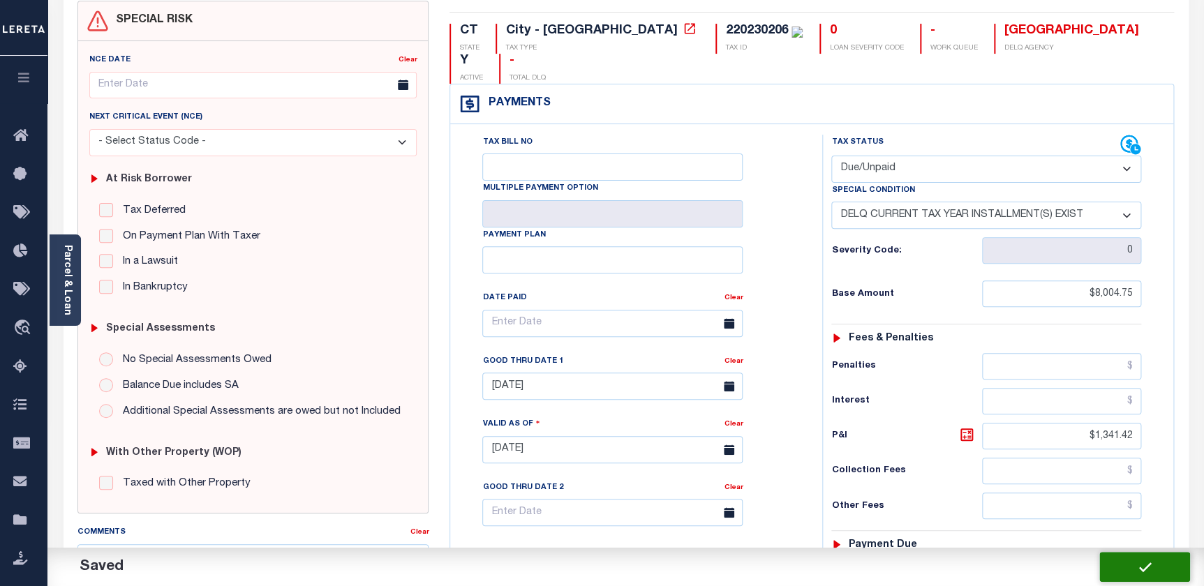
checkbox input "false"
type input "$8,004.75"
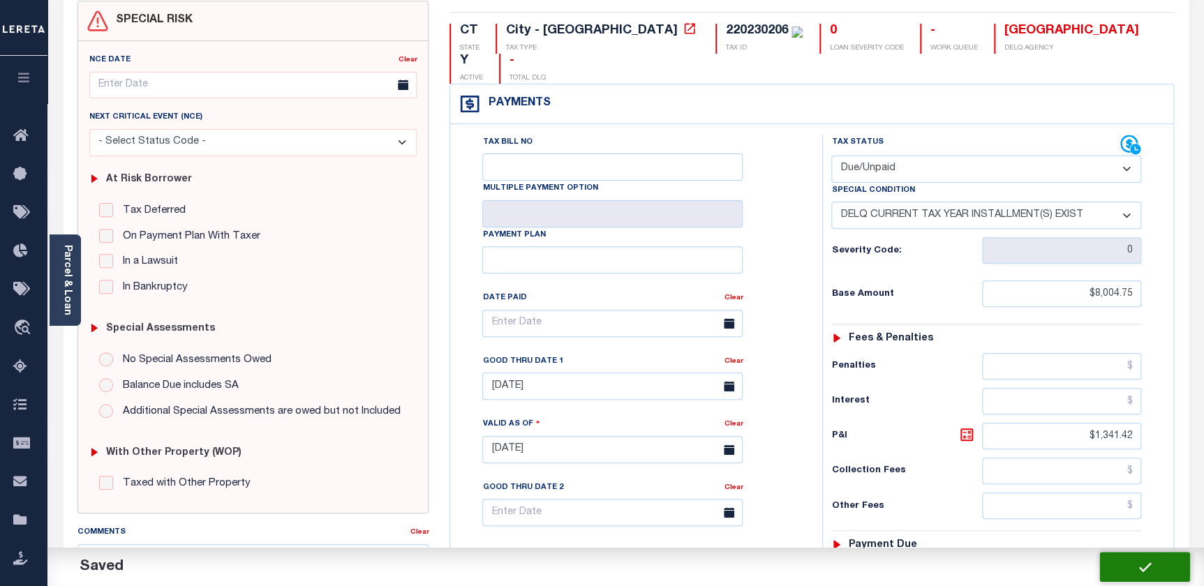
type input "$1,341.42"
type input "$9,346.17"
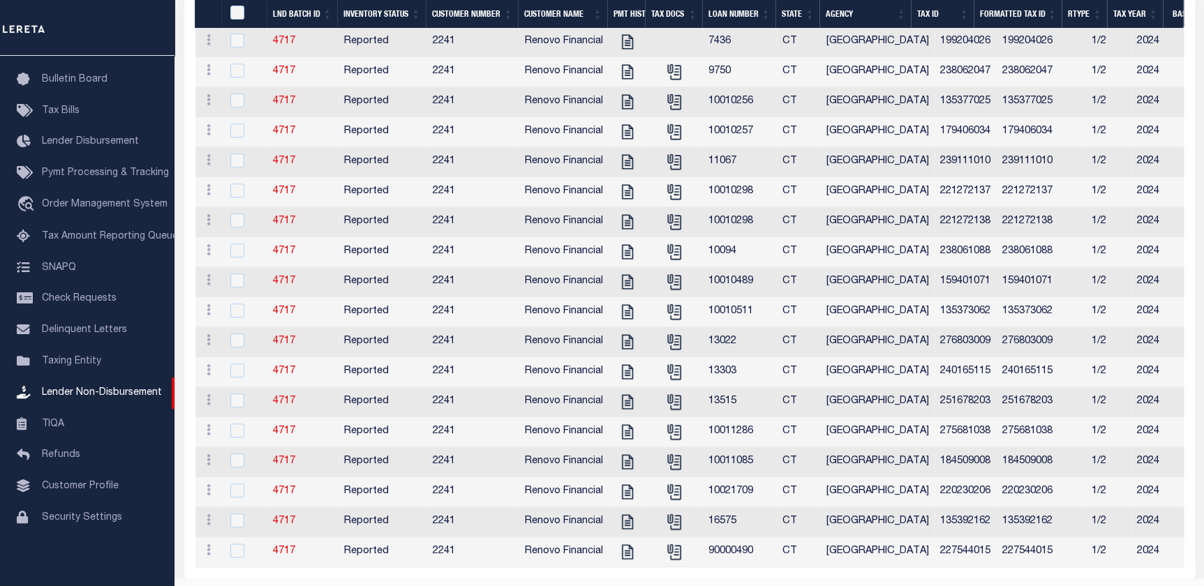
scroll to position [523, 0]
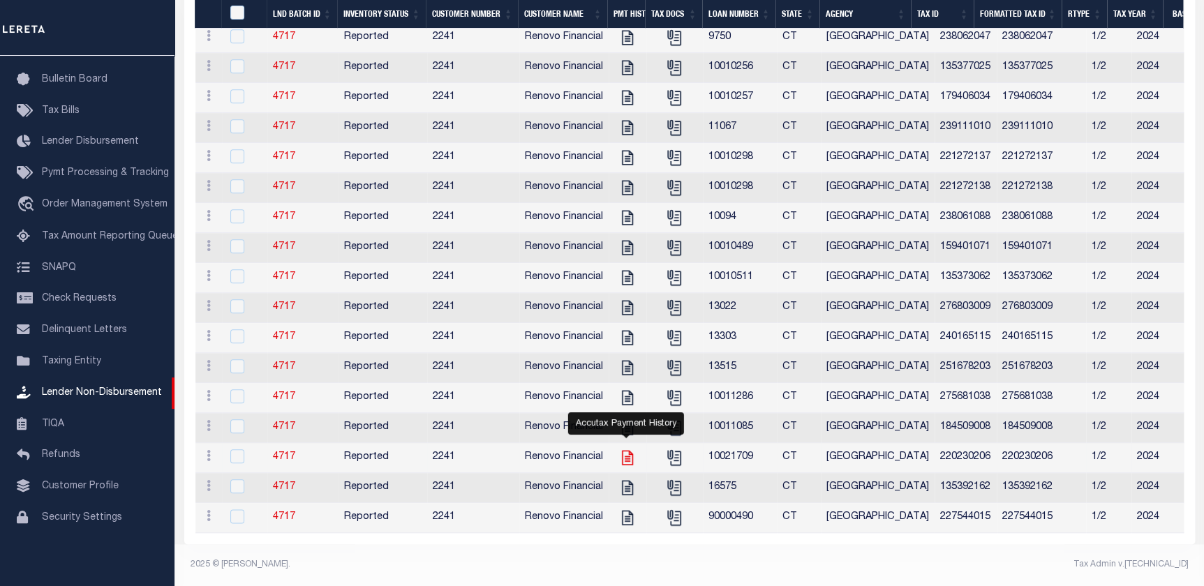
click at [628, 451] on icon "" at bounding box center [626, 458] width 11 height 15
checkbox input "true"
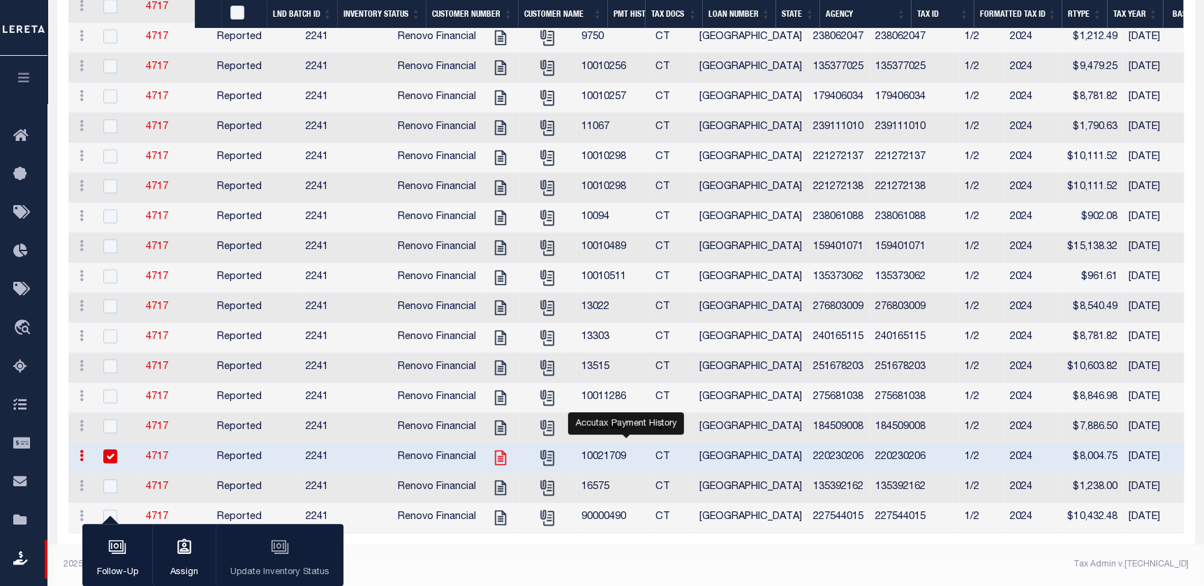
scroll to position [520, 0]
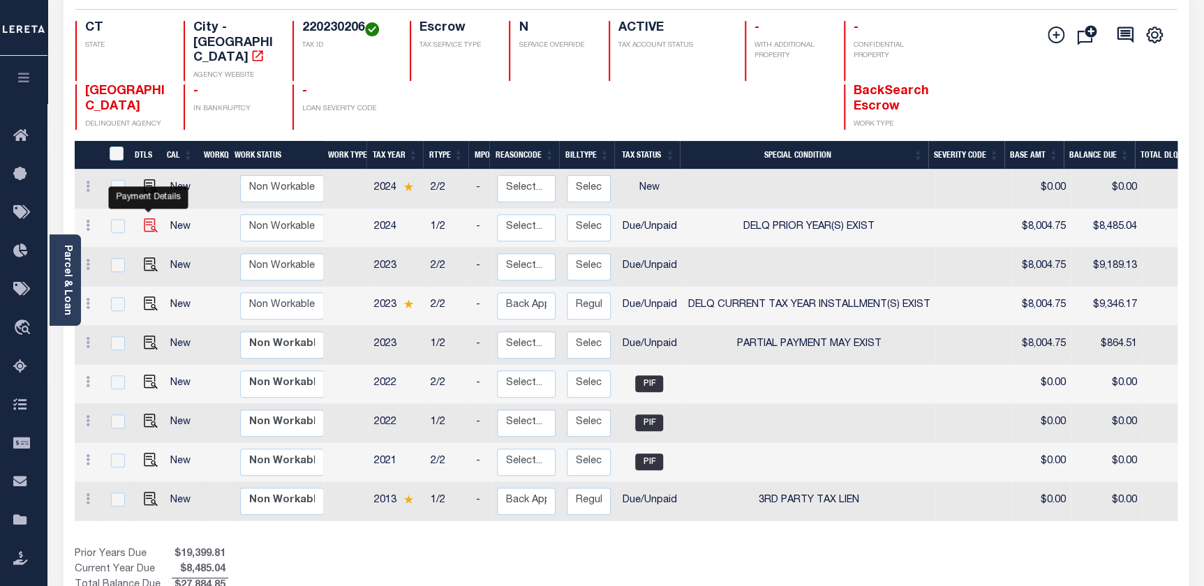
click at [154, 218] on img "" at bounding box center [151, 225] width 14 height 14
checkbox input "true"
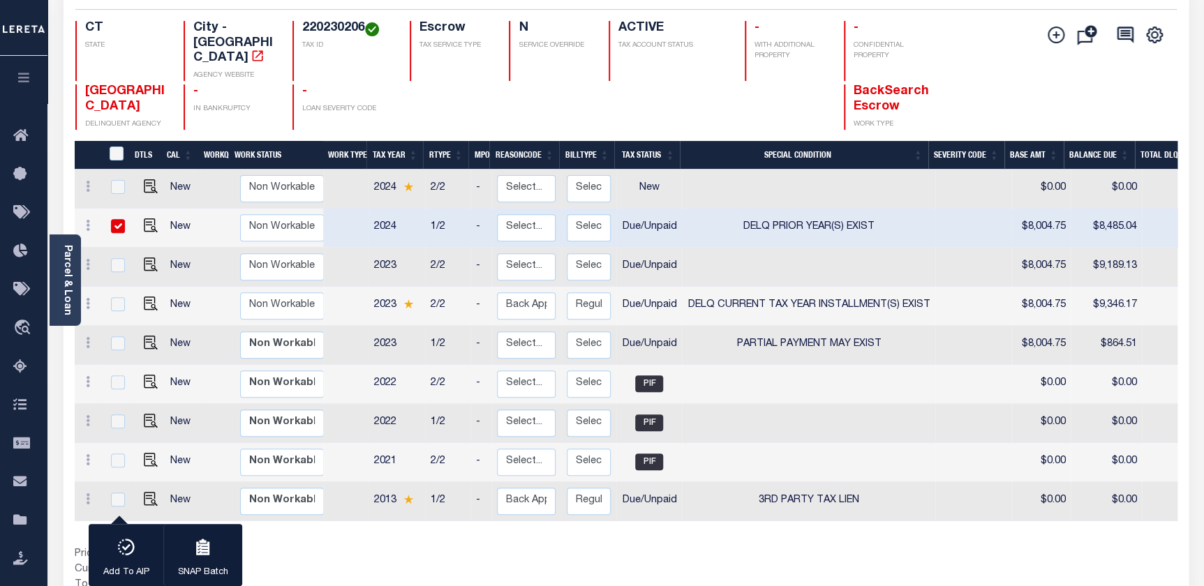
click at [1089, 565] on div "Show Tax Lines before Bill Release Date Prior Years Due $19,399.81 Current Year…" at bounding box center [626, 570] width 1103 height 47
click at [121, 219] on input "checkbox" at bounding box center [118, 226] width 14 height 14
checkbox input "false"
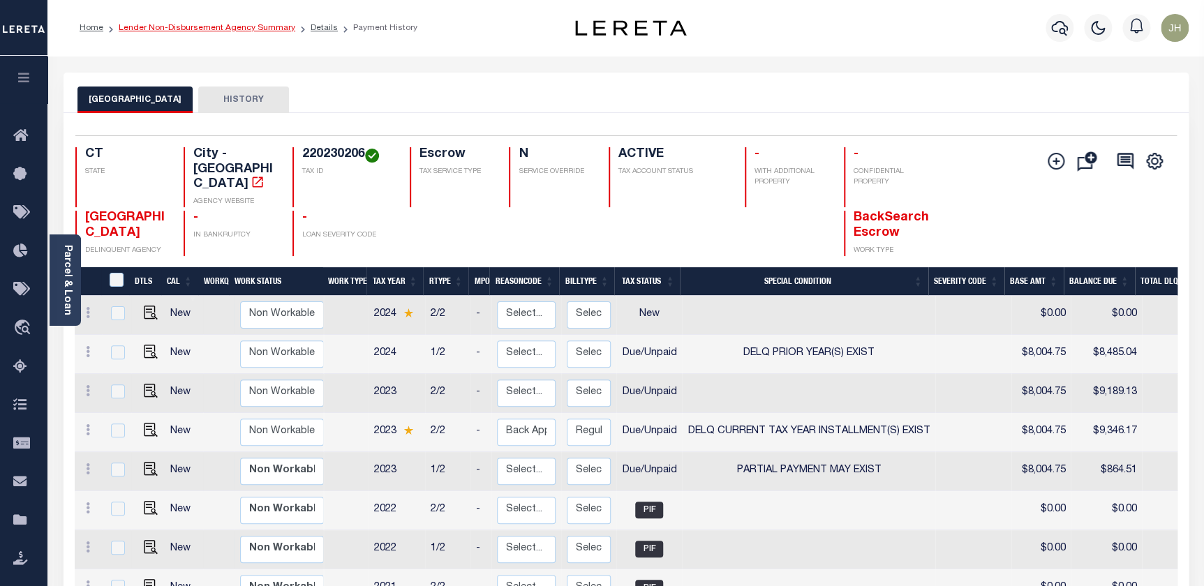
click at [159, 28] on link "Lender Non-Disbursement Agency Summary" at bounding box center [207, 28] width 177 height 8
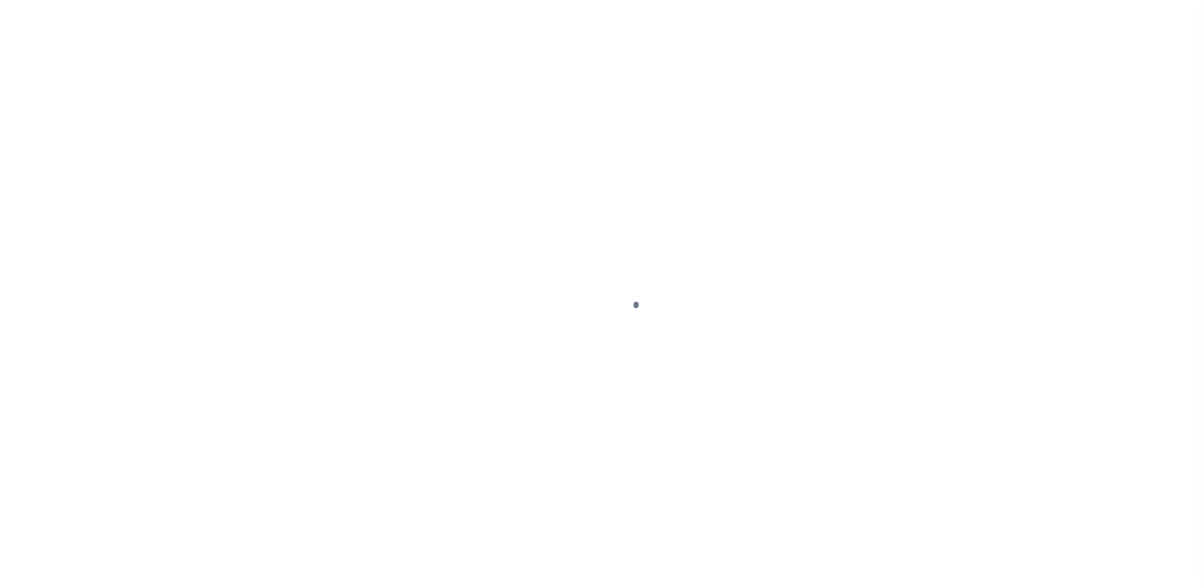
select select "DUE"
select select "18"
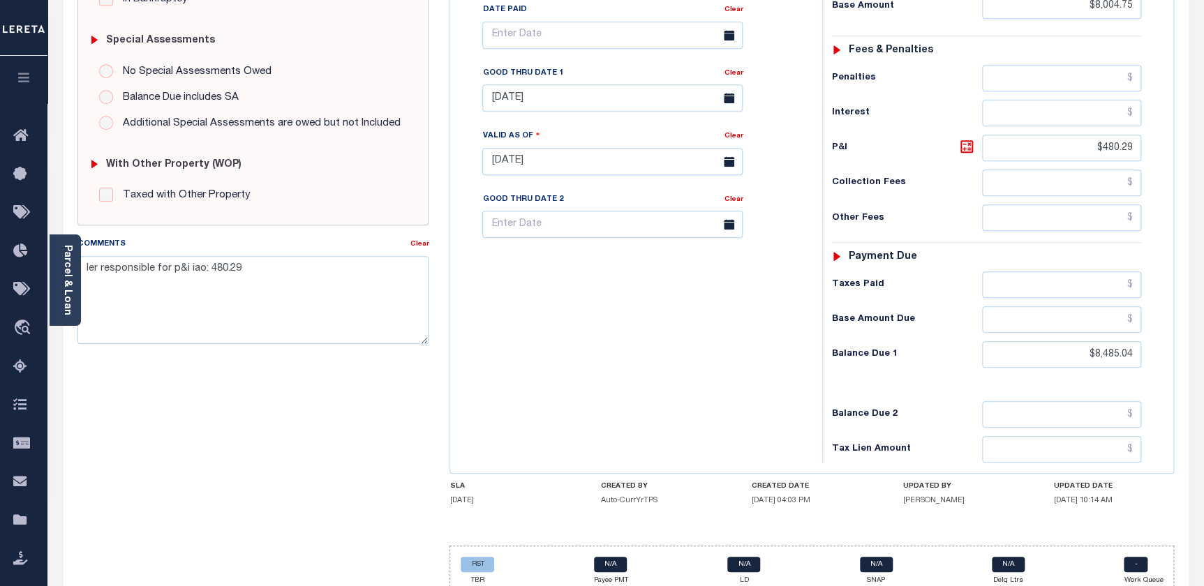
scroll to position [439, 0]
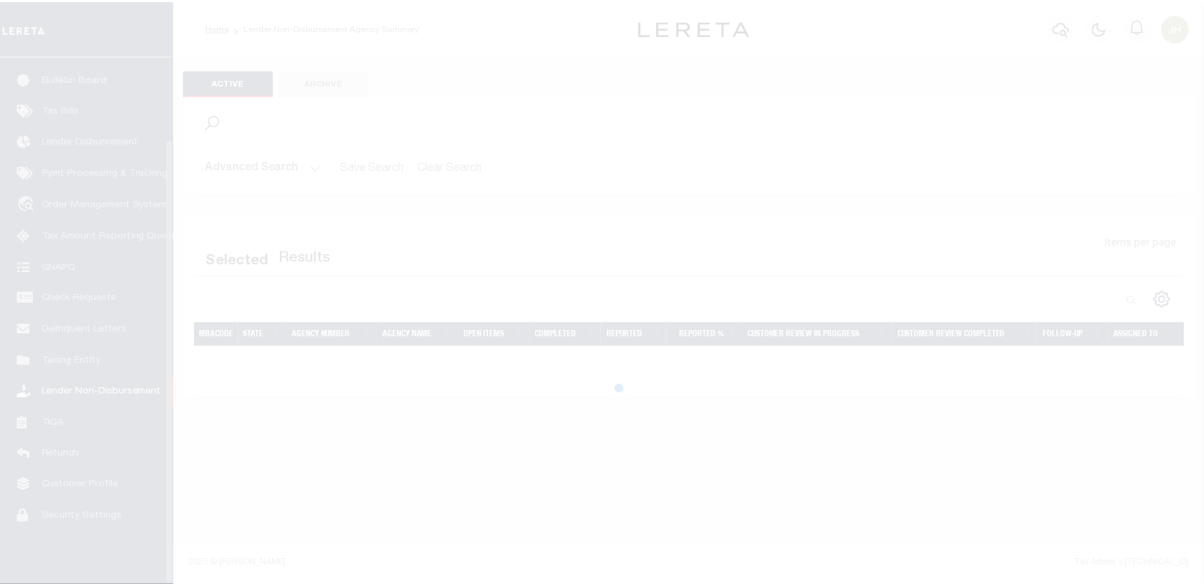
scroll to position [98, 0]
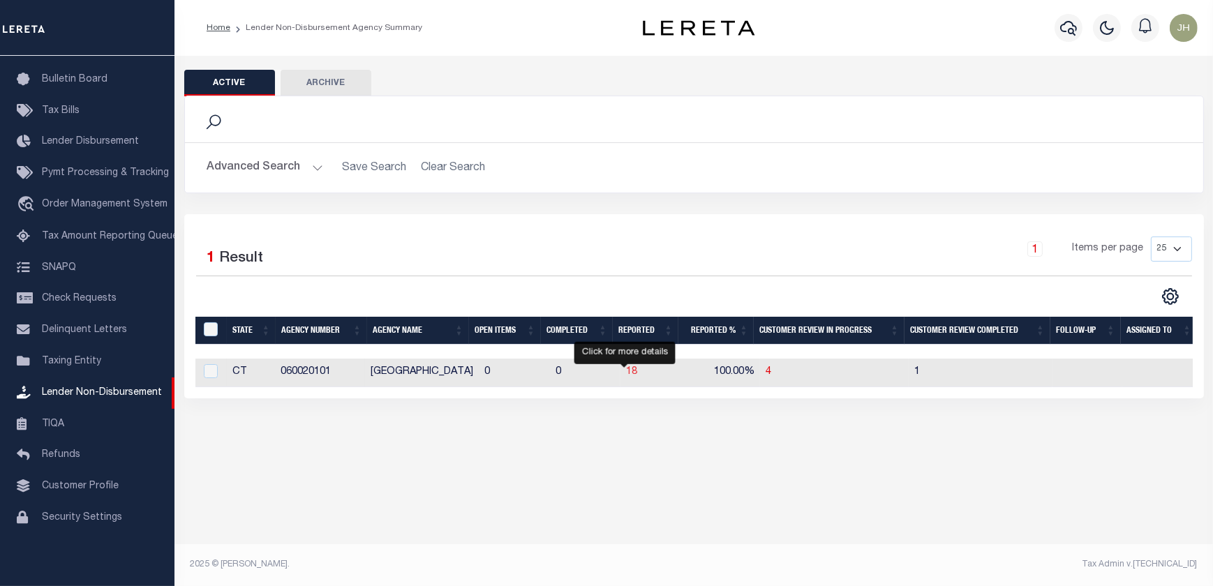
click at [626, 376] on span "18" at bounding box center [631, 372] width 11 height 10
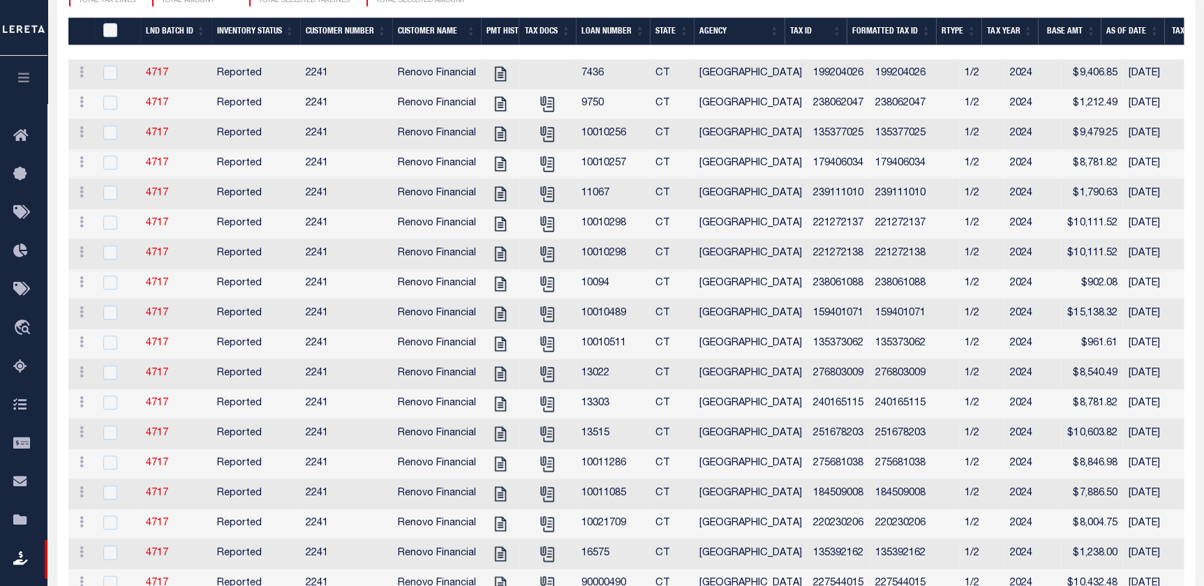
scroll to position [523, 0]
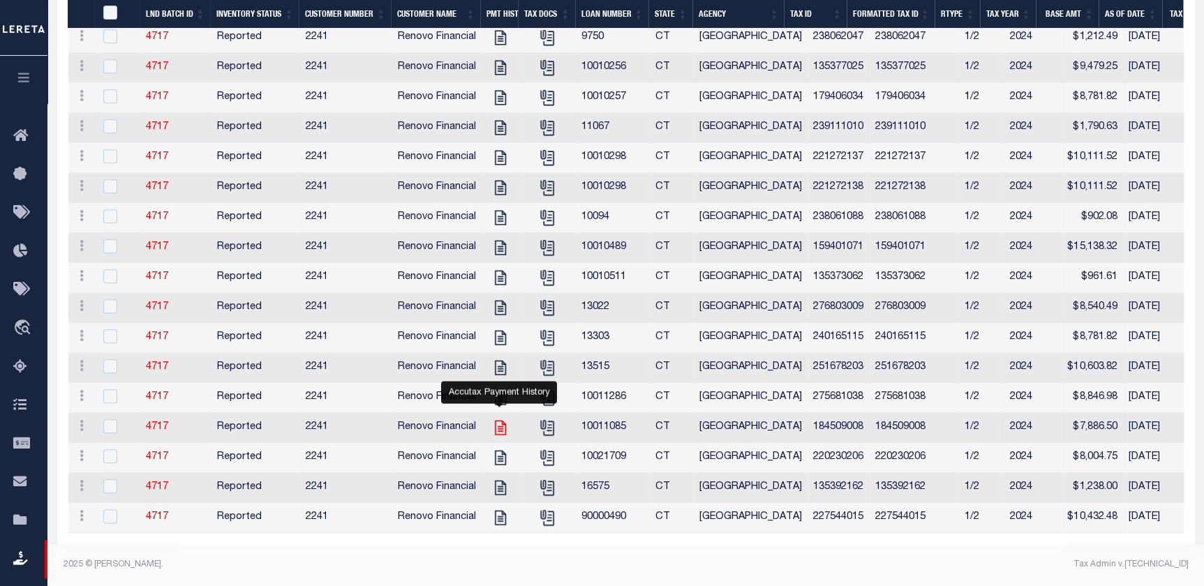
click at [500, 421] on icon "" at bounding box center [499, 428] width 11 height 15
checkbox input "true"
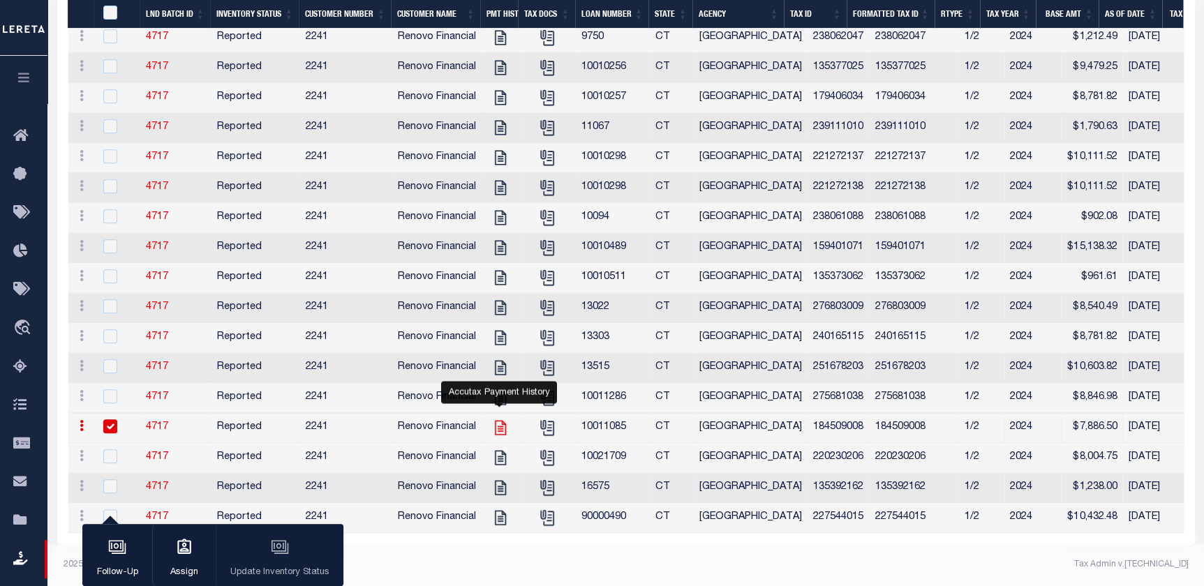
scroll to position [520, 0]
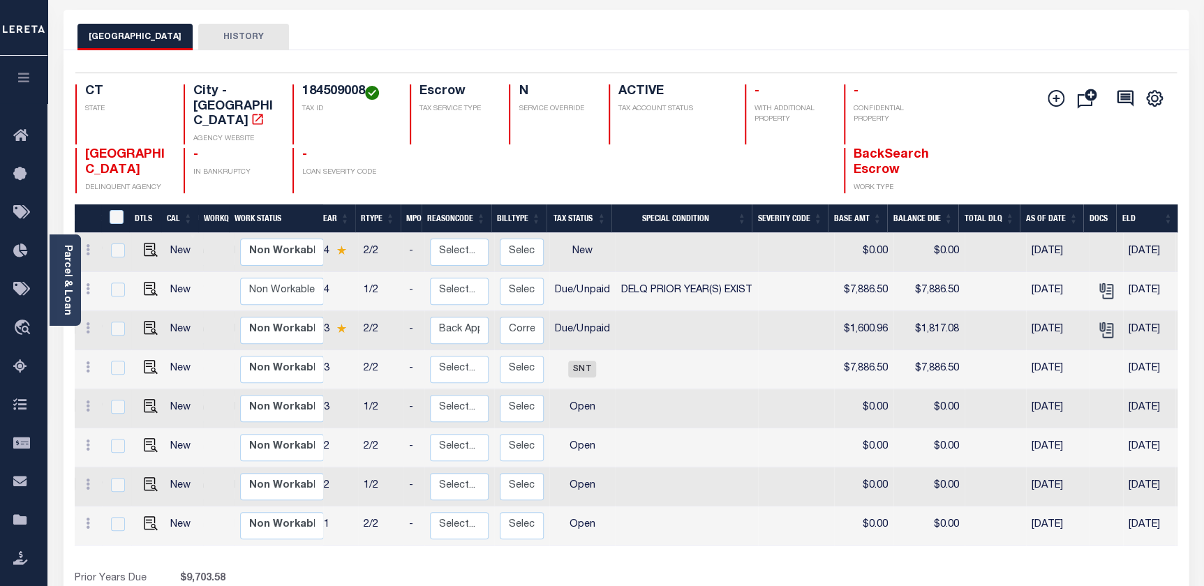
scroll to position [0, 27]
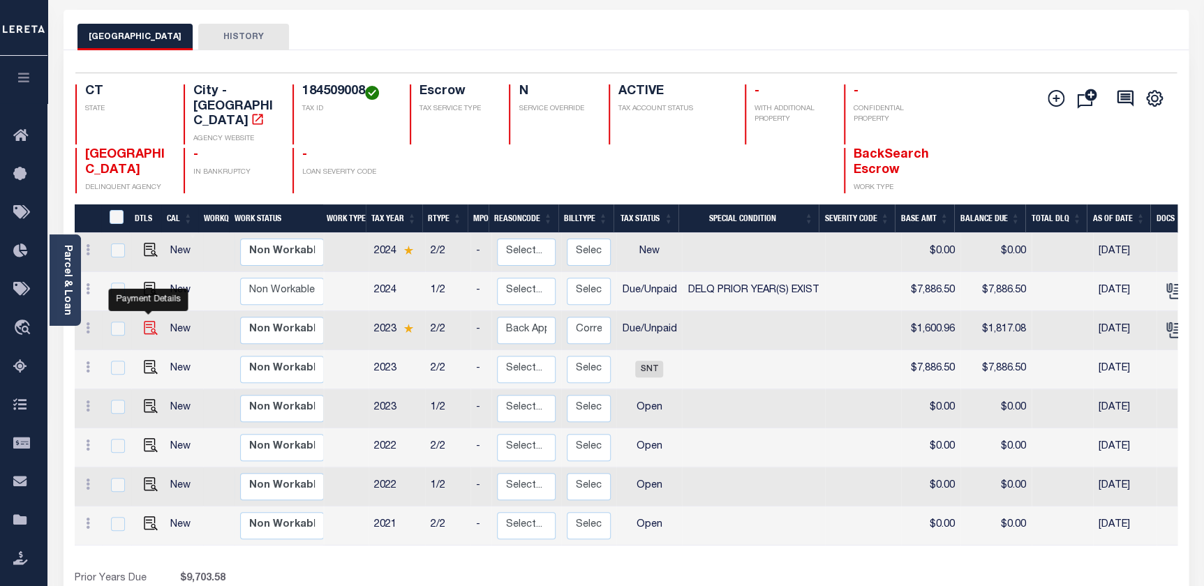
click at [150, 321] on img "" at bounding box center [151, 328] width 14 height 14
checkbox input "true"
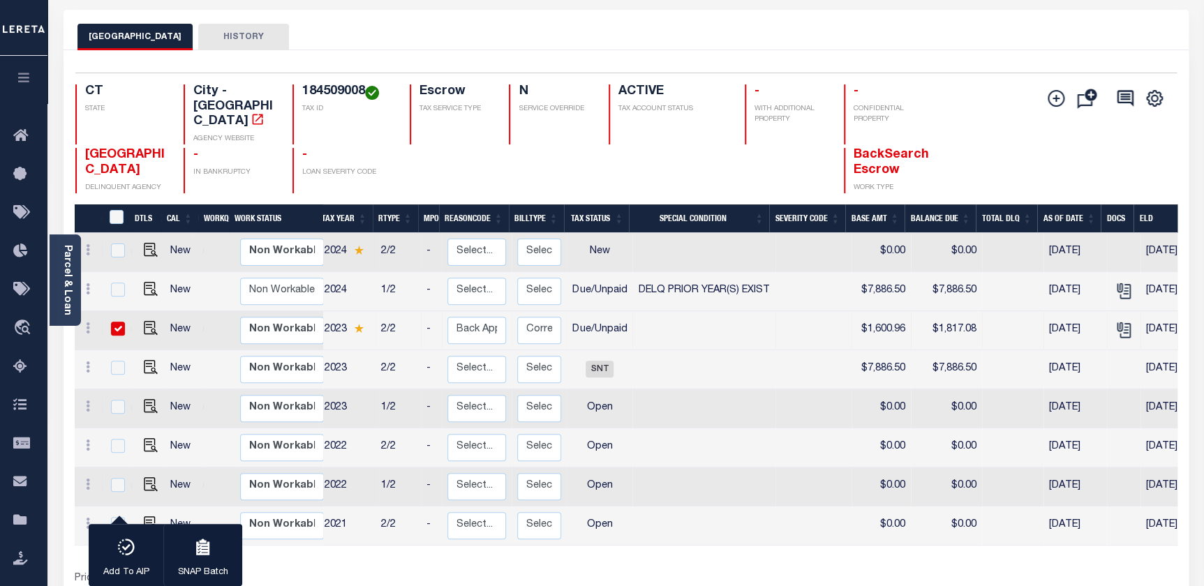
scroll to position [0, 0]
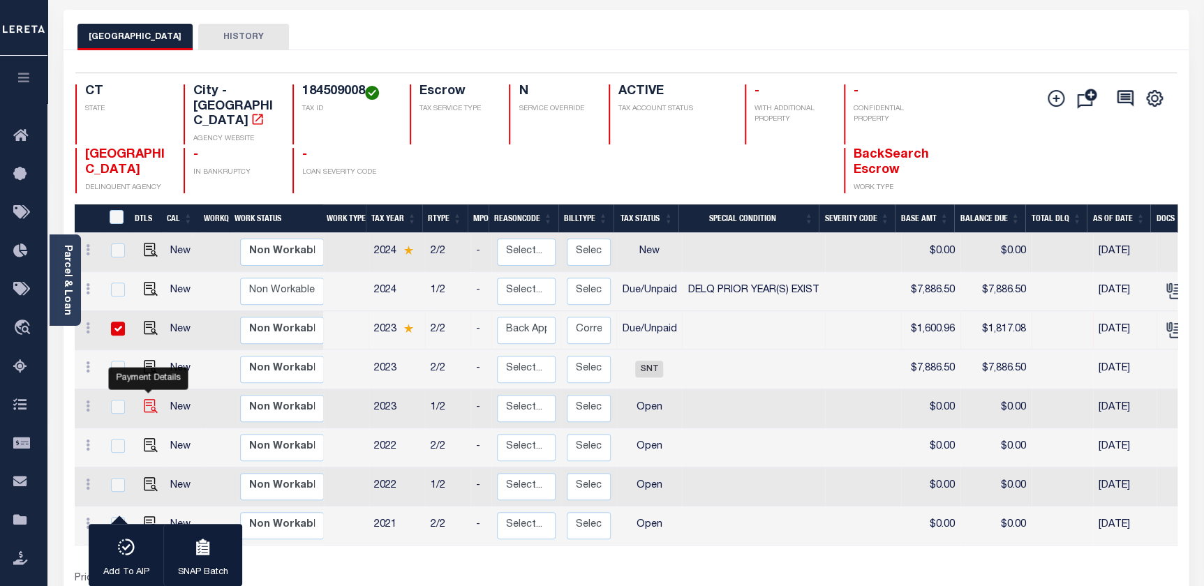
click at [153, 399] on img "" at bounding box center [151, 406] width 14 height 14
checkbox input "true"
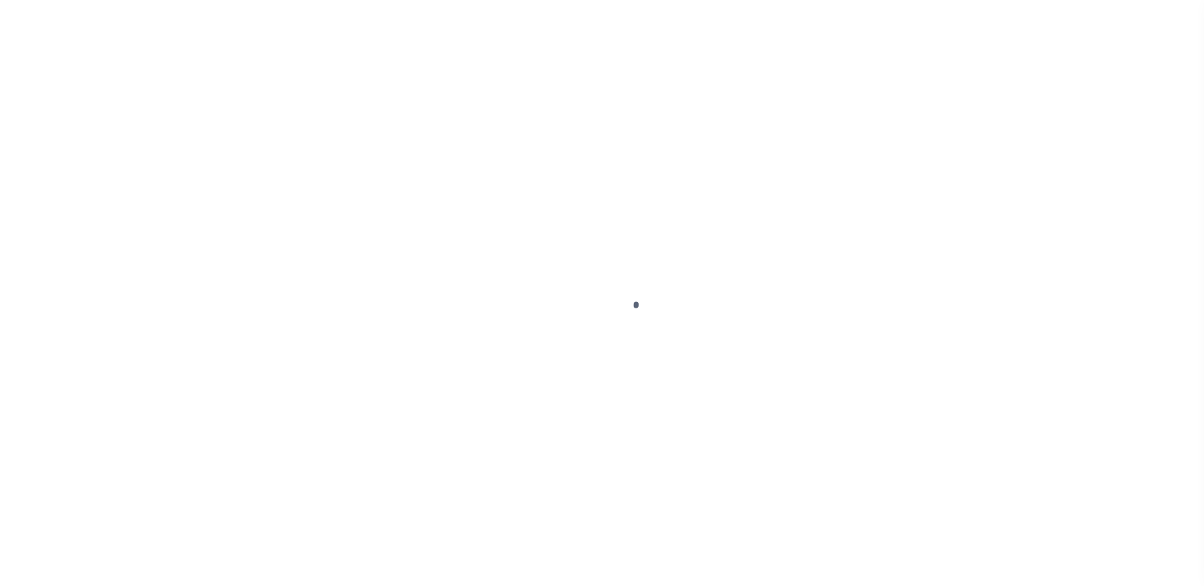
select select "DUE"
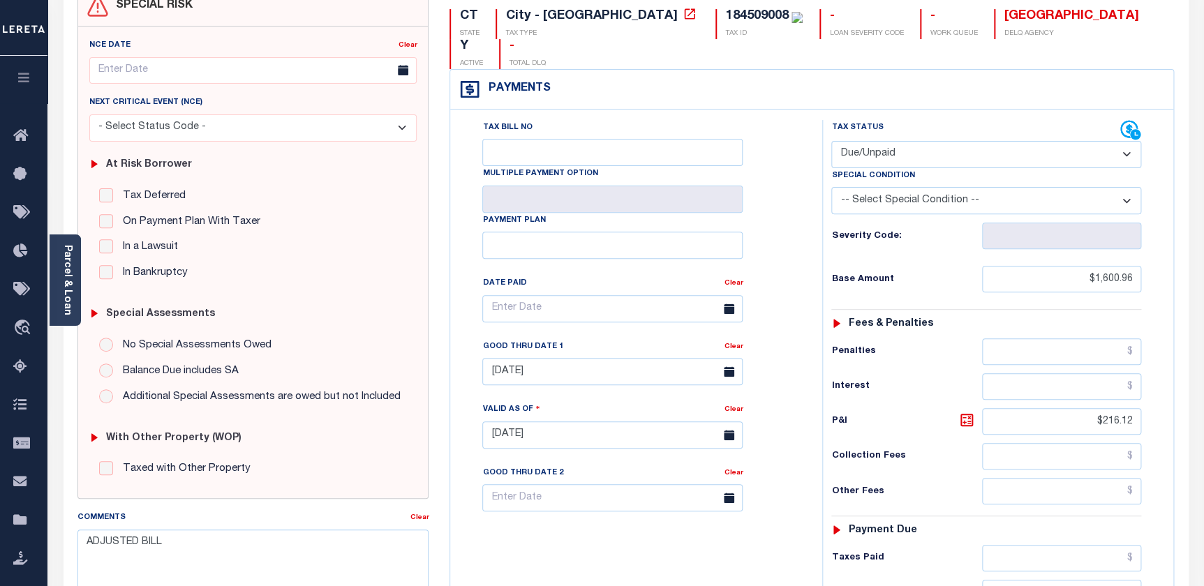
scroll to position [253, 0]
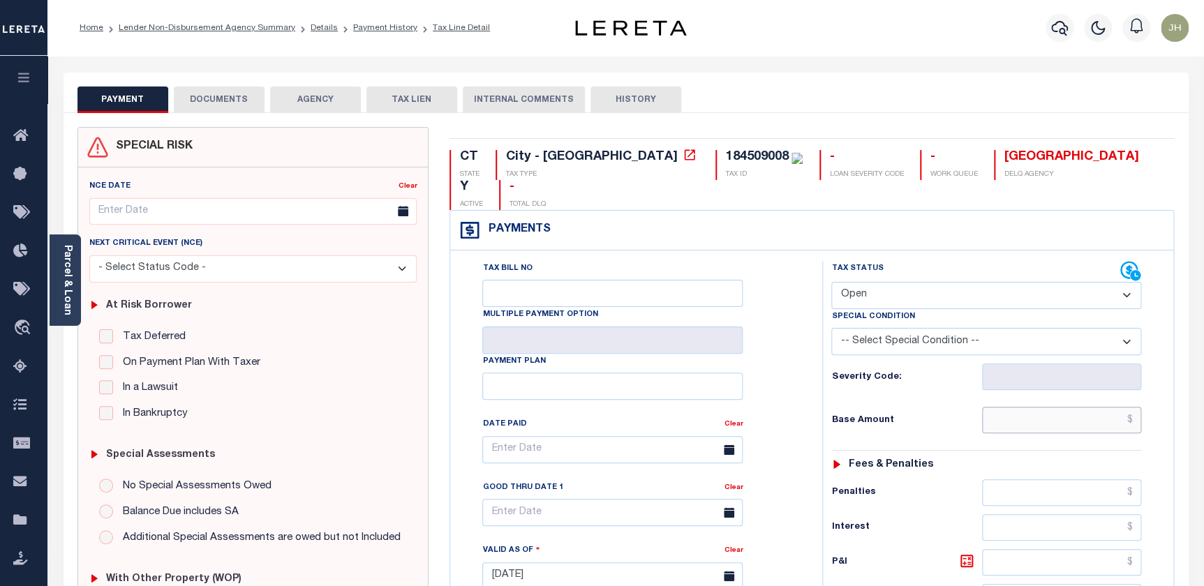
click at [1008, 407] on input "text" at bounding box center [1062, 420] width 160 height 27
click at [916, 282] on select "- Select Status Code - Open Due/Unpaid Paid Incomplete No Tax Due Internal Refu…" at bounding box center [986, 295] width 310 height 27
select select "DUE"
click at [831, 282] on select "- Select Status Code - Open Due/Unpaid Paid Incomplete No Tax Due Internal Refu…" at bounding box center [986, 295] width 310 height 27
type input "[DATE]"
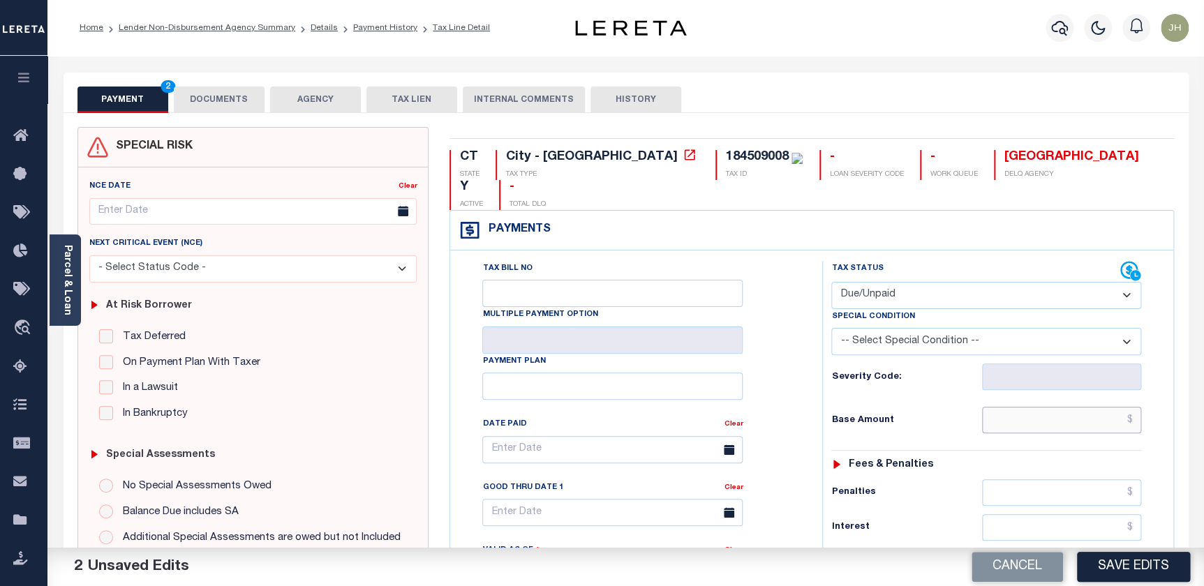
click at [1009, 407] on input "text" at bounding box center [1062, 420] width 160 height 27
click at [1124, 328] on select "-- Select Special Condition -- 3RD PARTY TAX LIEN AGENCY TAX LIEN (A.K.A Inside…" at bounding box center [986, 341] width 310 height 27
select select "15"
click at [831, 328] on select "-- Select Special Condition -- 3RD PARTY TAX LIEN AGENCY TAX LIEN (A.K.A Inside…" at bounding box center [986, 341] width 310 height 27
click at [995, 407] on input "text" at bounding box center [1062, 420] width 160 height 27
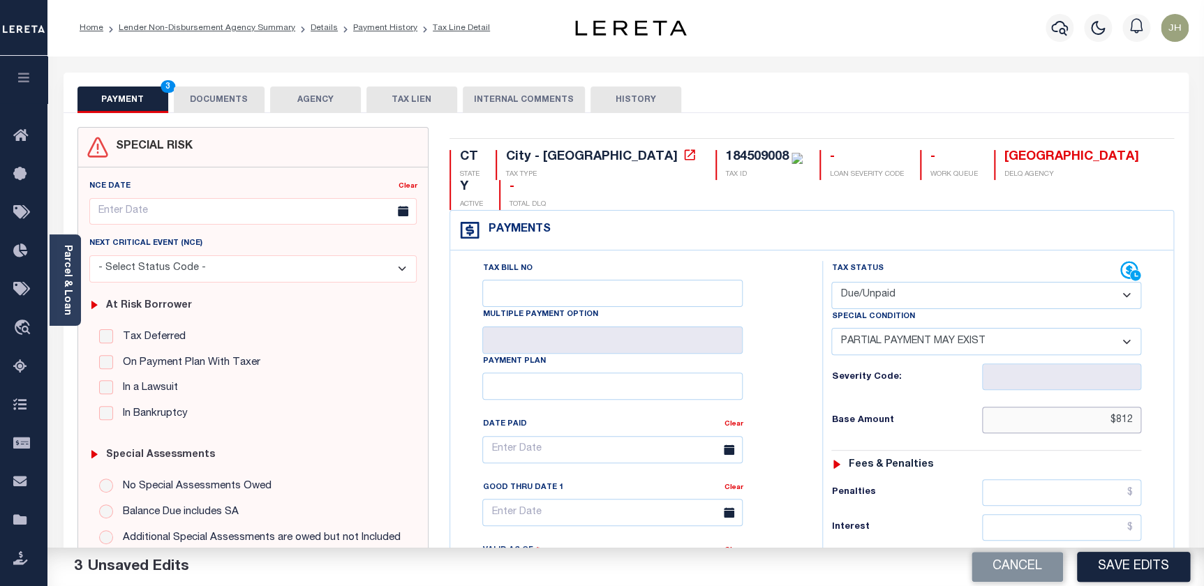
drag, startPoint x: 1135, startPoint y: 391, endPoint x: 1082, endPoint y: 391, distance: 53.0
click at [1082, 407] on input "$812" at bounding box center [1062, 420] width 160 height 27
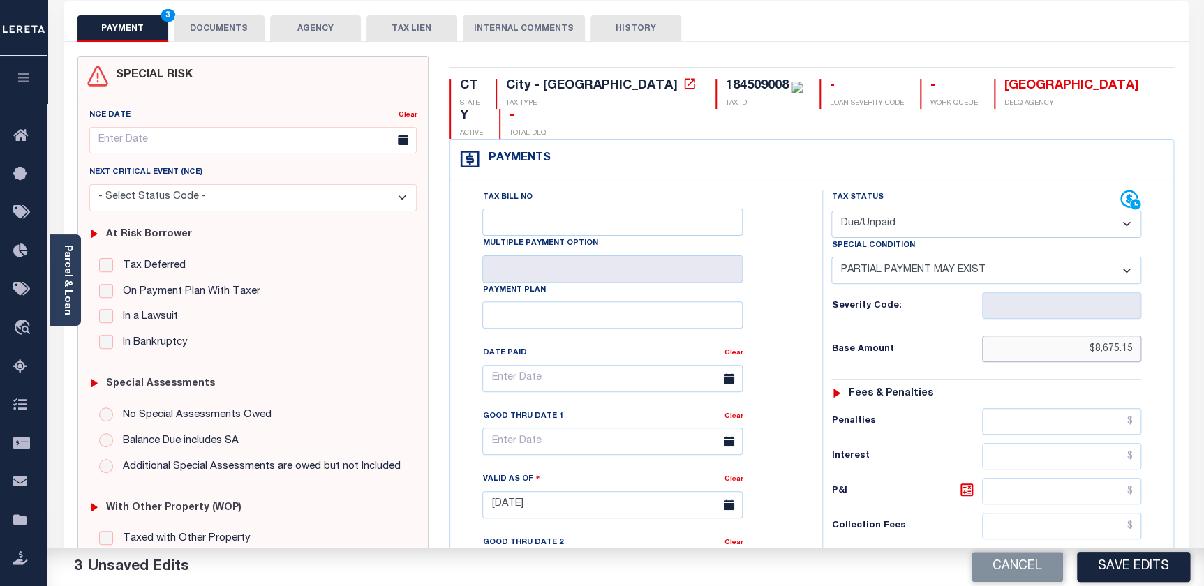
scroll to position [126, 0]
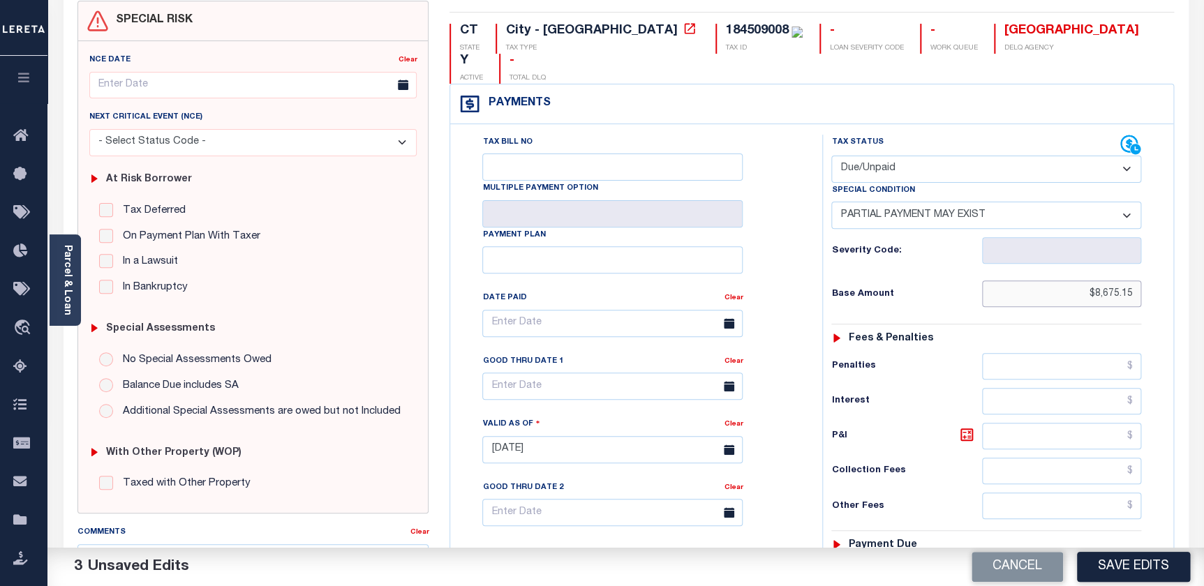
type input "$8,675.15"
click at [1014, 423] on input "text" at bounding box center [1062, 436] width 160 height 27
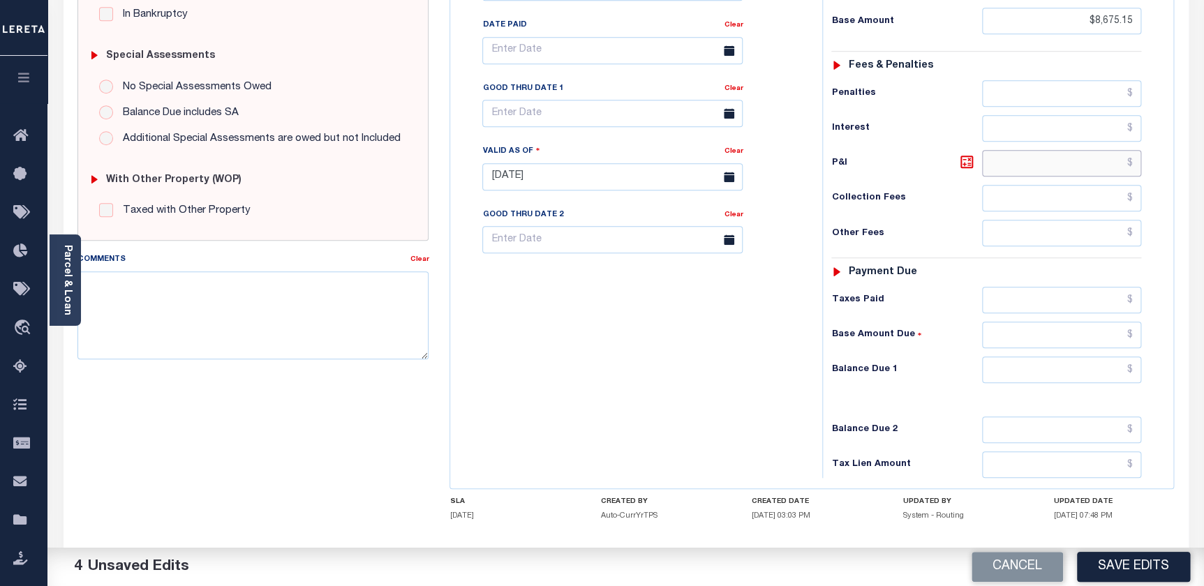
scroll to position [439, 0]
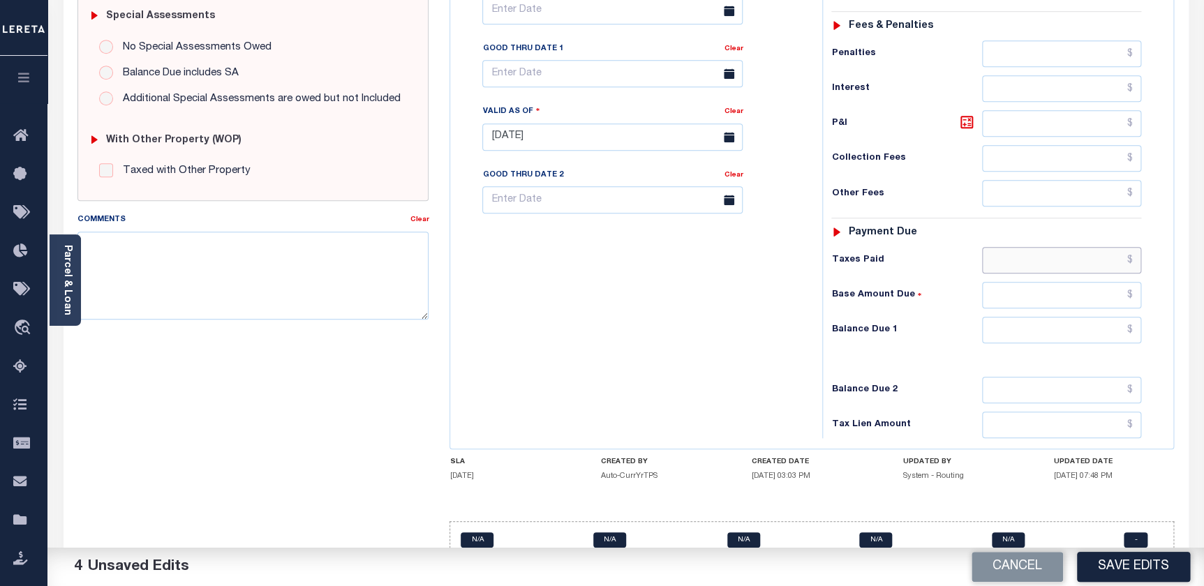
click at [984, 247] on input "text" at bounding box center [1062, 260] width 160 height 27
click at [1001, 247] on input "text" at bounding box center [1062, 260] width 160 height 27
click at [1006, 282] on input "text" at bounding box center [1062, 295] width 160 height 27
click at [993, 247] on input "text" at bounding box center [1062, 260] width 160 height 27
type input "$7,862.84"
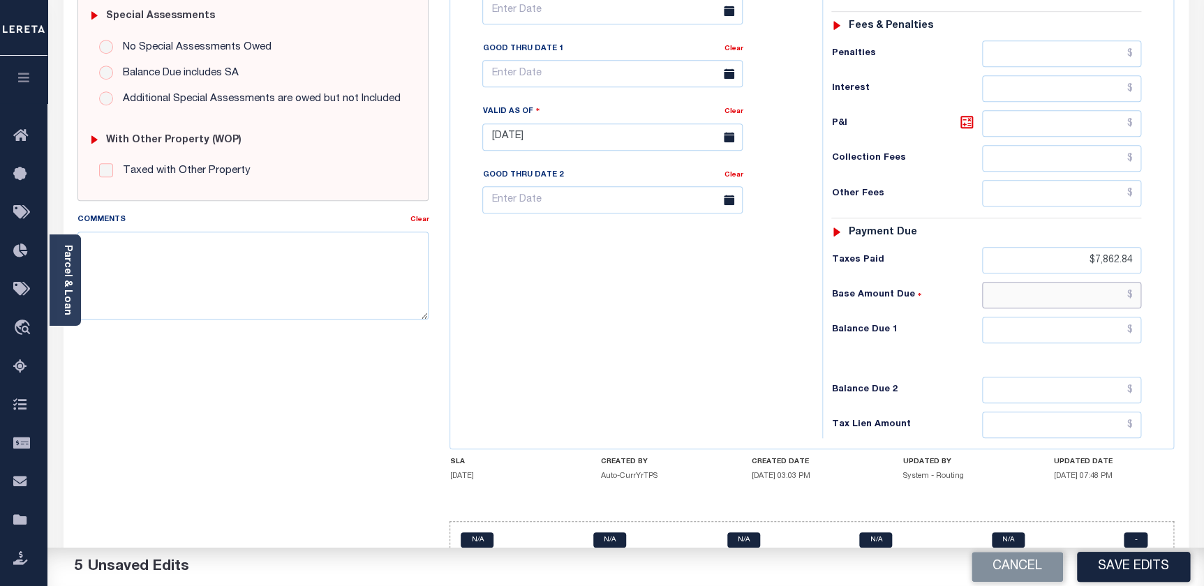
click at [1002, 282] on input "text" at bounding box center [1062, 295] width 160 height 27
type input "$23.66"
click at [982, 317] on input "text" at bounding box center [1062, 330] width 160 height 27
click at [1002, 317] on input "text" at bounding box center [1062, 330] width 160 height 27
type input "$82.66"
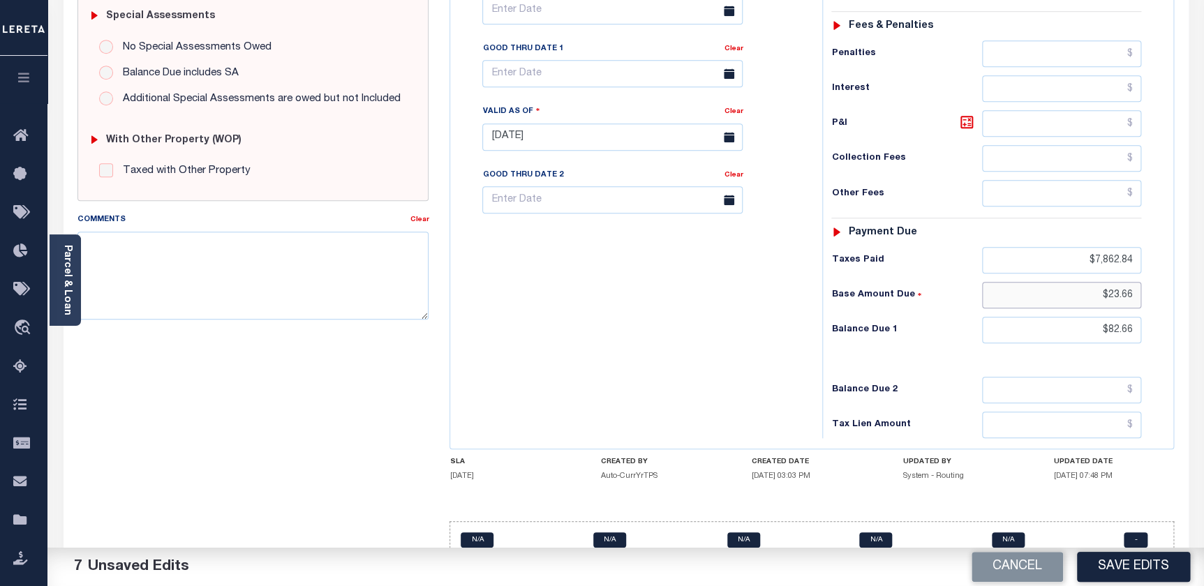
drag, startPoint x: 1102, startPoint y: 267, endPoint x: 1139, endPoint y: 267, distance: 37.0
click at [1139, 282] on input "$23.66" at bounding box center [1062, 295] width 160 height 27
drag, startPoint x: 1099, startPoint y: 302, endPoint x: 1145, endPoint y: 302, distance: 46.1
click at [1145, 302] on div "Tax Status Status - Select Status Code -" at bounding box center [990, 130] width 337 height 616
click at [1065, 282] on input "text" at bounding box center [1062, 295] width 160 height 27
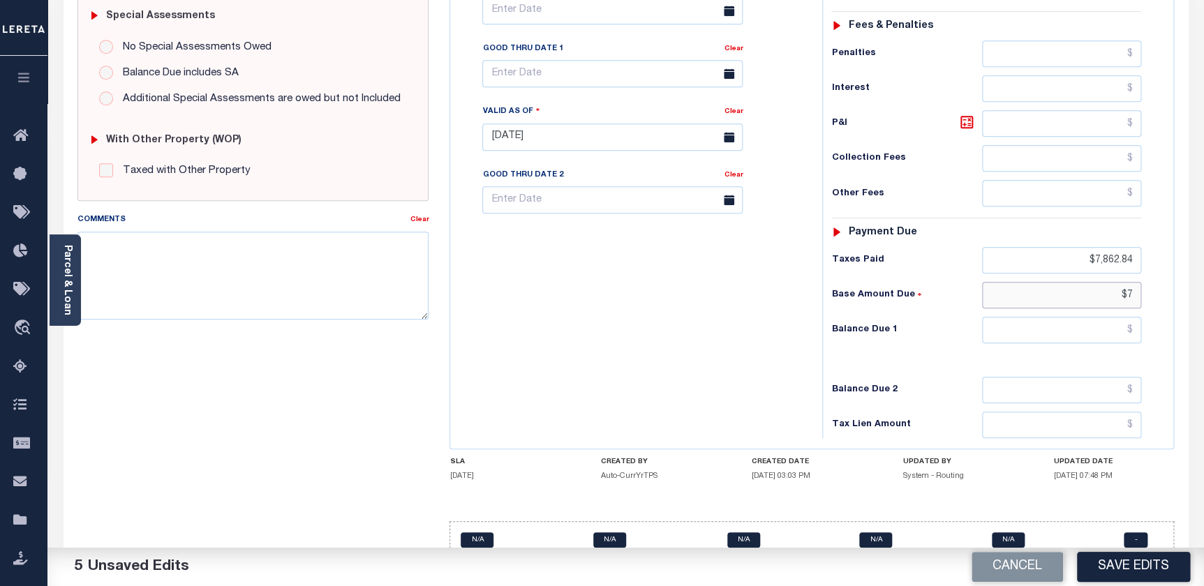
type input "$"
type input "$788.65"
click at [1043, 317] on input "text" at bounding box center [1062, 330] width 160 height 27
type input "$788.65"
click at [1115, 568] on button "Save Edits" at bounding box center [1133, 567] width 113 height 30
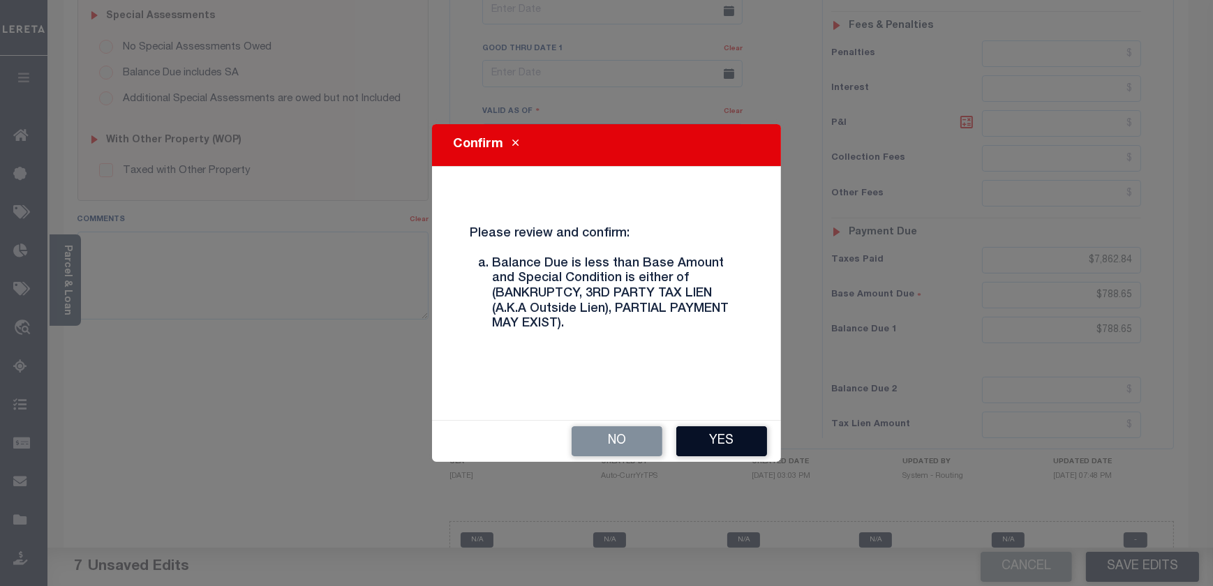
click at [711, 447] on button "Yes" at bounding box center [721, 441] width 91 height 30
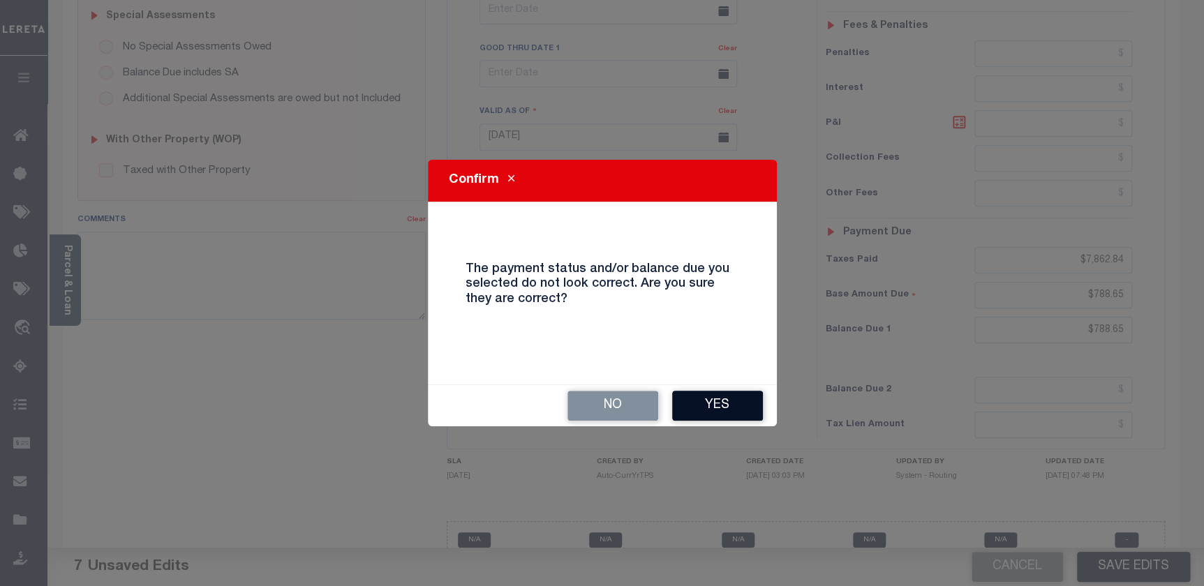
click at [717, 412] on button "Yes" at bounding box center [717, 406] width 91 height 30
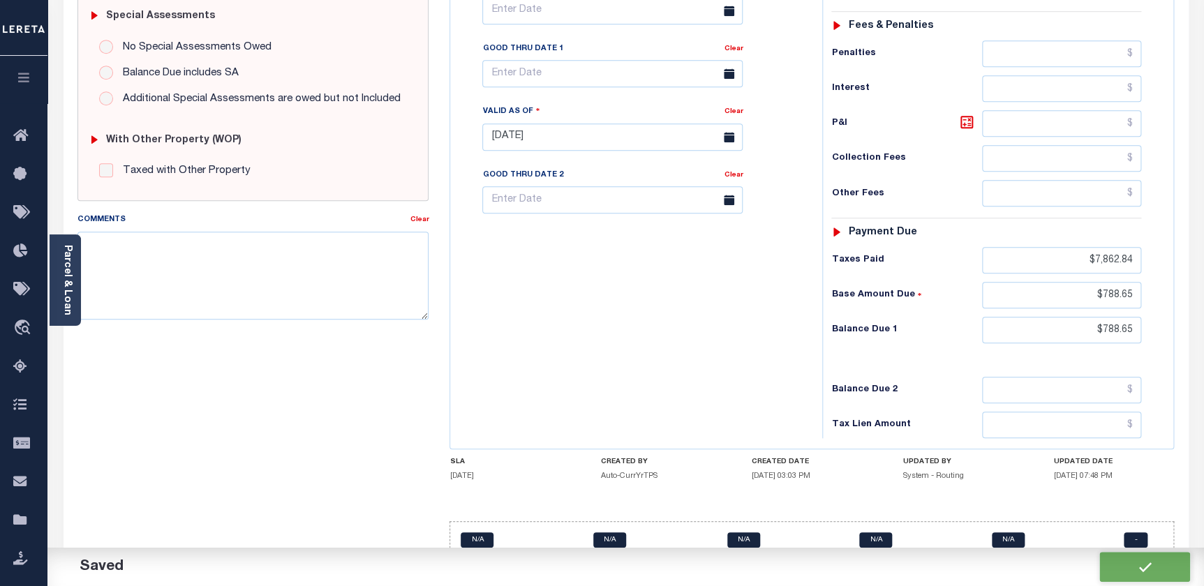
checkbox input "false"
type input "$8,675.15"
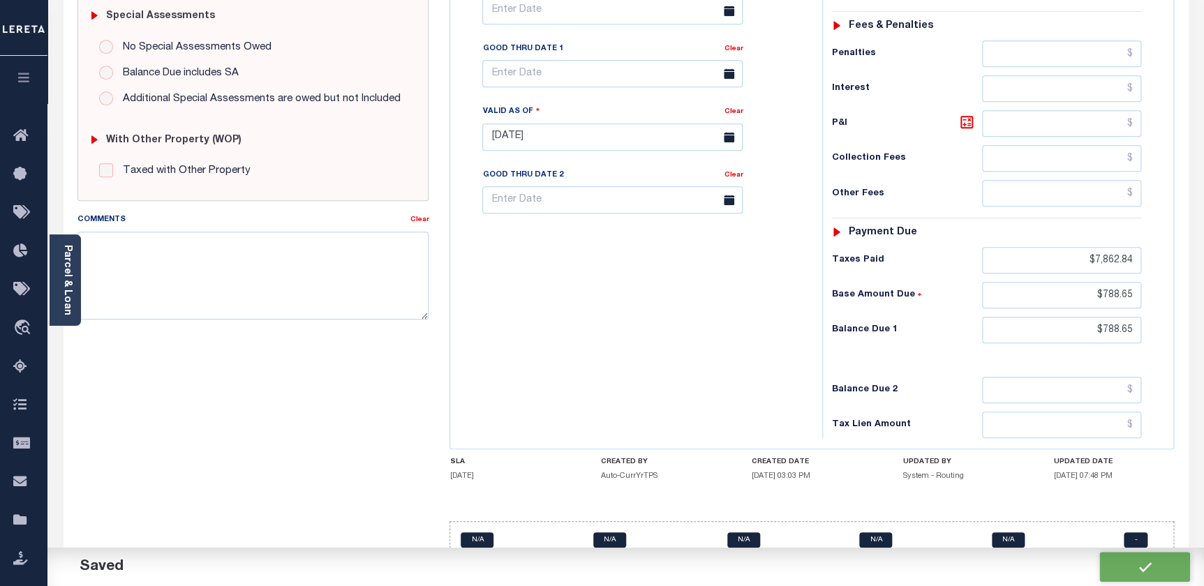
type input "$7,862.84"
type input "$788.65"
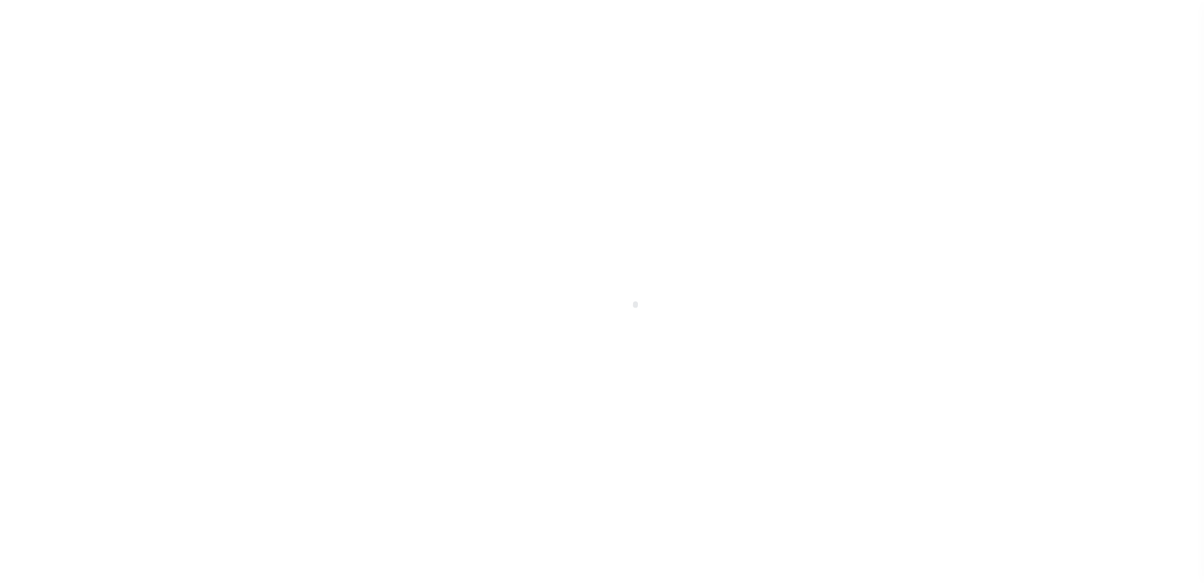
scroll to position [98, 0]
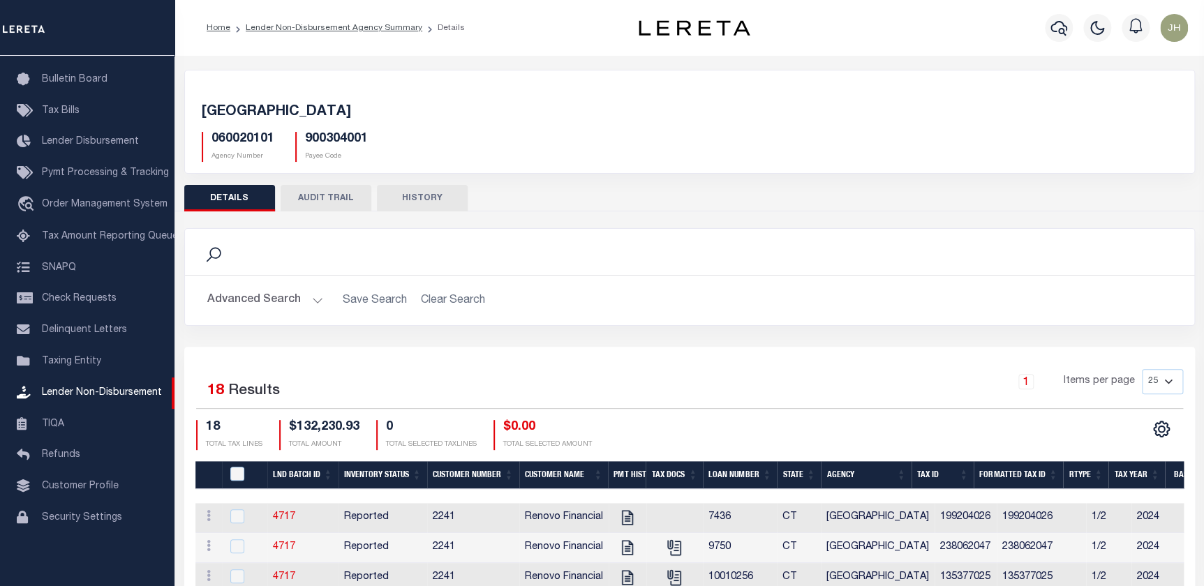
click at [209, 58] on div "[GEOGRAPHIC_DATA] 060020101 Agency Number 900304001 Payee Code Search Is Is" at bounding box center [689, 576] width 1030 height 1041
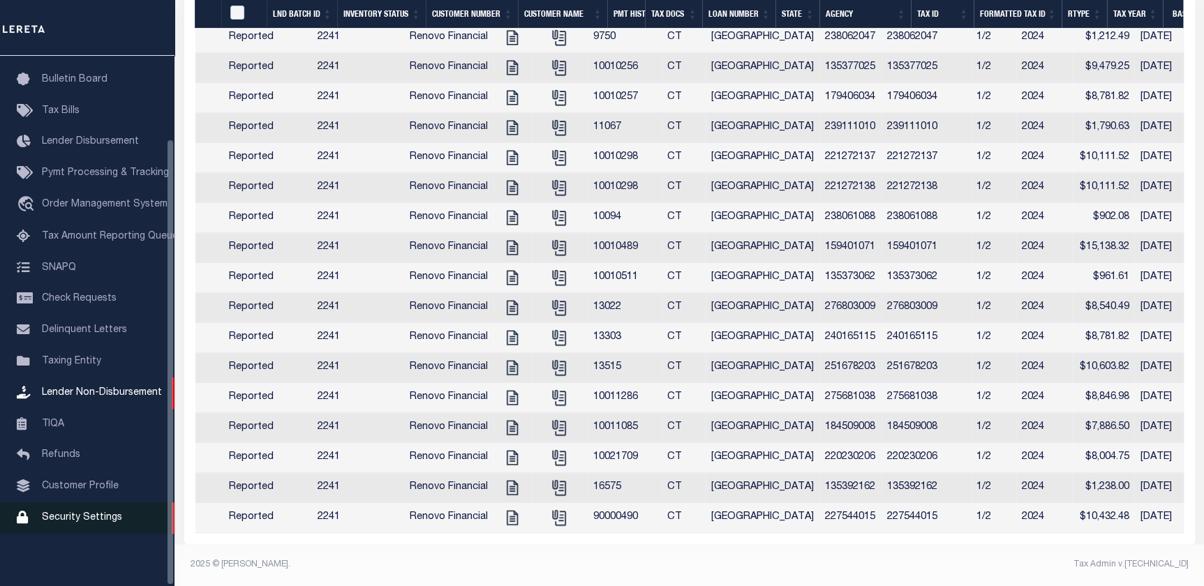
scroll to position [0, 115]
